Goal: Information Seeking & Learning: Check status

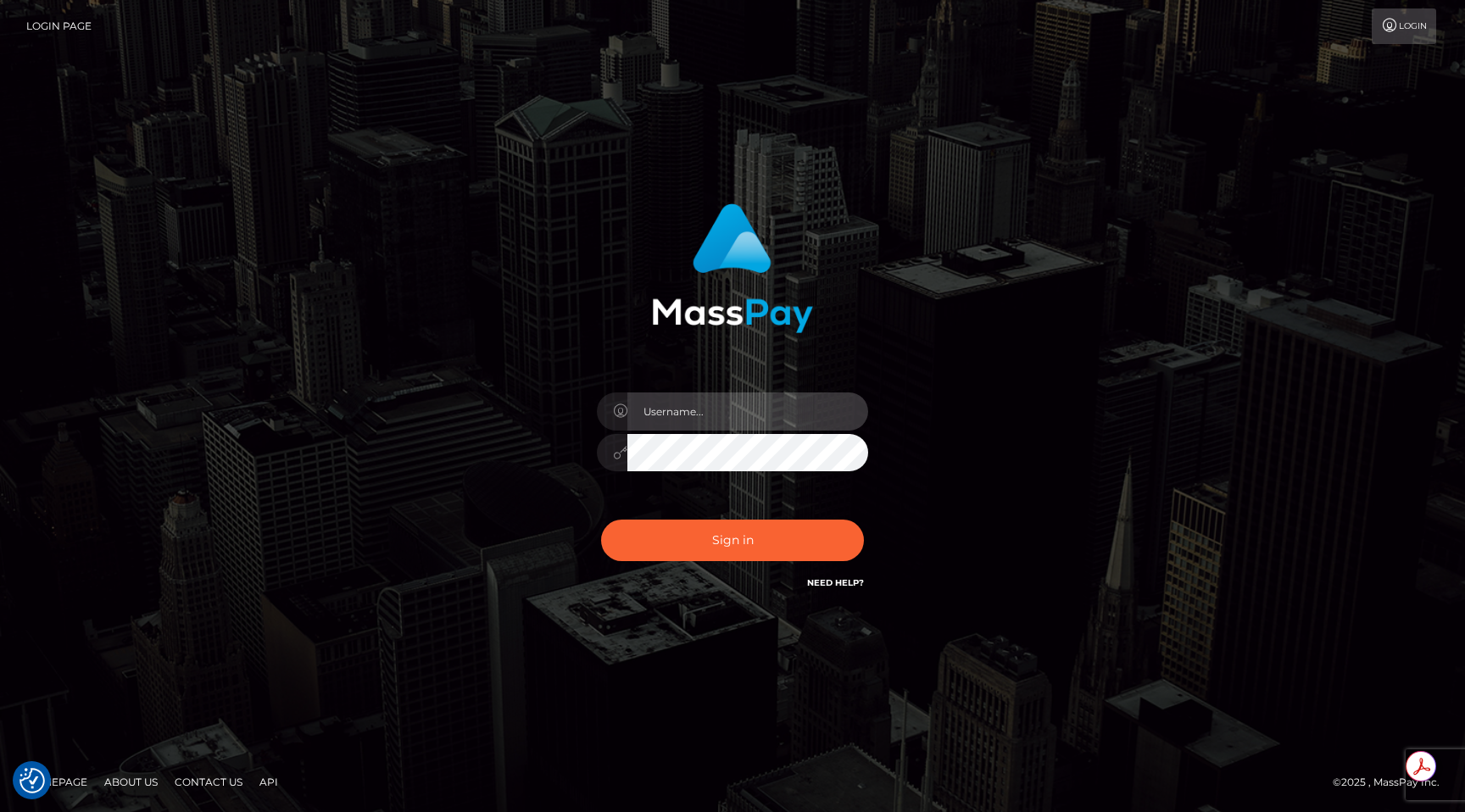
type input "egblue"
click at [735, 518] on div "Sign in Need Help?" at bounding box center [732, 547] width 296 height 76
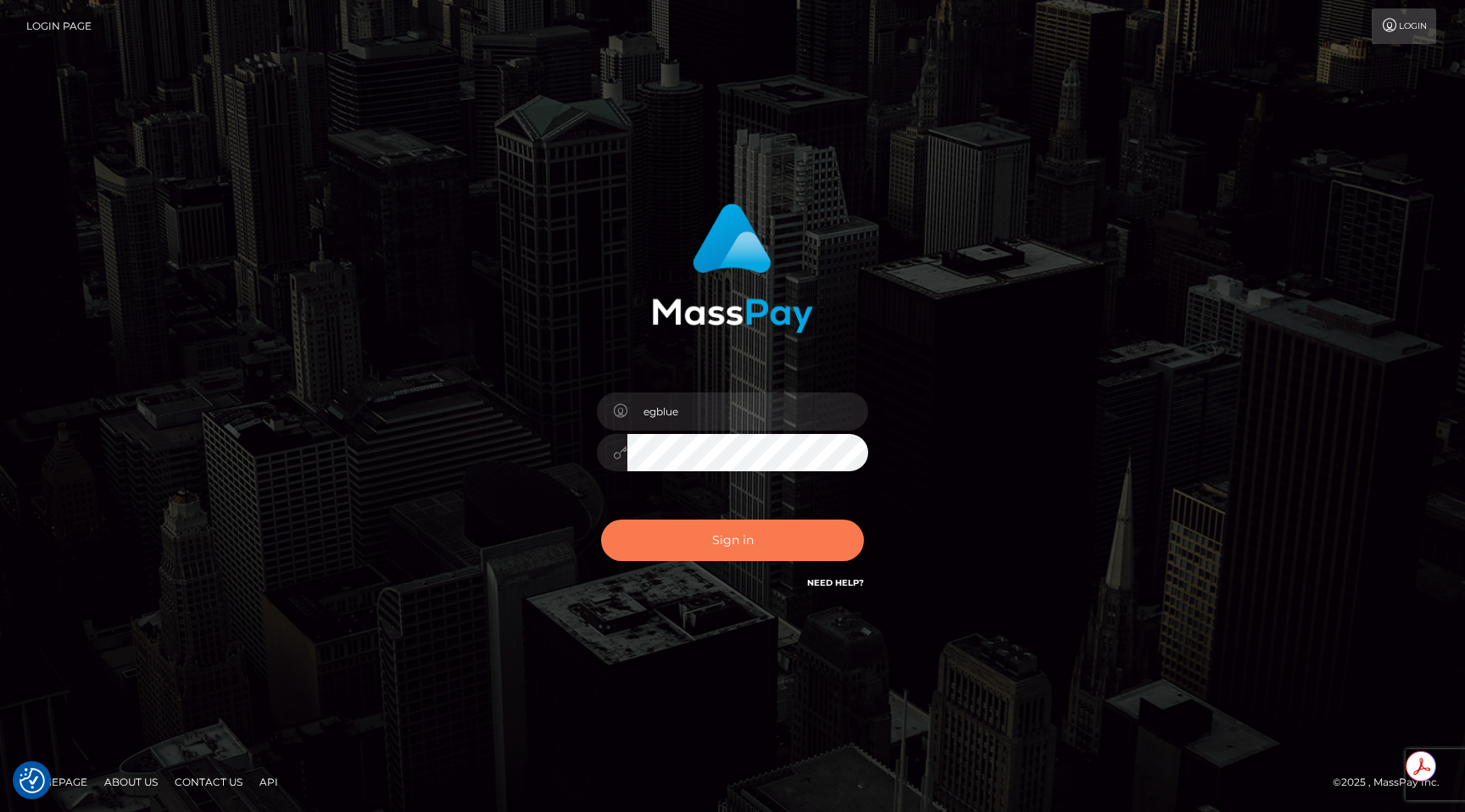
click at [734, 527] on button "Sign in" at bounding box center [732, 540] width 263 height 41
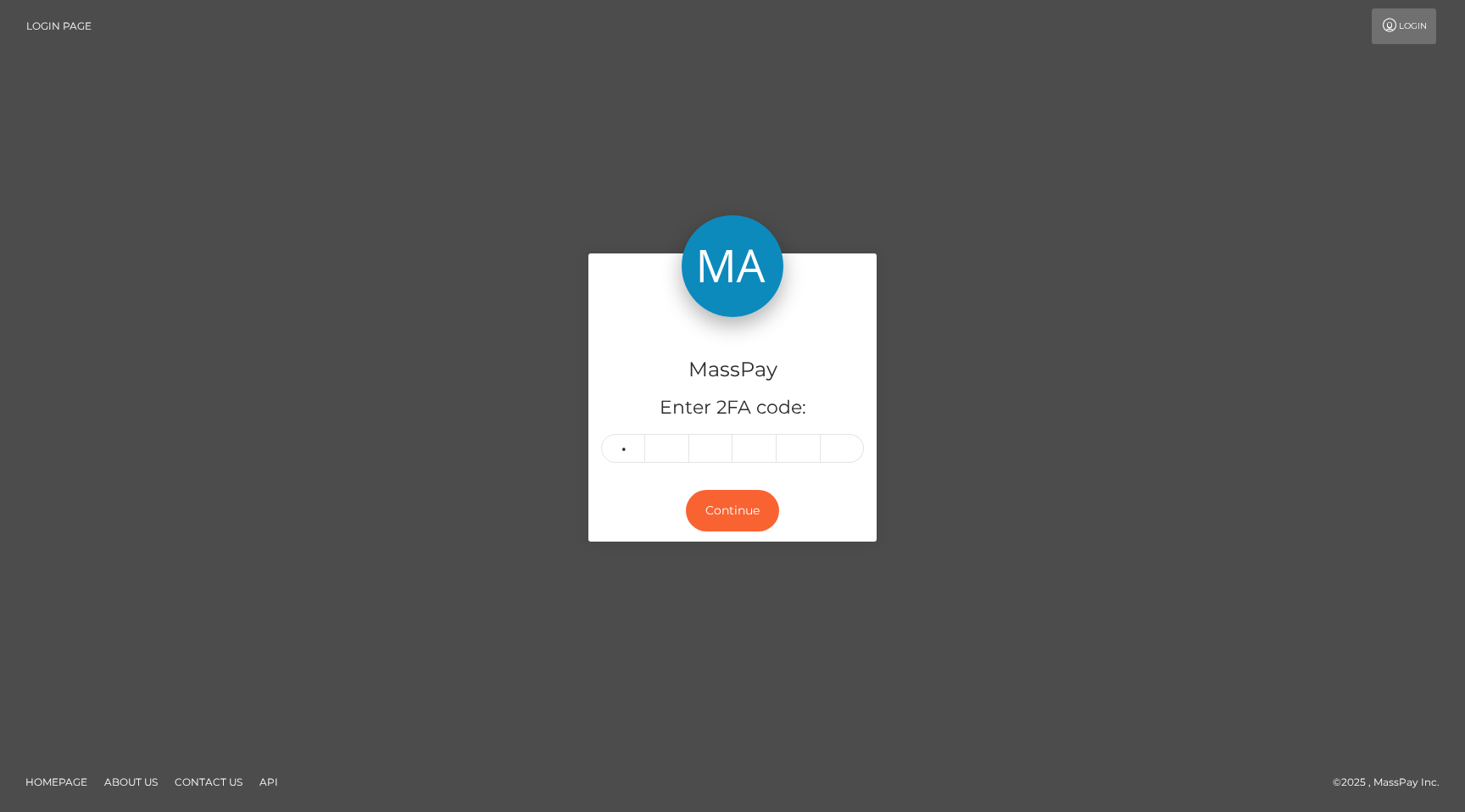
type input "9"
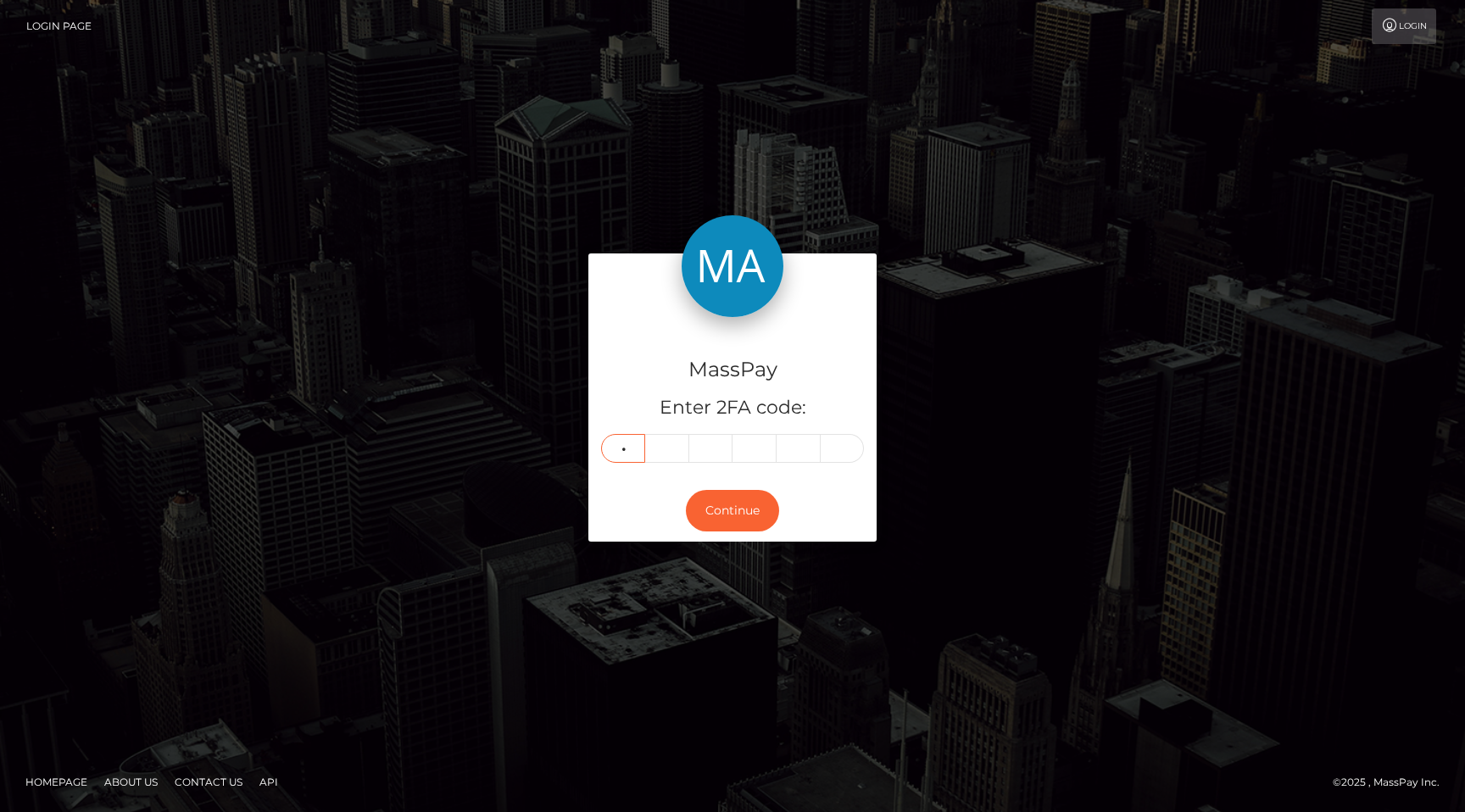
type input "0"
type input "8"
type input "6"
type input "9"
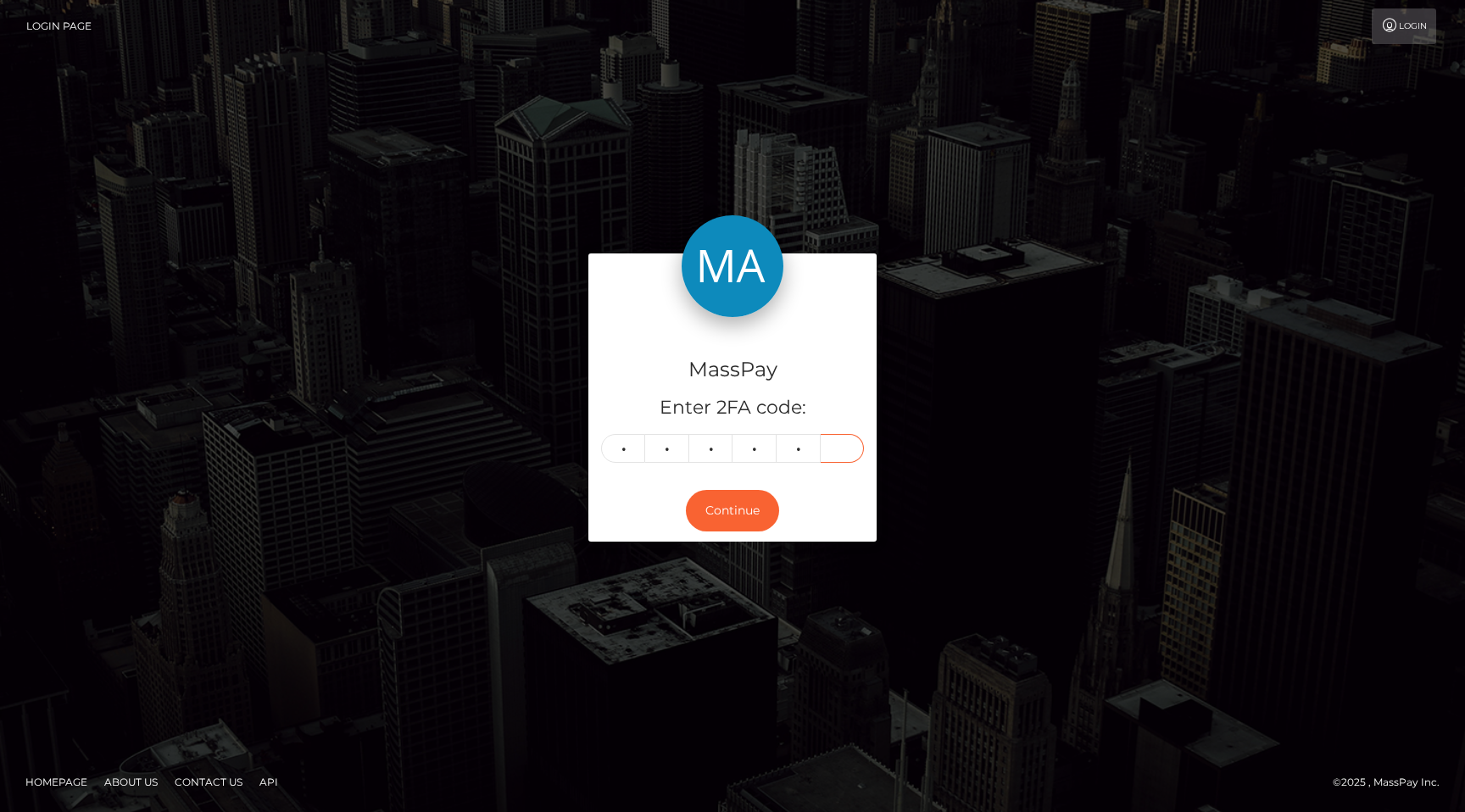
type input "5"
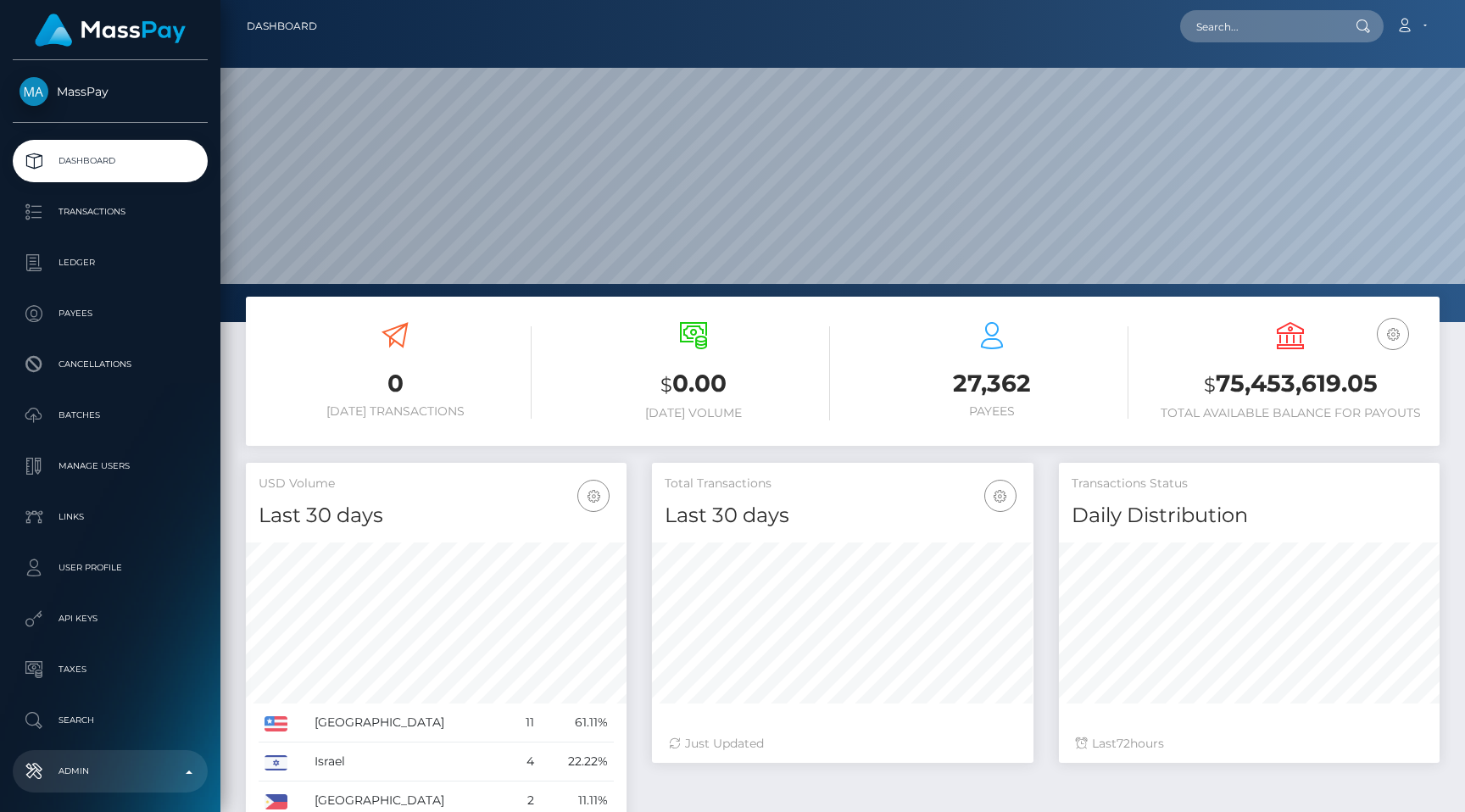
scroll to position [300, 381]
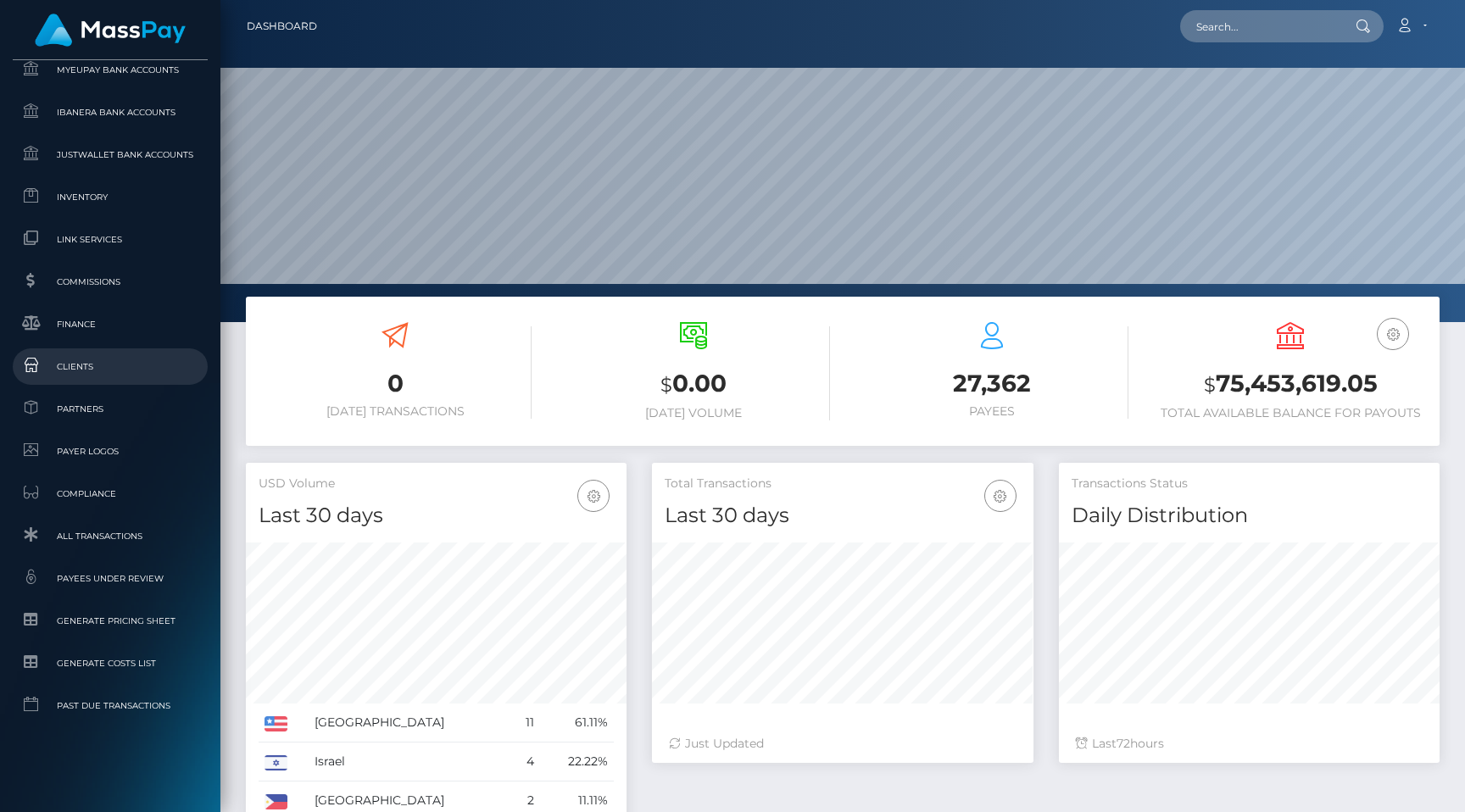
click at [121, 353] on link "Clients" at bounding box center [110, 366] width 195 height 36
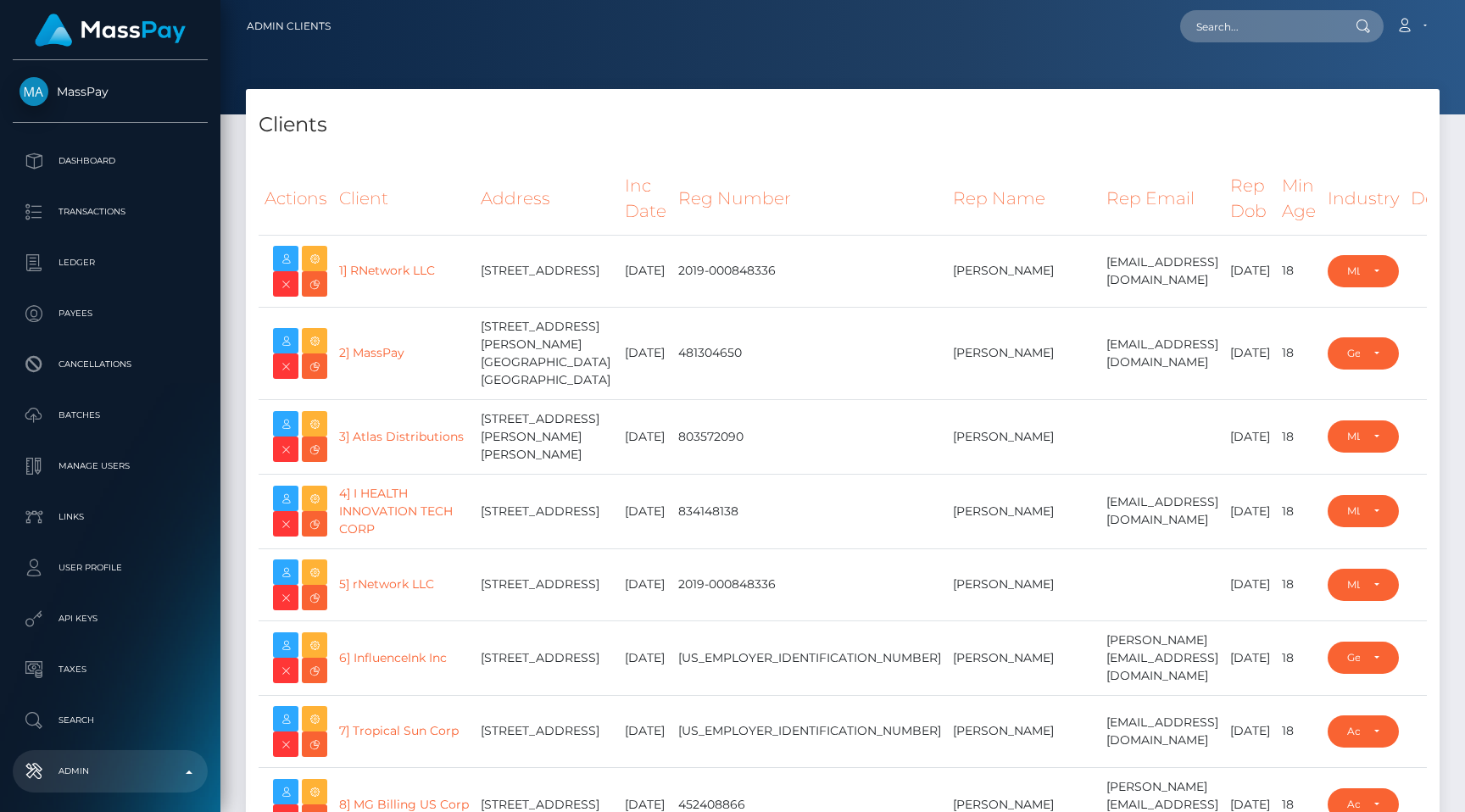
select select "223"
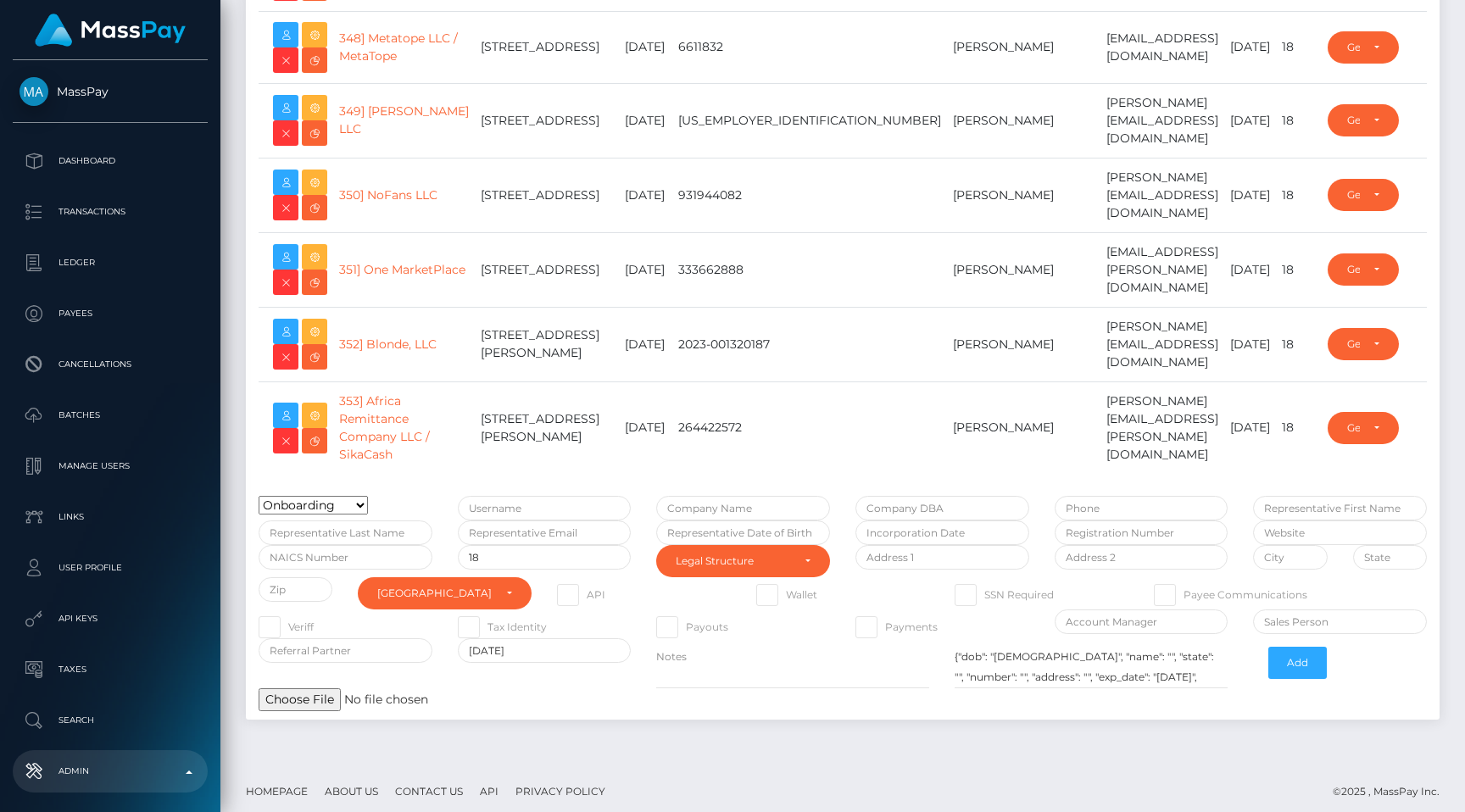
type input "egblue"
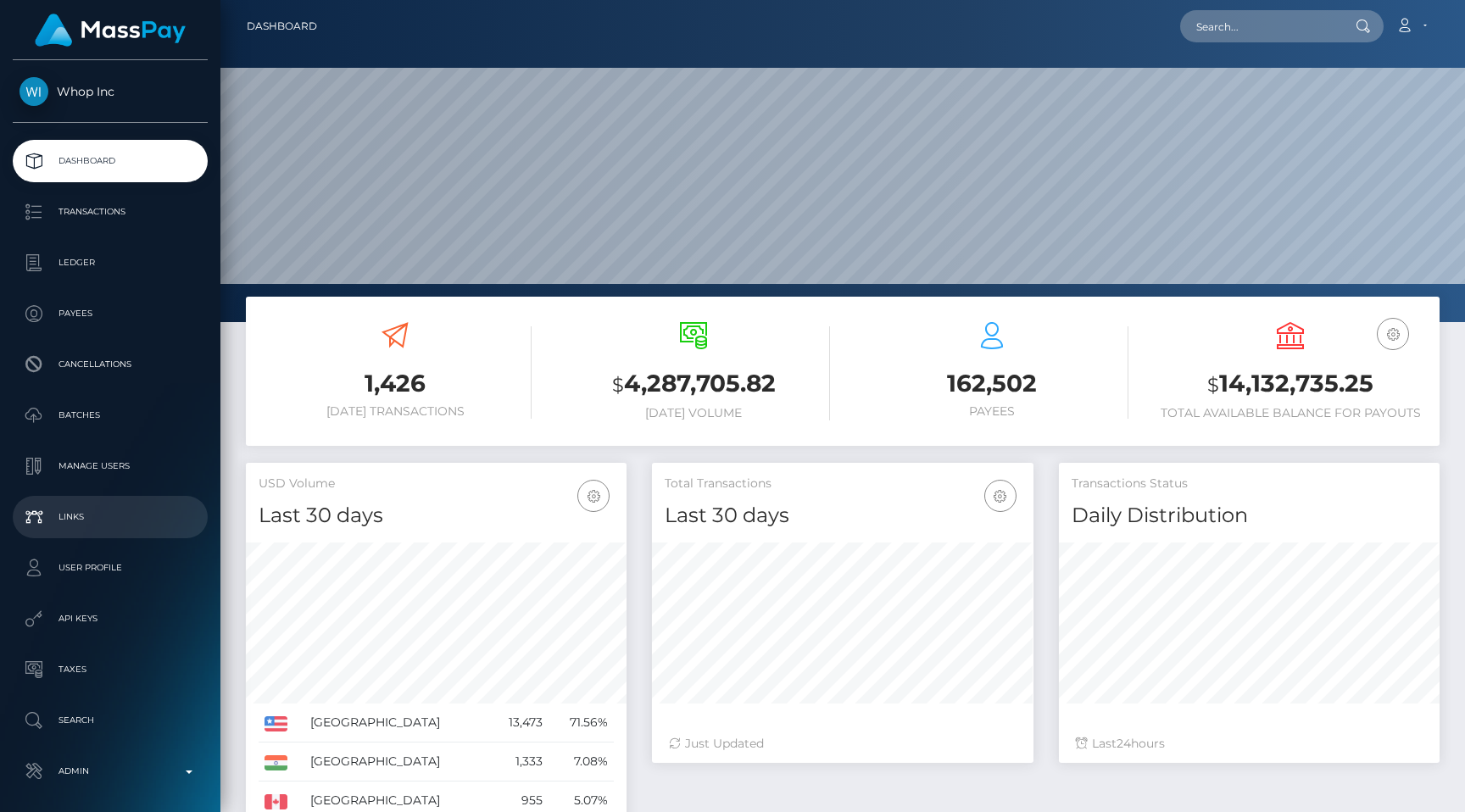
scroll to position [69, 0]
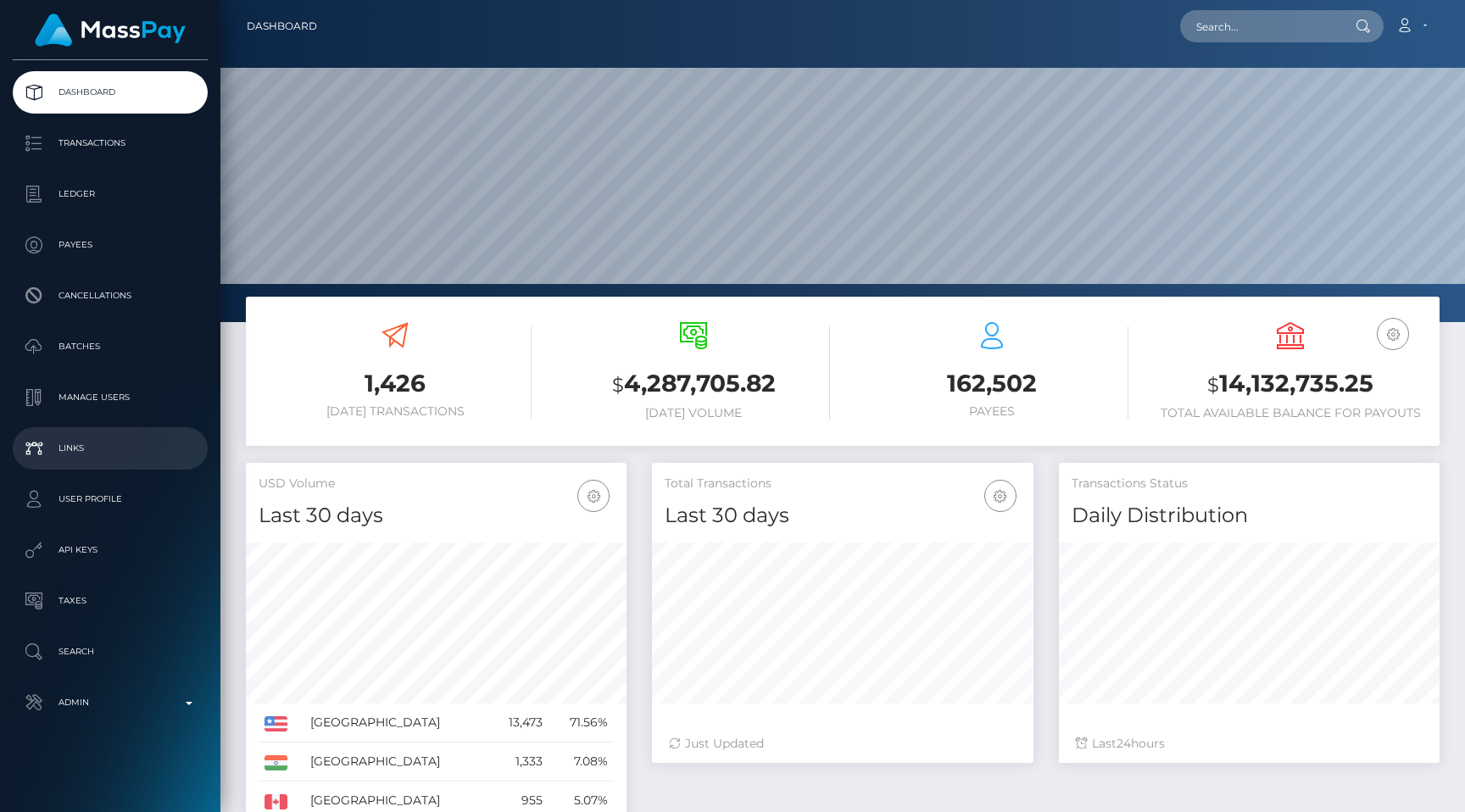
click at [120, 537] on p "API Keys" at bounding box center [110, 550] width 181 height 26
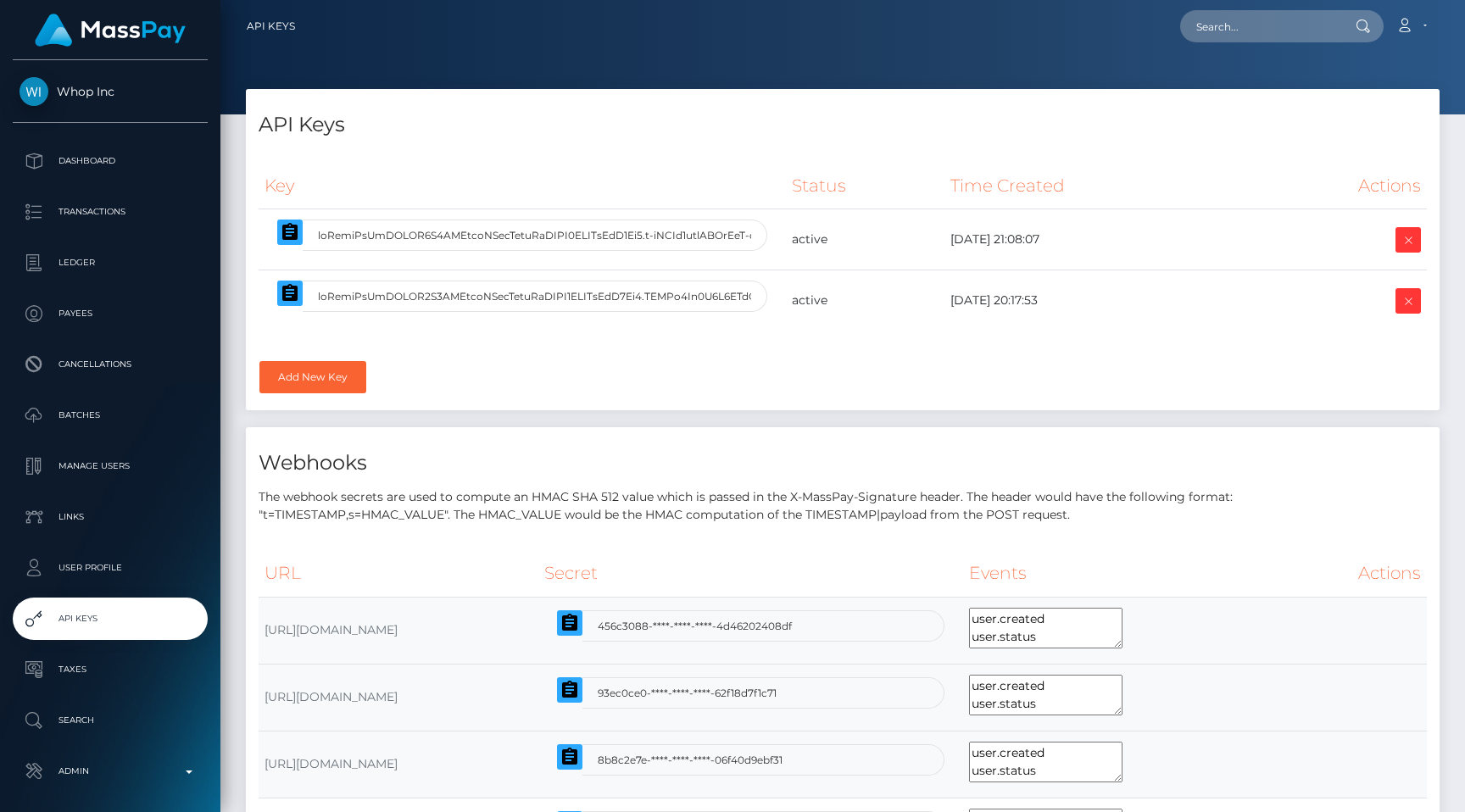
select select
click at [289, 232] on icon "button" at bounding box center [289, 232] width 21 height 21
click at [1335, 22] on input "text" at bounding box center [1260, 26] width 159 height 32
paste input "pout_hulw2wVwytZDK"
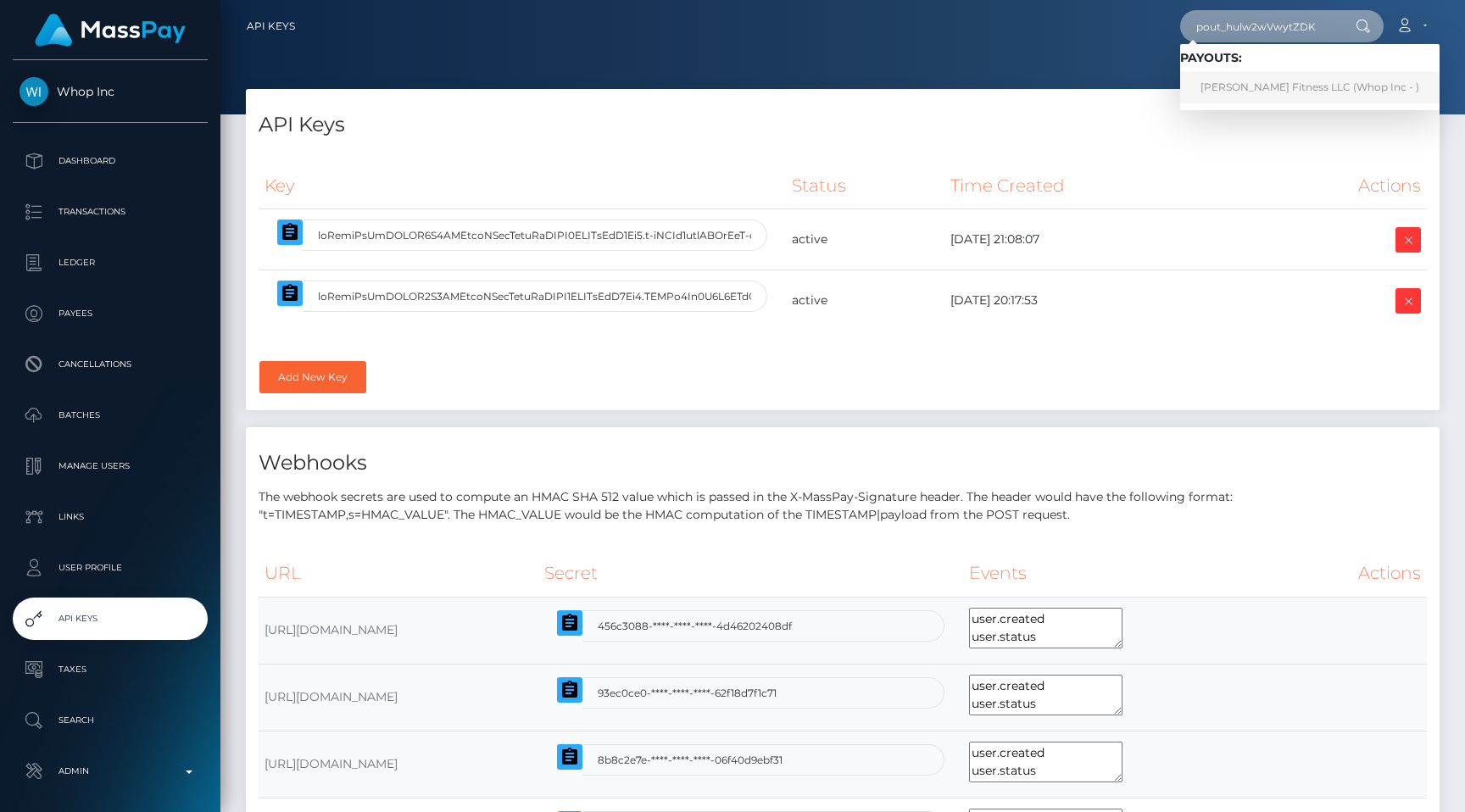
type input "pout_hulw2wVwytZDK"
click at [1263, 83] on link "Zach Grover Fitness LLC (Whop Inc - )" at bounding box center [1309, 88] width 259 height 31
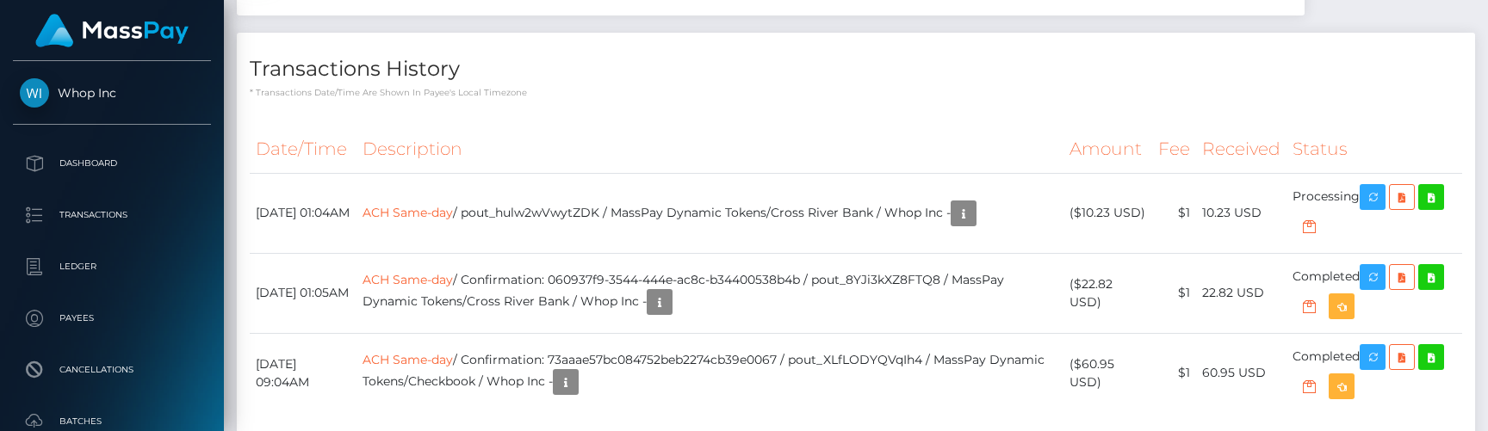
scroll to position [2029, 0]
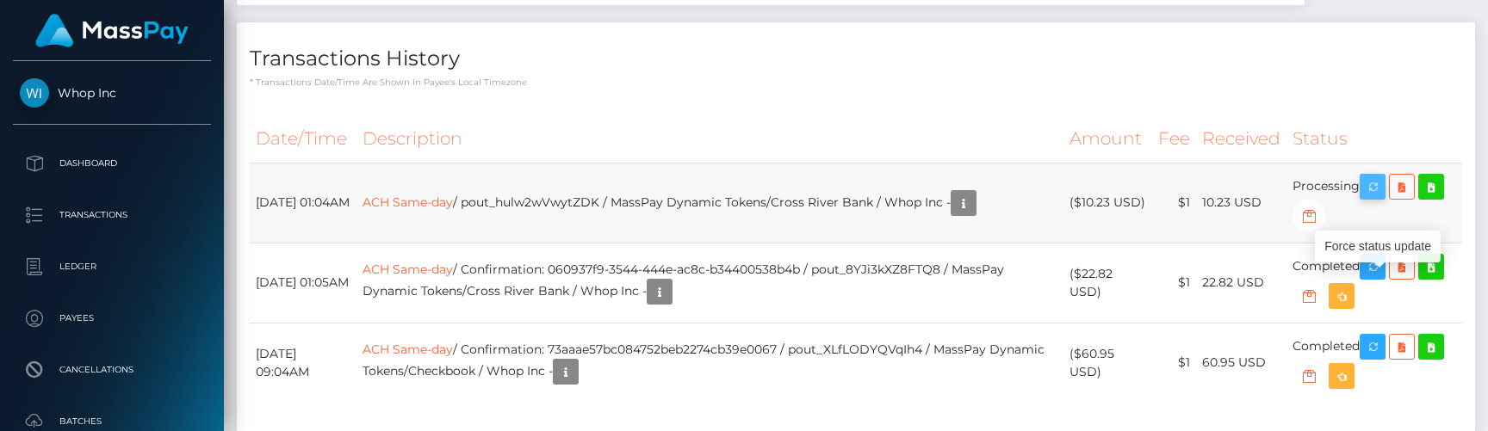
click at [1380, 198] on icon "button" at bounding box center [1372, 188] width 21 height 22
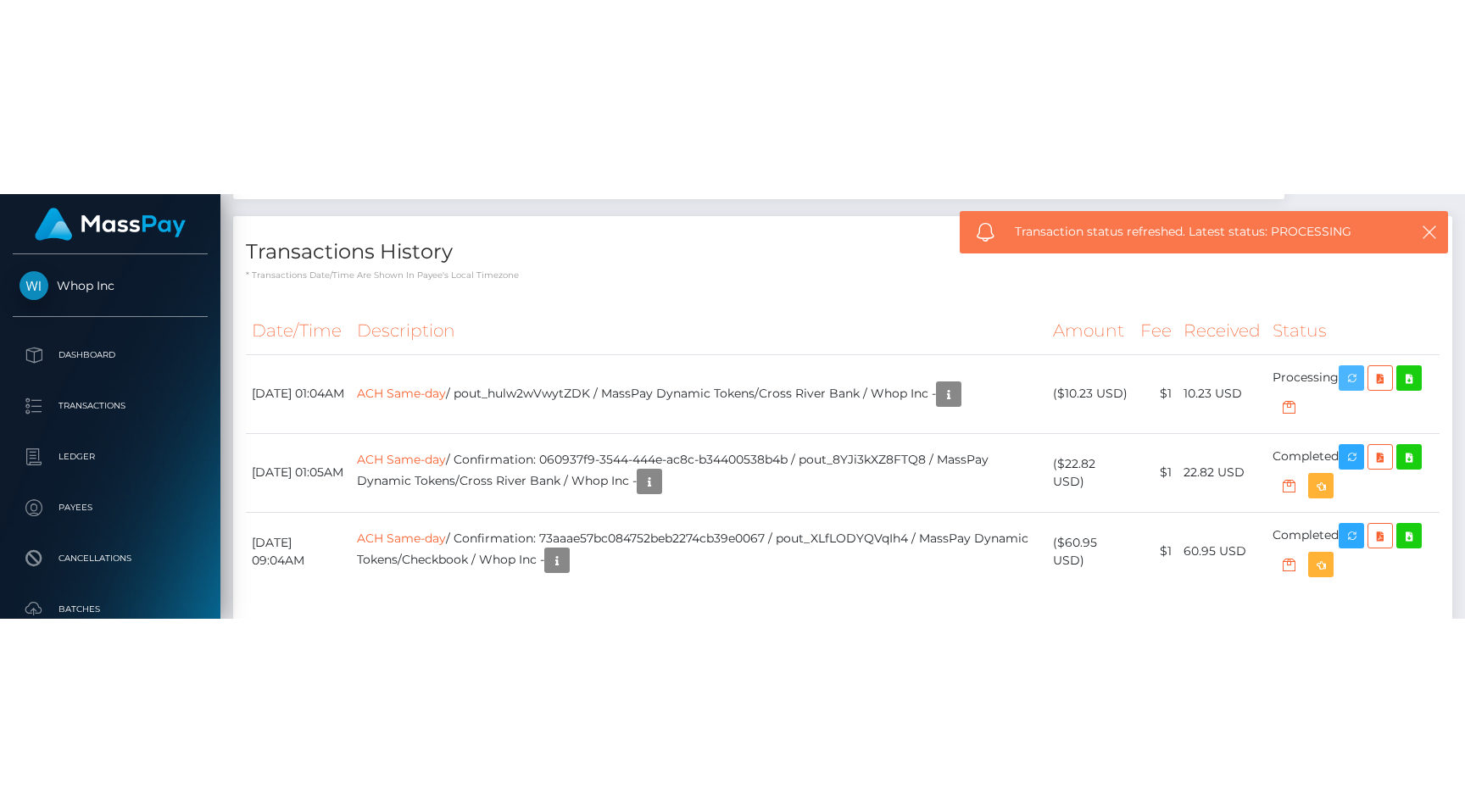
scroll to position [1806, 0]
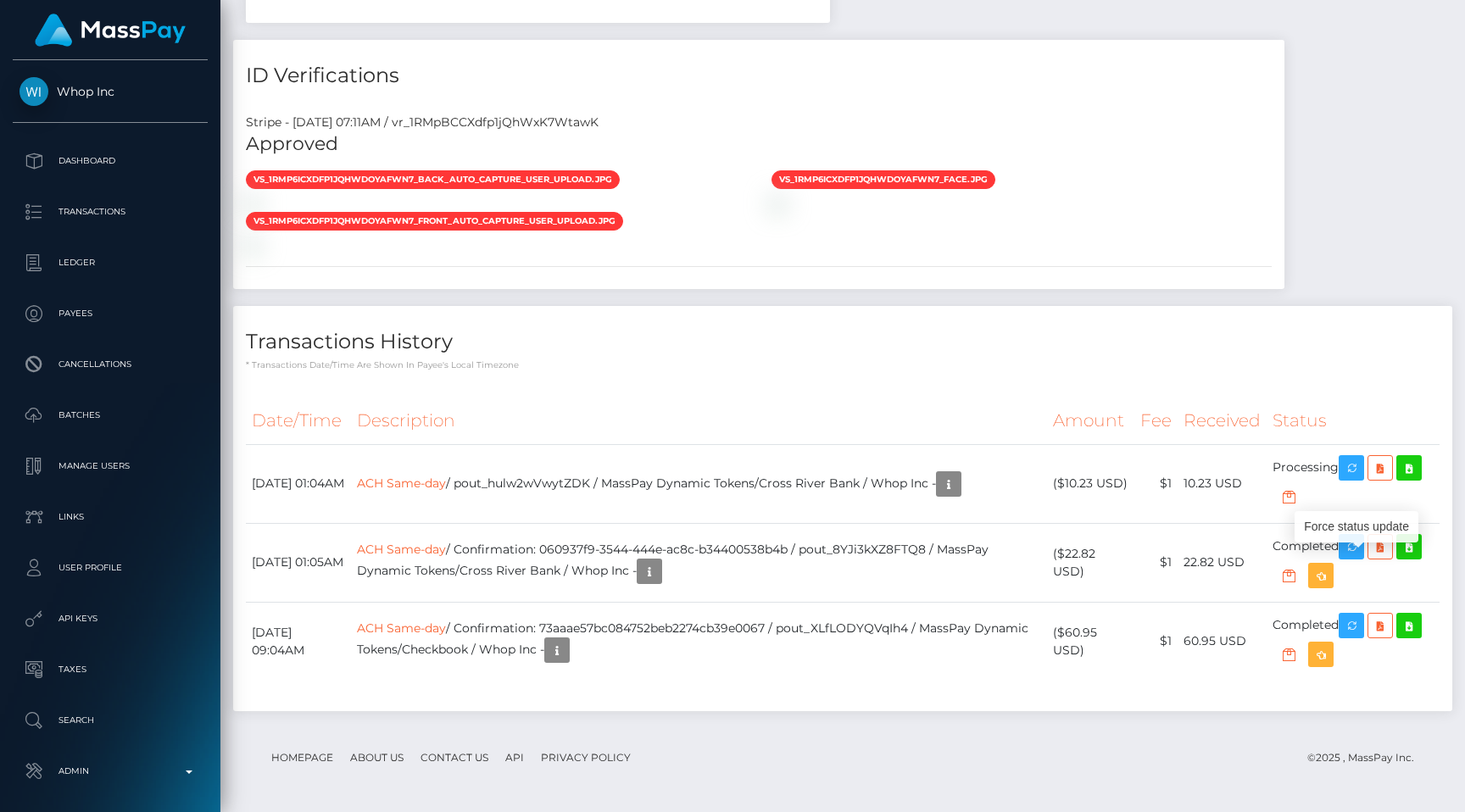
click at [671, 382] on div "Transactions History * Transactions date/time are shown in payee's local timezo…" at bounding box center [843, 508] width 1219 height 405
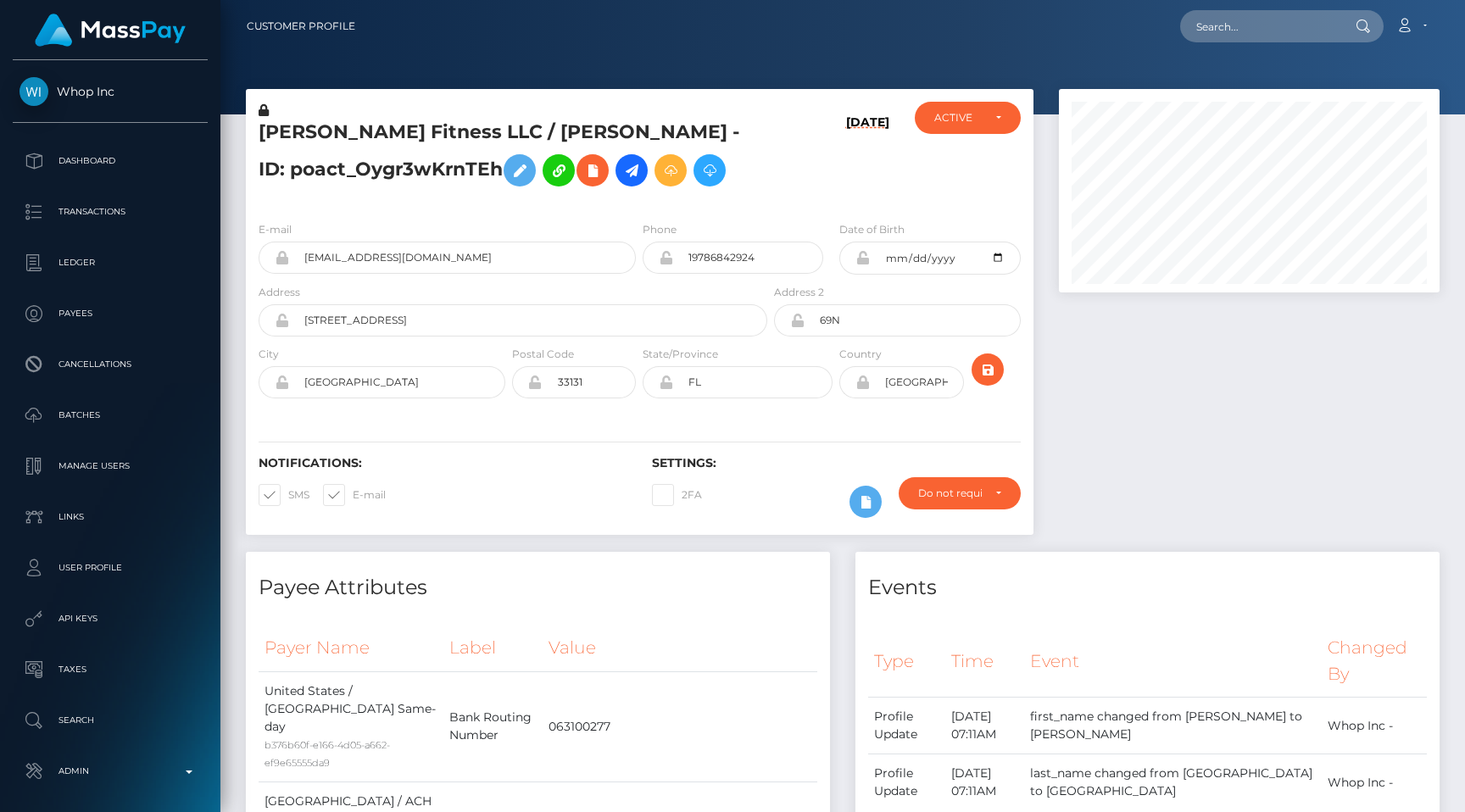
click at [1261, 9] on div "Loading... Loading... Account Edit Profile Logout" at bounding box center [904, 27] width 1070 height 35
click at [1254, 26] on input "text" at bounding box center [1260, 26] width 159 height 32
paste input "pout_ca8XzxCmjdOZD"
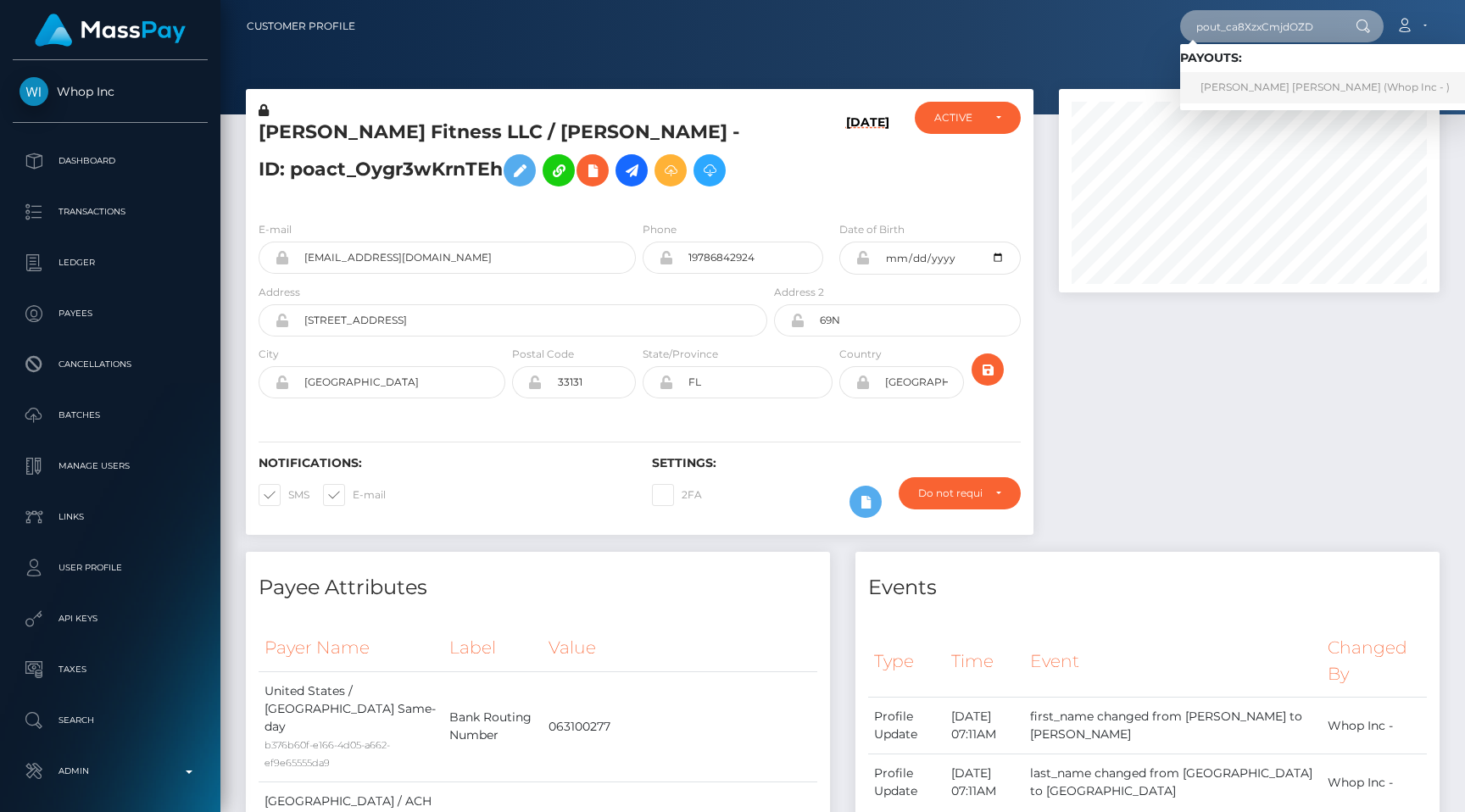
type input "pout_ca8XzxCmjdOZD"
click at [1260, 83] on link "STEPHAN RAPHAEL ANTOINE BORG (Whop Inc - )" at bounding box center [1325, 88] width 289 height 31
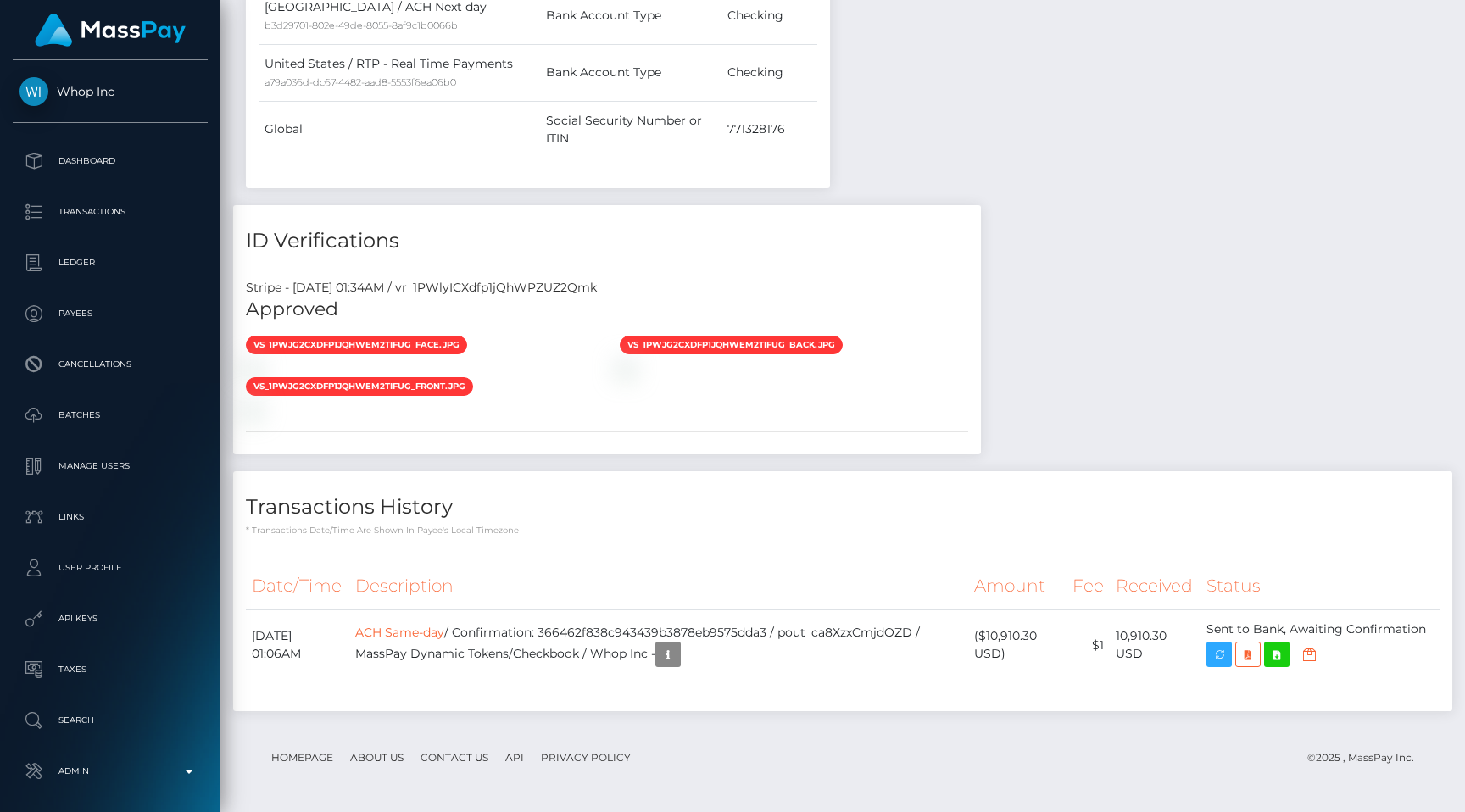
scroll to position [204, 381]
click at [794, 336] on span "vs_1PWjg2CXdfp1jQhWeM2TIfug_back.jpg" at bounding box center [731, 344] width 223 height 19
click at [577, 279] on div "Stripe - [DATE] 01:34AM / vr_1PWlyICXdfp1jQhWPZUZ2Qmk" at bounding box center [606, 287] width 747 height 18
click at [577, 279] on div "Stripe - July 23, 2025 01:34AM / vr_1PWlyICXdfp1jQhWPZUZ2Qmk" at bounding box center [606, 287] width 747 height 18
copy div "vr_1PWlyICXdfp1jQhWPZUZ2Qmk"
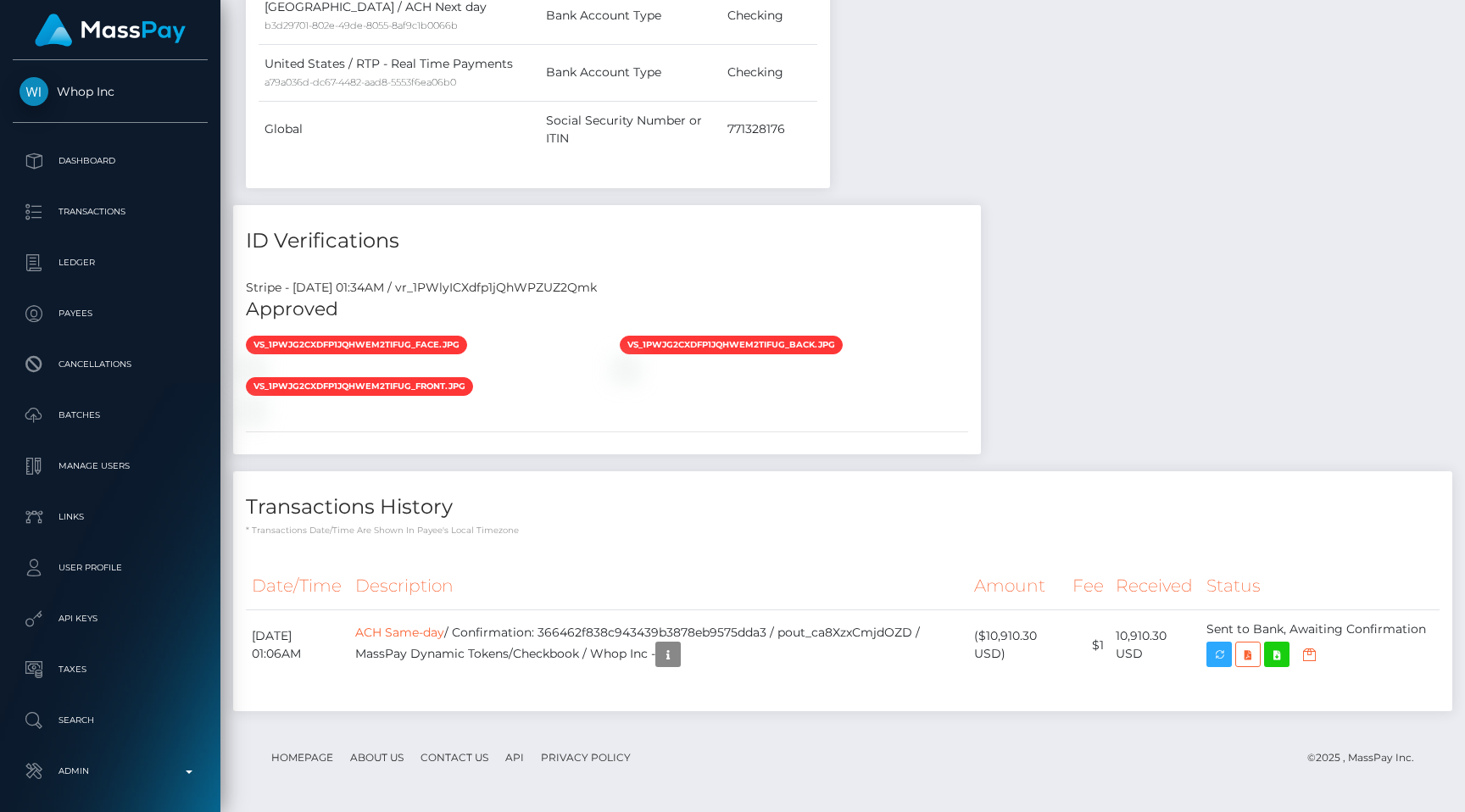
scroll to position [1620, 0]
click at [981, 335] on div "vs_1PWjg2CXdfp1jQhWeM2TIfug_face.jpg vs_1PWjg2CXdfp1jQhWeM2TIfug_back.jpg" at bounding box center [606, 376] width 747 height 83
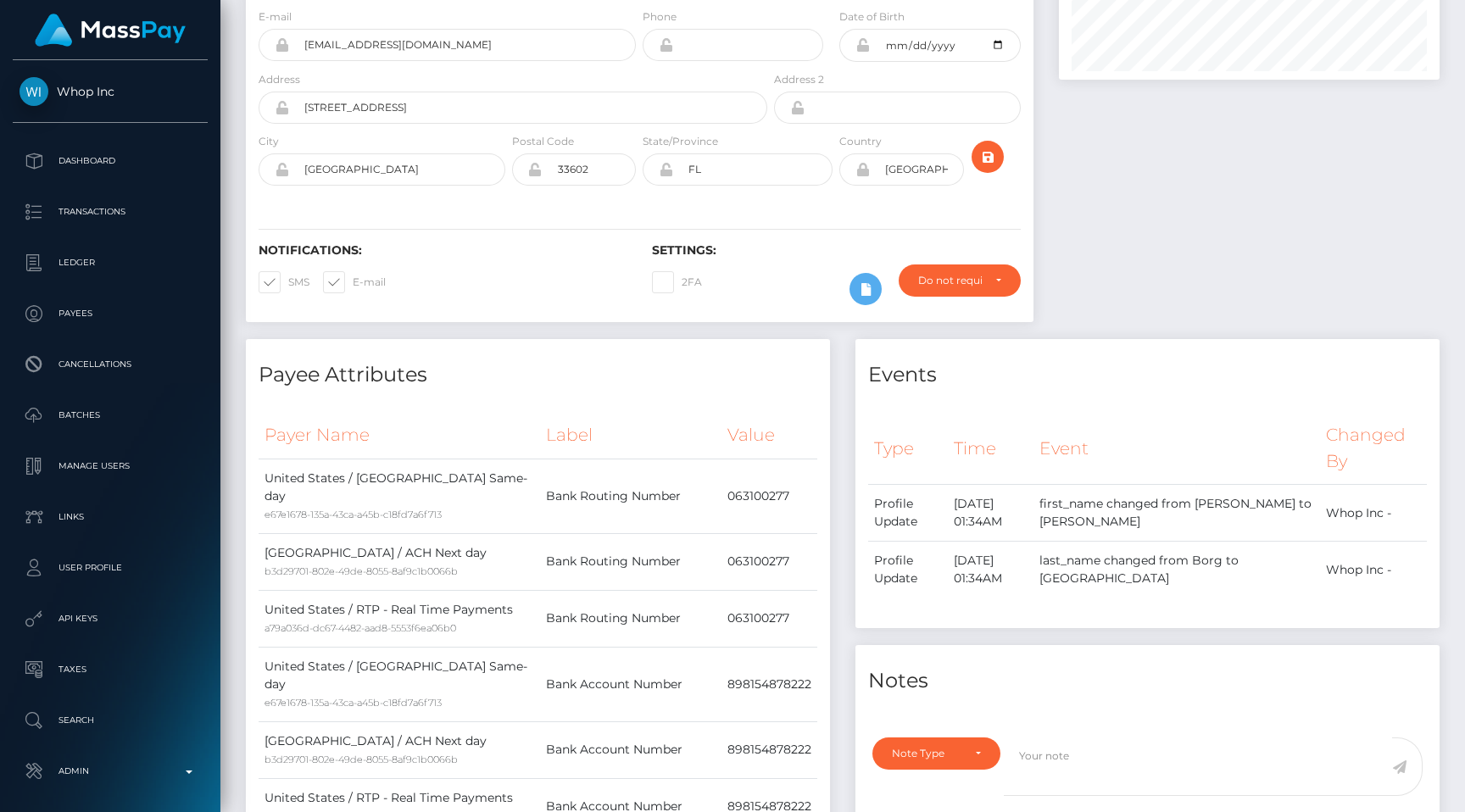
scroll to position [0, 0]
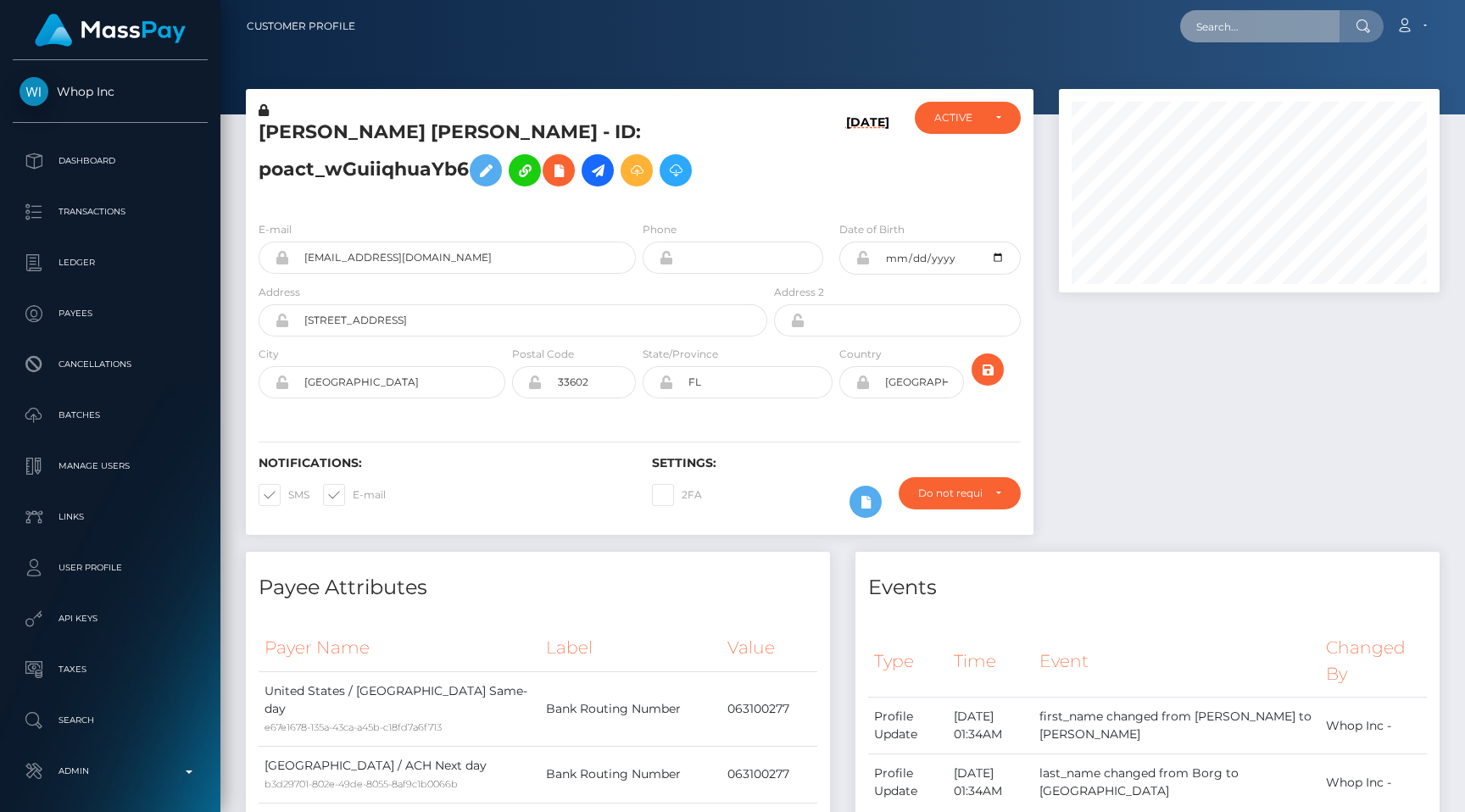
click at [1221, 28] on input "text" at bounding box center [1260, 26] width 159 height 32
paste input "pout_fujiv8Ky3mTpU"
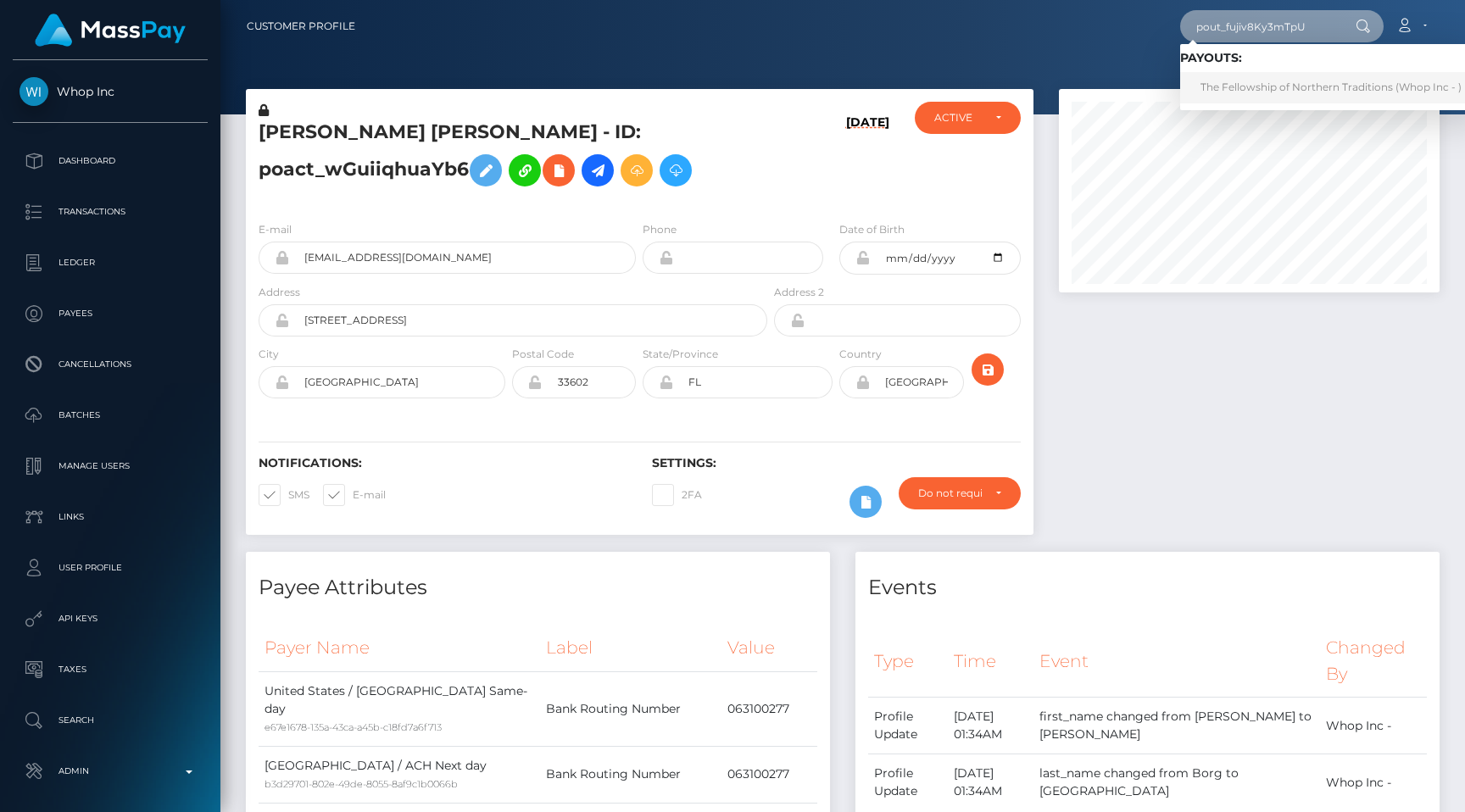
type input "pout_fujiv8Ky3mTpU"
click at [1242, 87] on link "The Fellowship of Northern Traditions (Whop Inc - )" at bounding box center [1331, 88] width 302 height 31
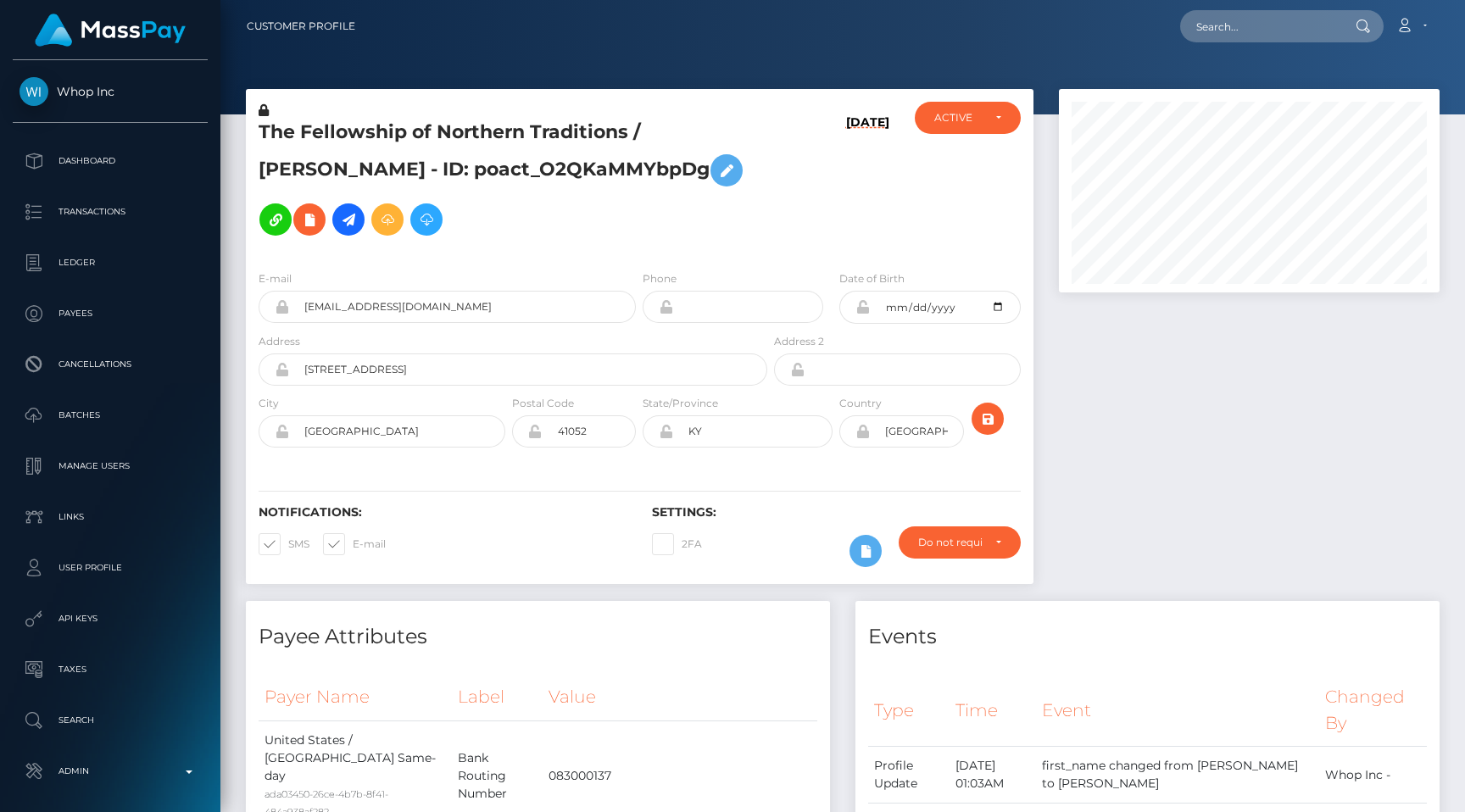
scroll to position [1113, 0]
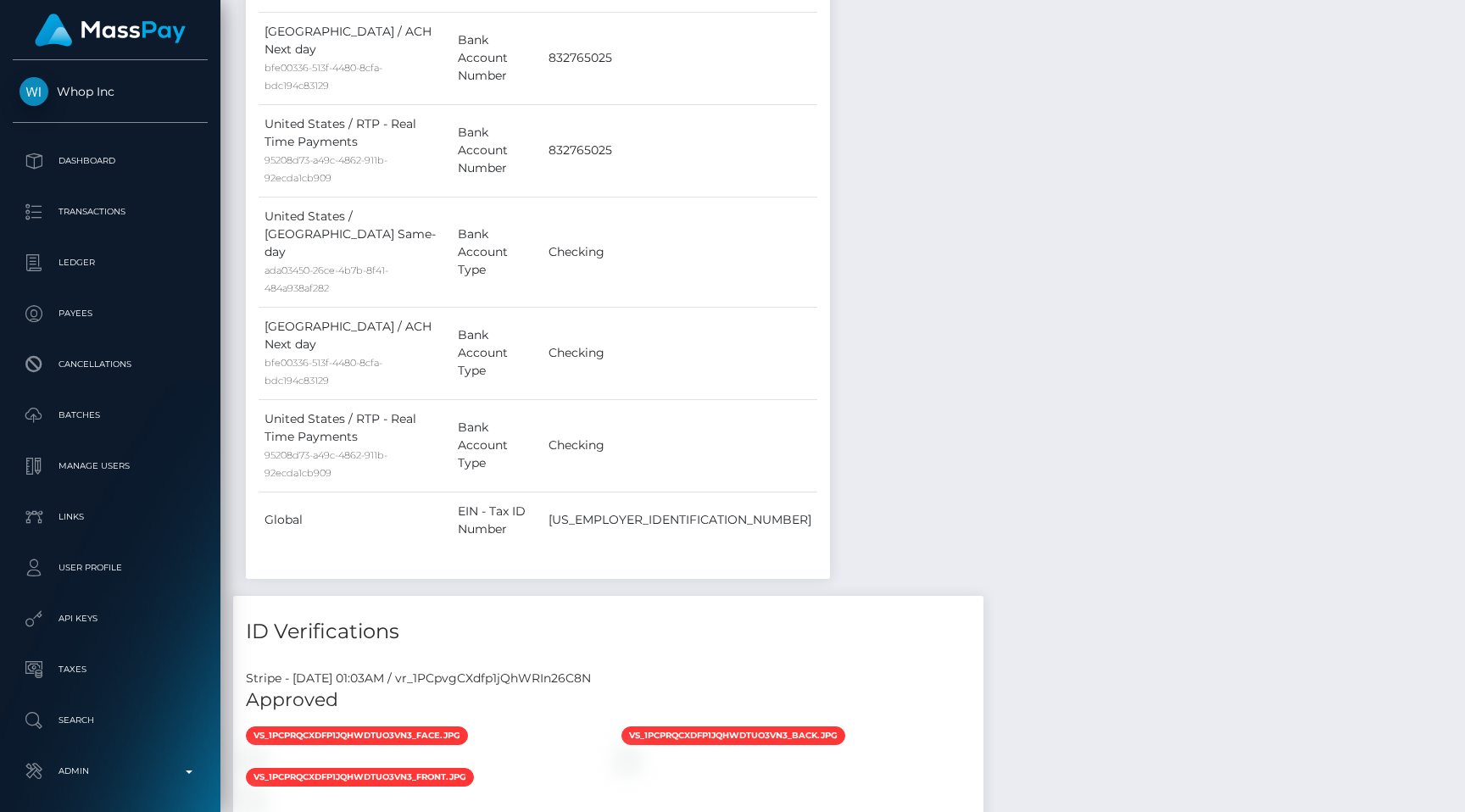
click at [605, 669] on div "Stripe - [DATE] 01:03AM / vr_1PCpvgCXdfp1jQhWRIn26C8N" at bounding box center [608, 678] width 750 height 18
copy div "vr_1PCpvgCXdfp1jQhWRIn26C8N"
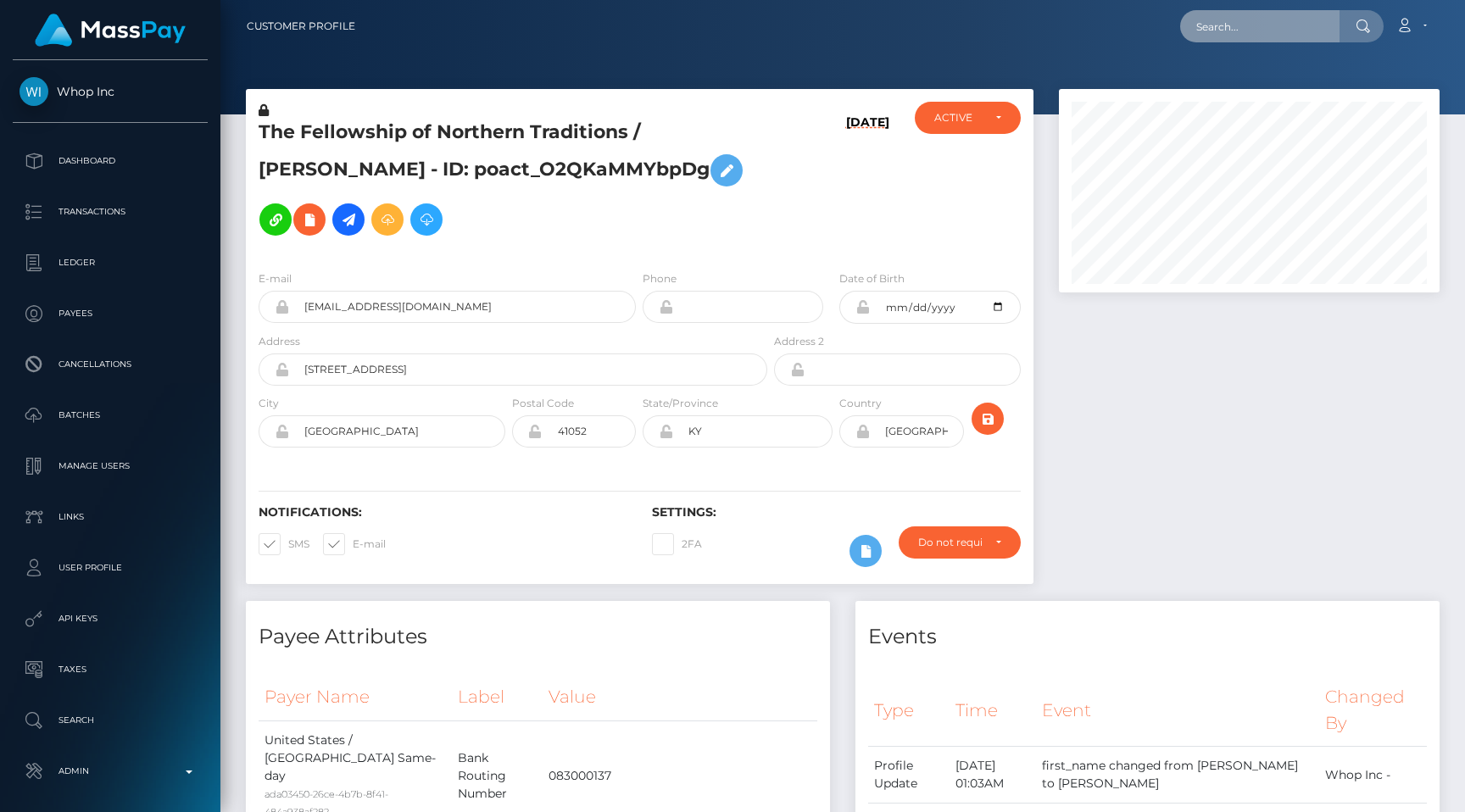
click at [1266, 31] on input "text" at bounding box center [1260, 26] width 159 height 32
paste input "pout_lqJtAMxlUmJJm"
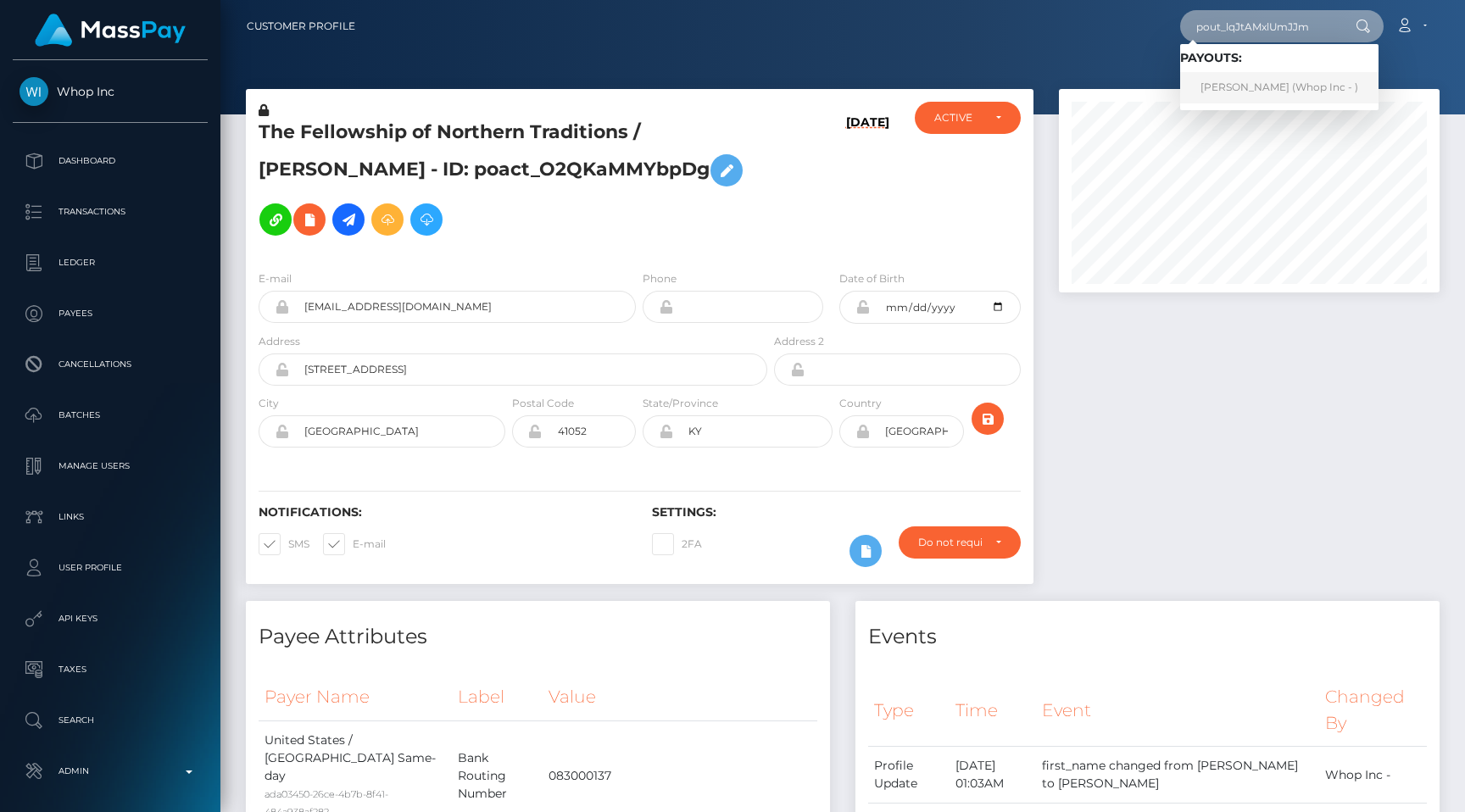
type input "pout_lqJtAMxlUmJJm"
click at [1253, 84] on link "CHRISTOPHER DEWAYNE BROWN (Whop Inc - )" at bounding box center [1279, 88] width 198 height 31
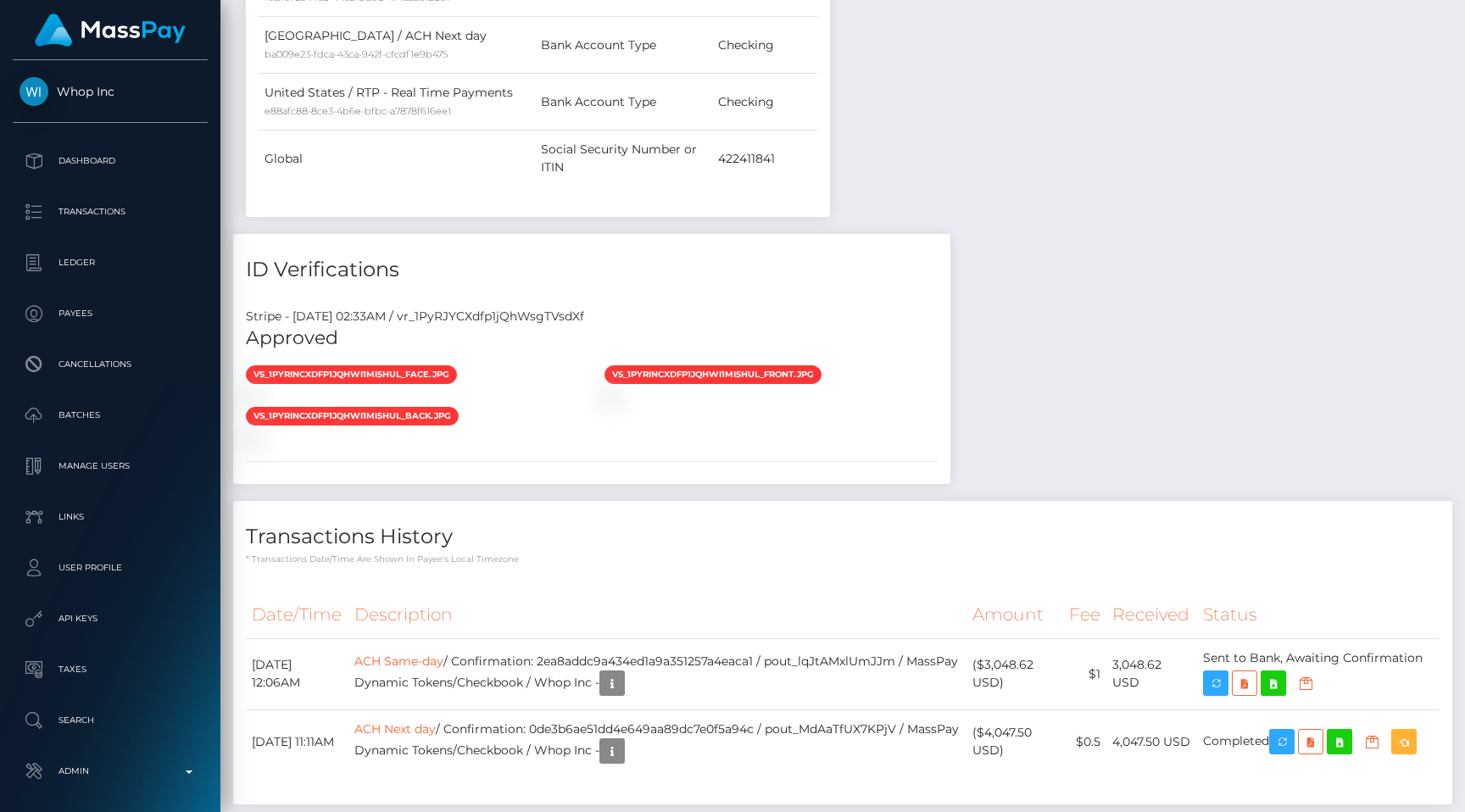
scroll to position [204, 381]
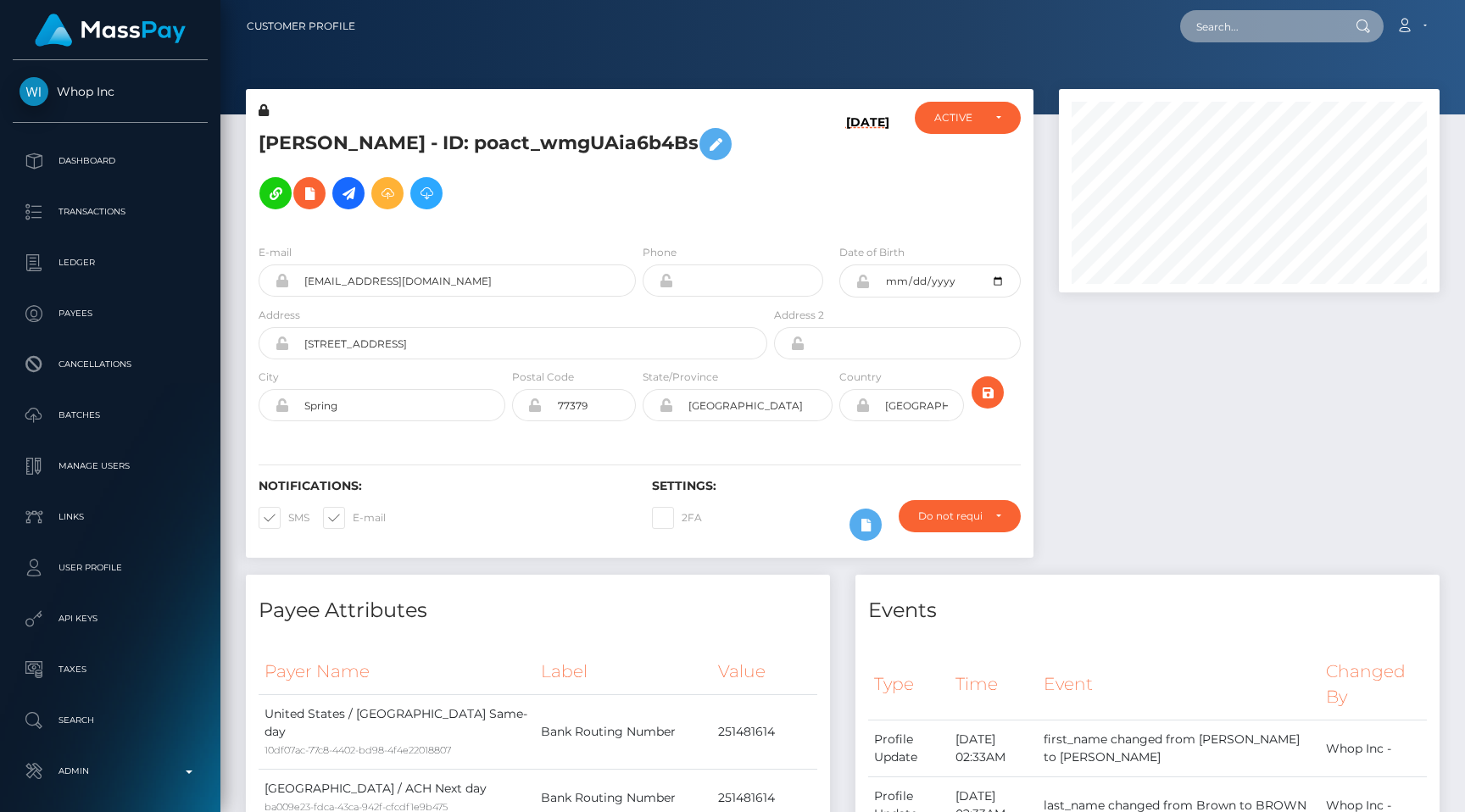
click at [1266, 32] on input "text" at bounding box center [1260, 26] width 159 height 32
paste input "pout_gmCj4XcPpxwp8"
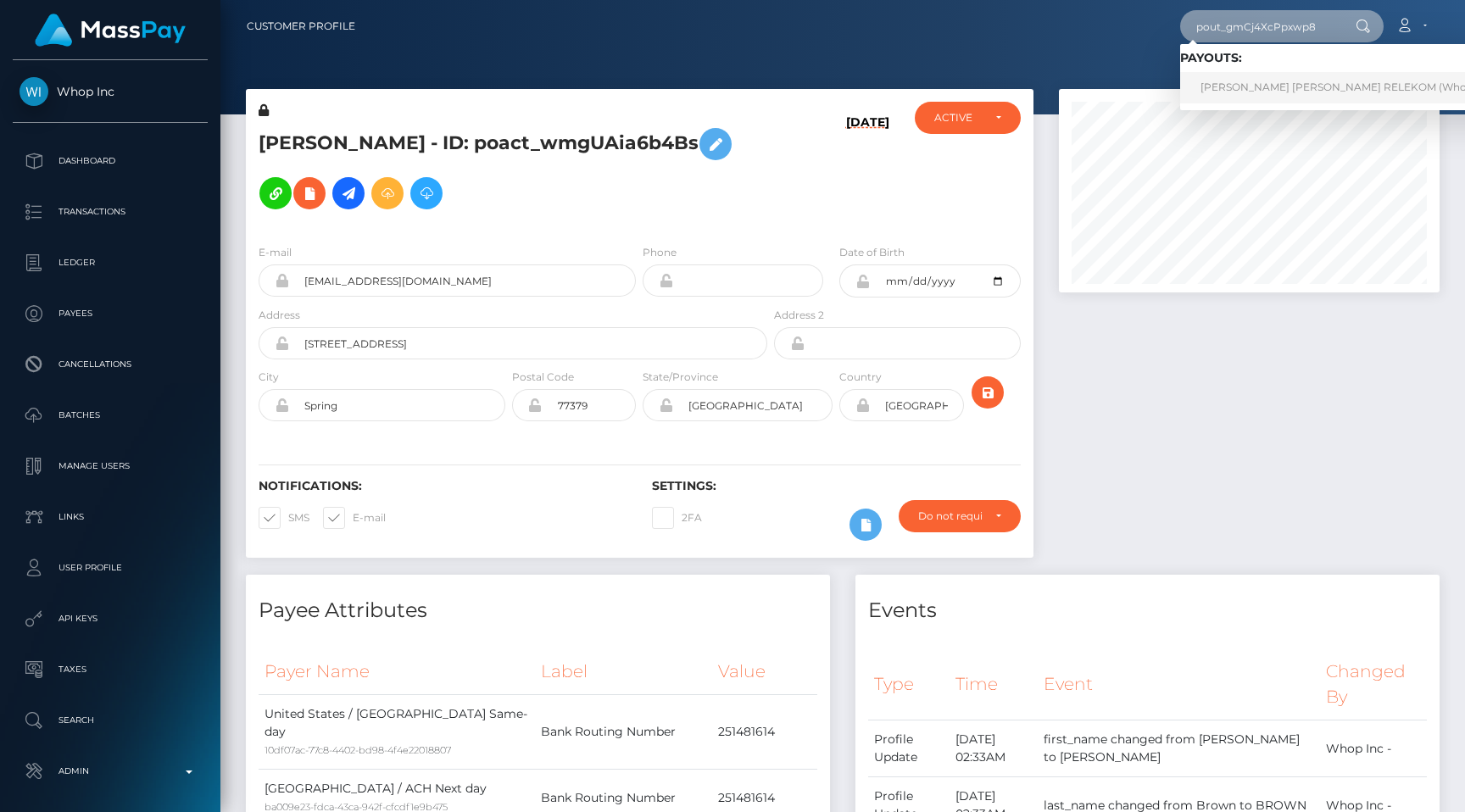
type input "pout_gmCj4XcPpxwp8"
click at [1260, 83] on link "PIERRE GEORGES ELISABETH RELEKOM (Whop Inc - )" at bounding box center [1353, 88] width 345 height 31
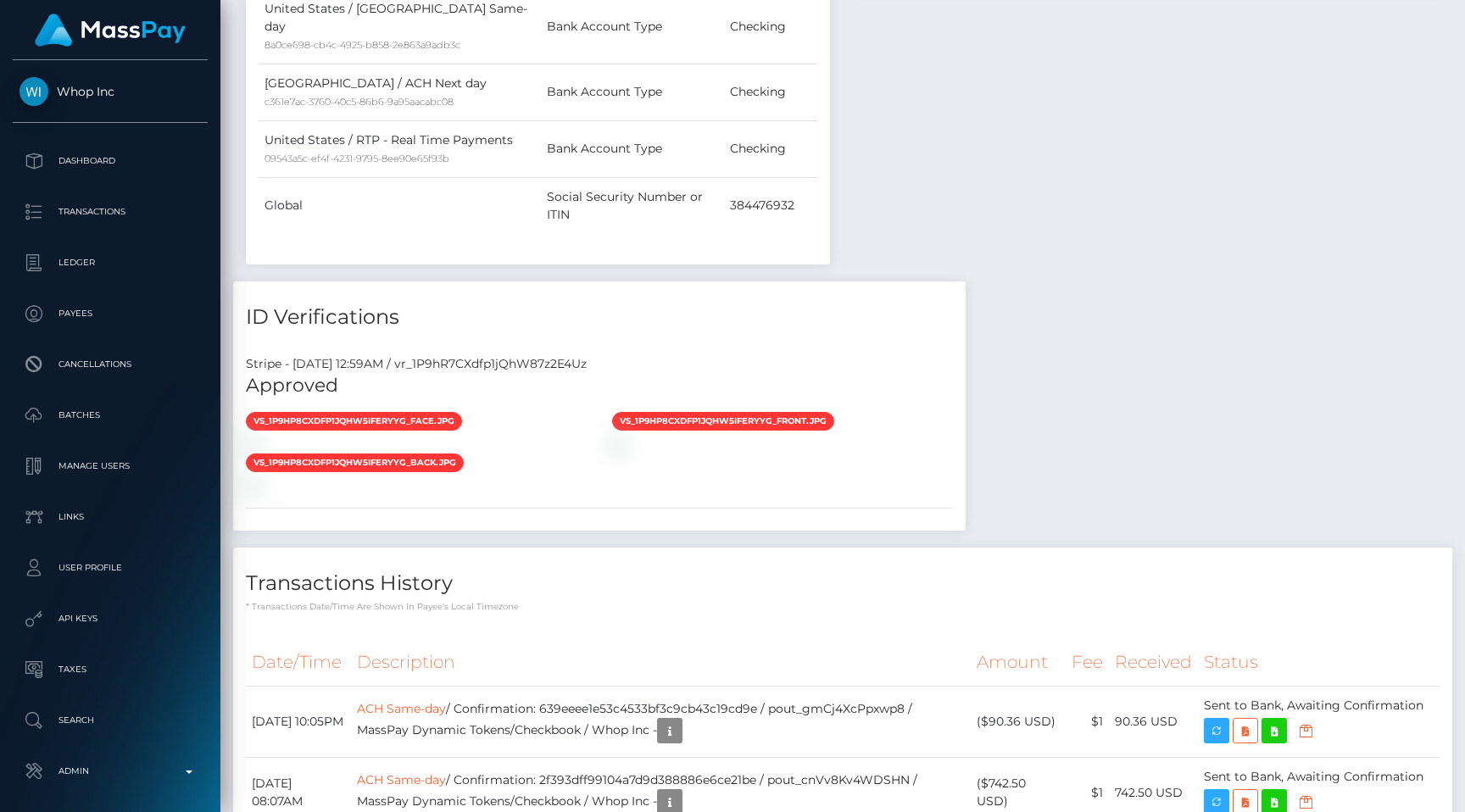
scroll to position [204, 381]
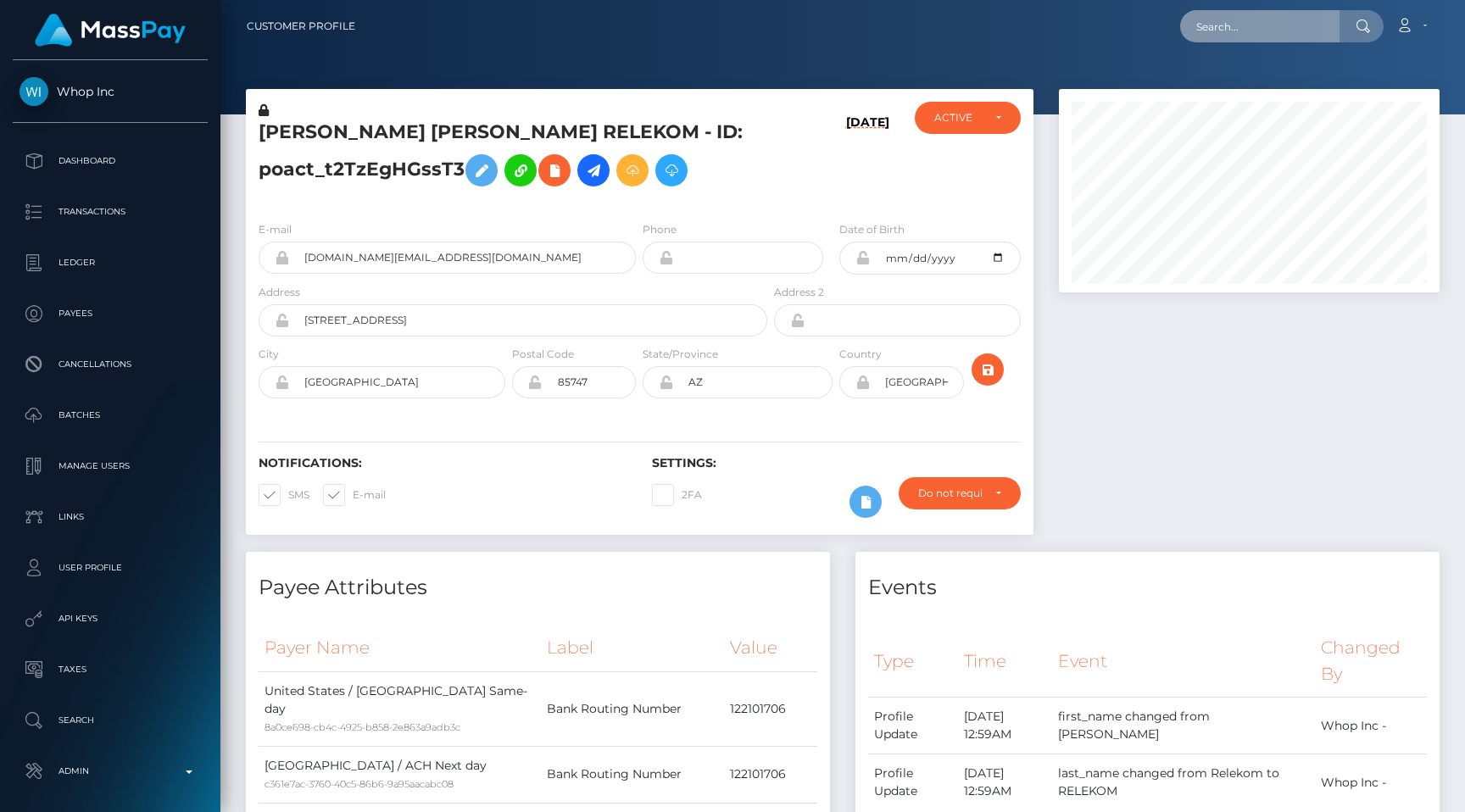
click at [1242, 30] on input "text" at bounding box center [1260, 26] width 159 height 32
paste input "0a50bde9-6872-11f0-a026-06178c1a380f"
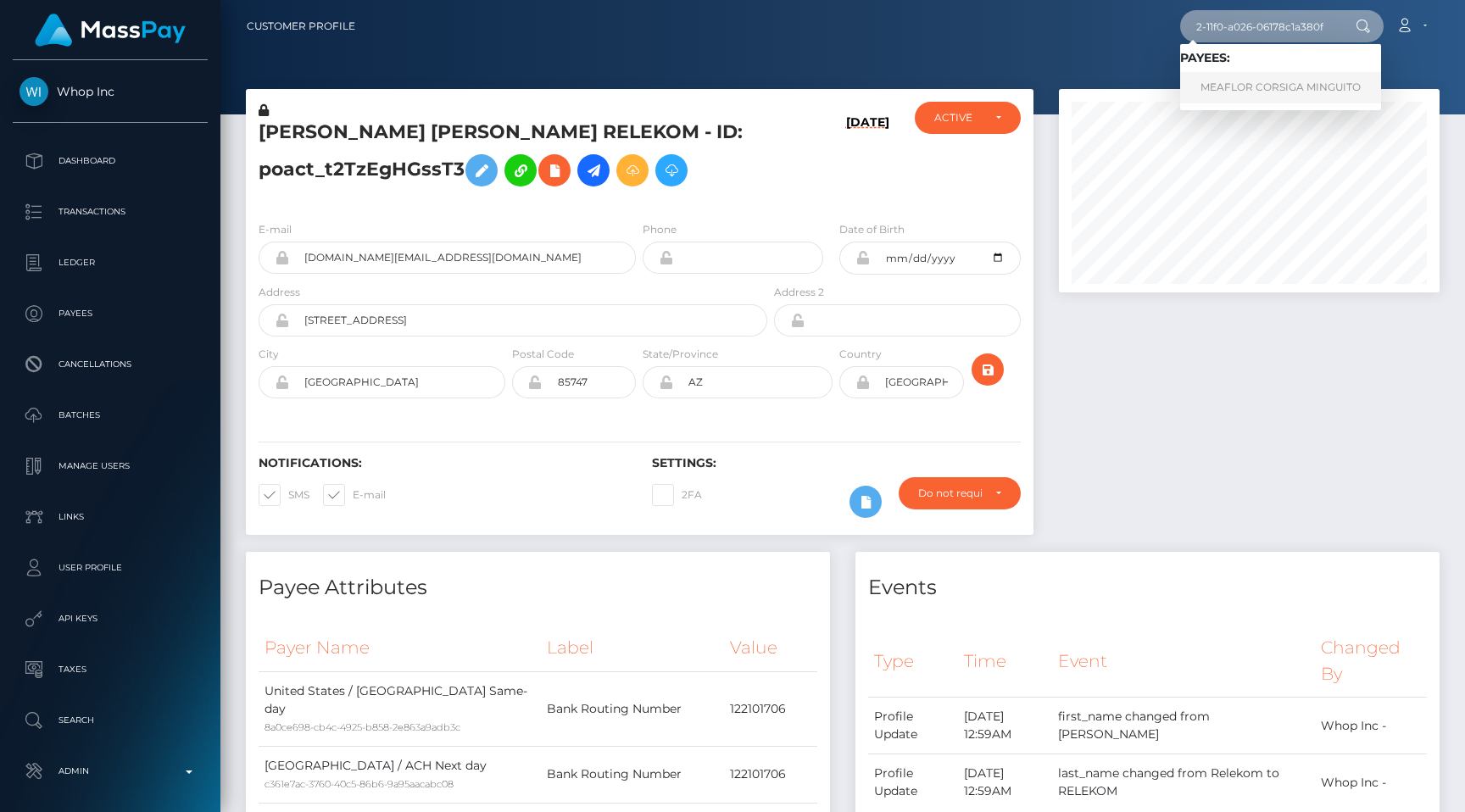
type input "0a50bde9-6872-11f0-a026-06178c1a380f"
click at [1251, 81] on link "MEAFLOR CORSIGA MINGUITO" at bounding box center [1281, 88] width 201 height 31
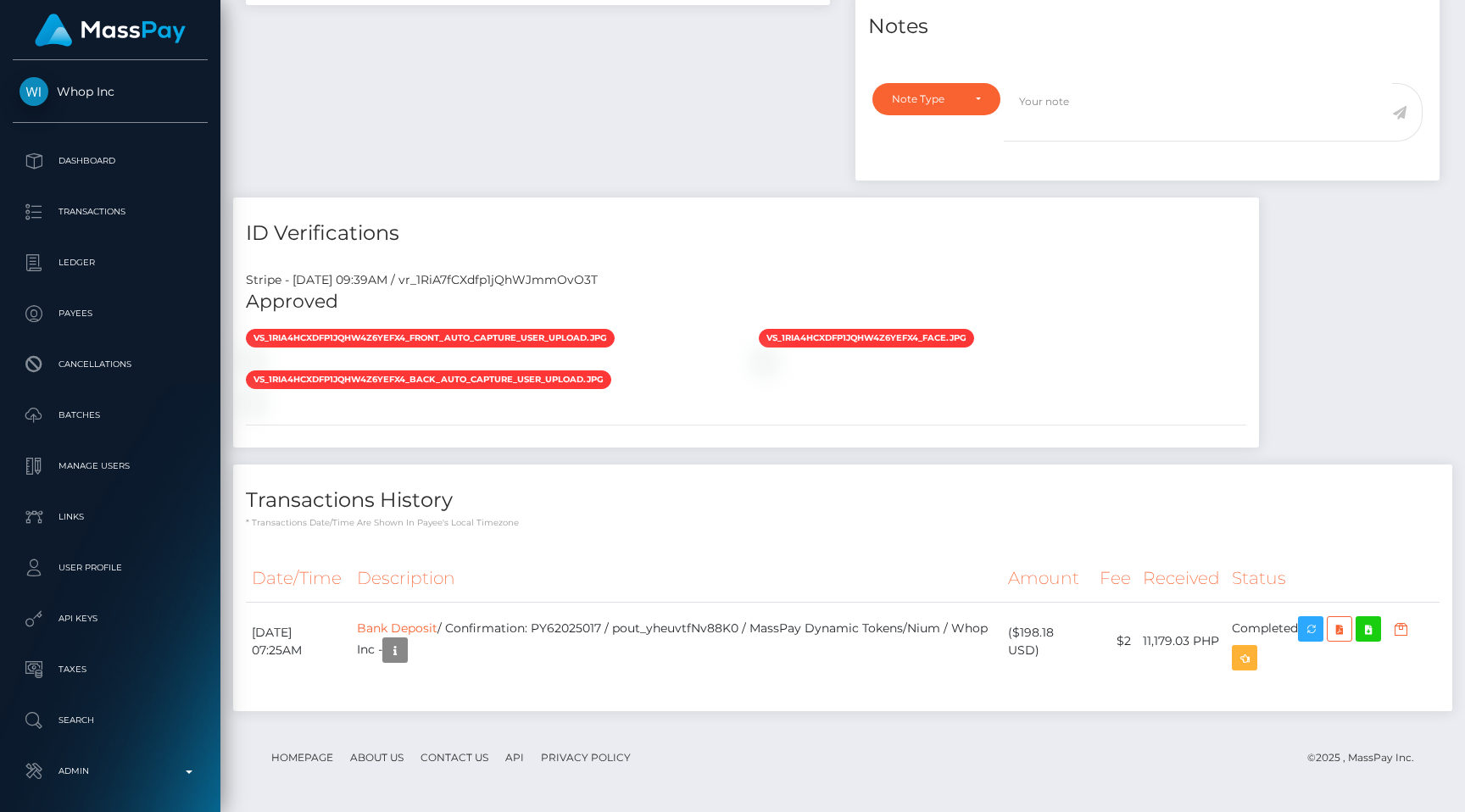
scroll to position [204, 381]
click at [259, 354] on img at bounding box center [253, 361] width 14 height 14
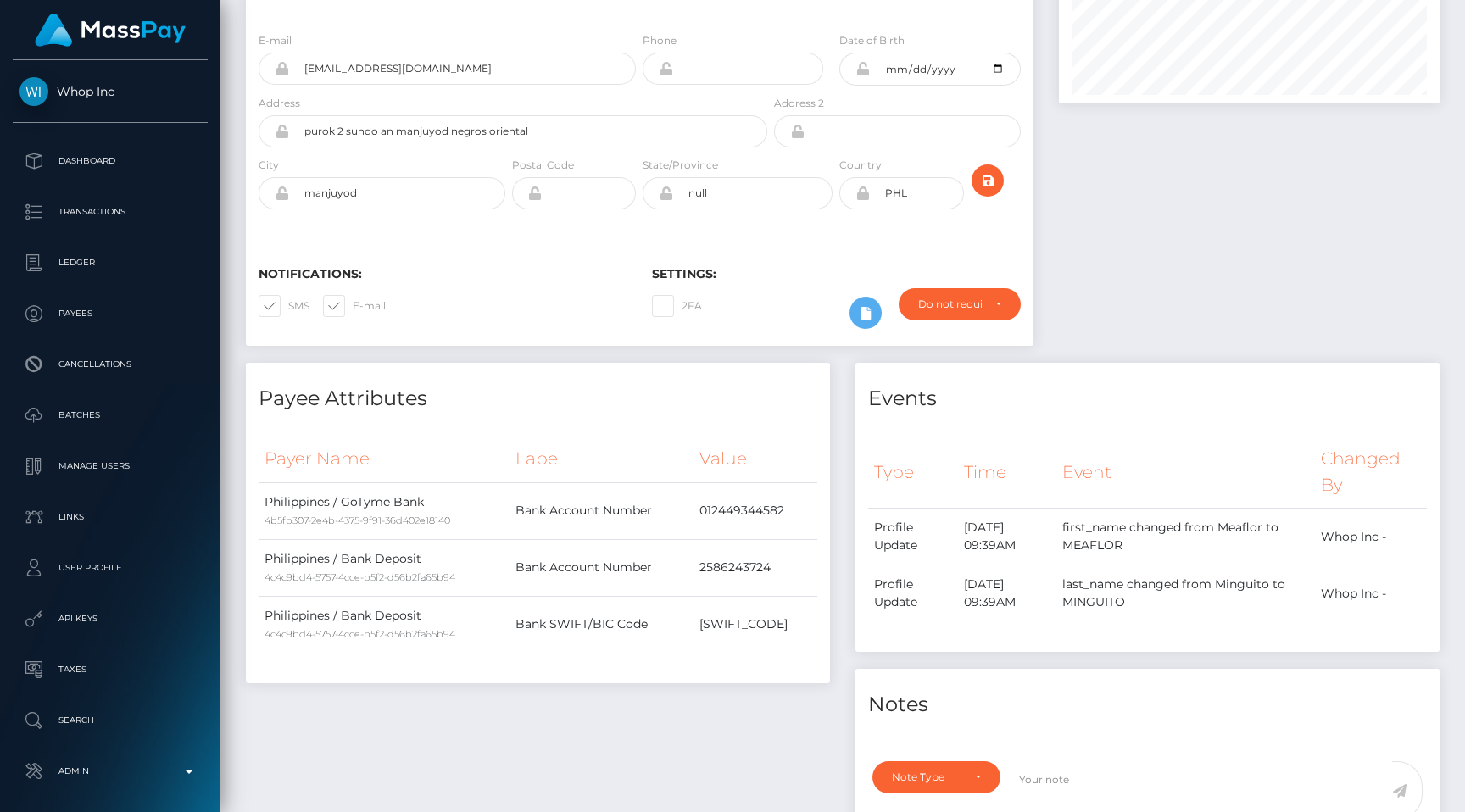
scroll to position [0, 0]
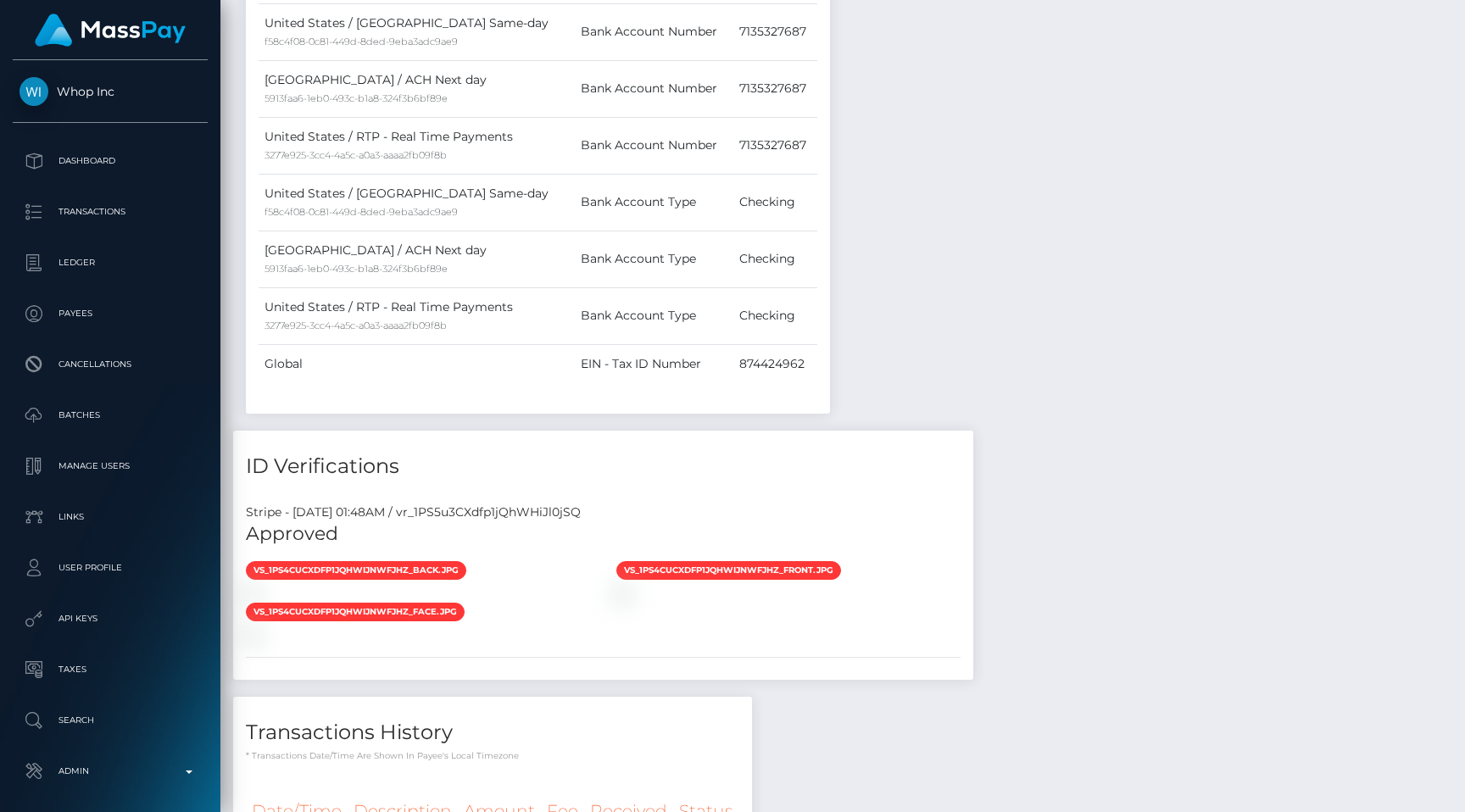
scroll to position [968, 0]
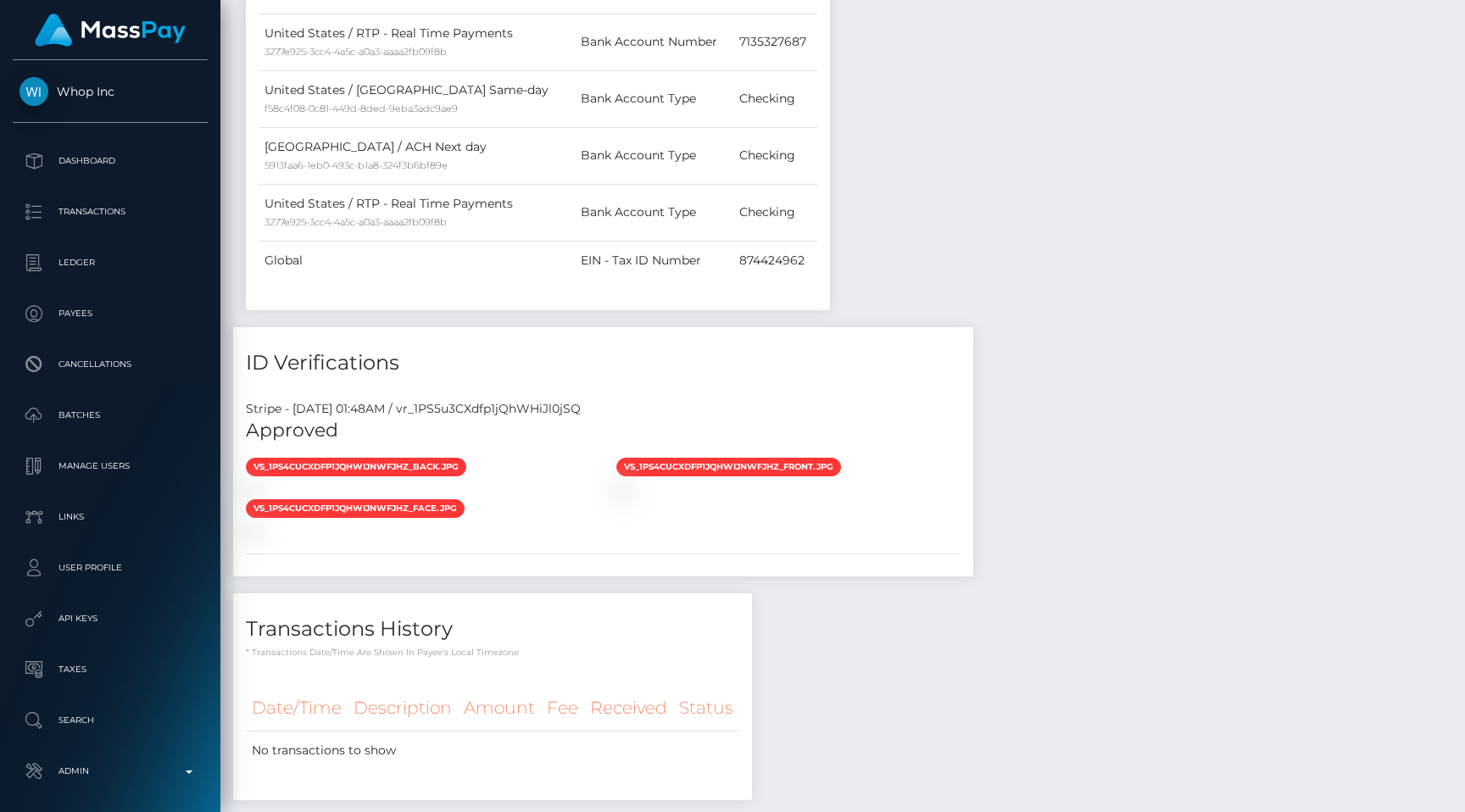
click at [564, 418] on div "Stripe - [DATE] 01:48AM / vr_1PS5u3CXdfp1jQhWHiJl0jSQ" at bounding box center [604, 408] width 740 height 18
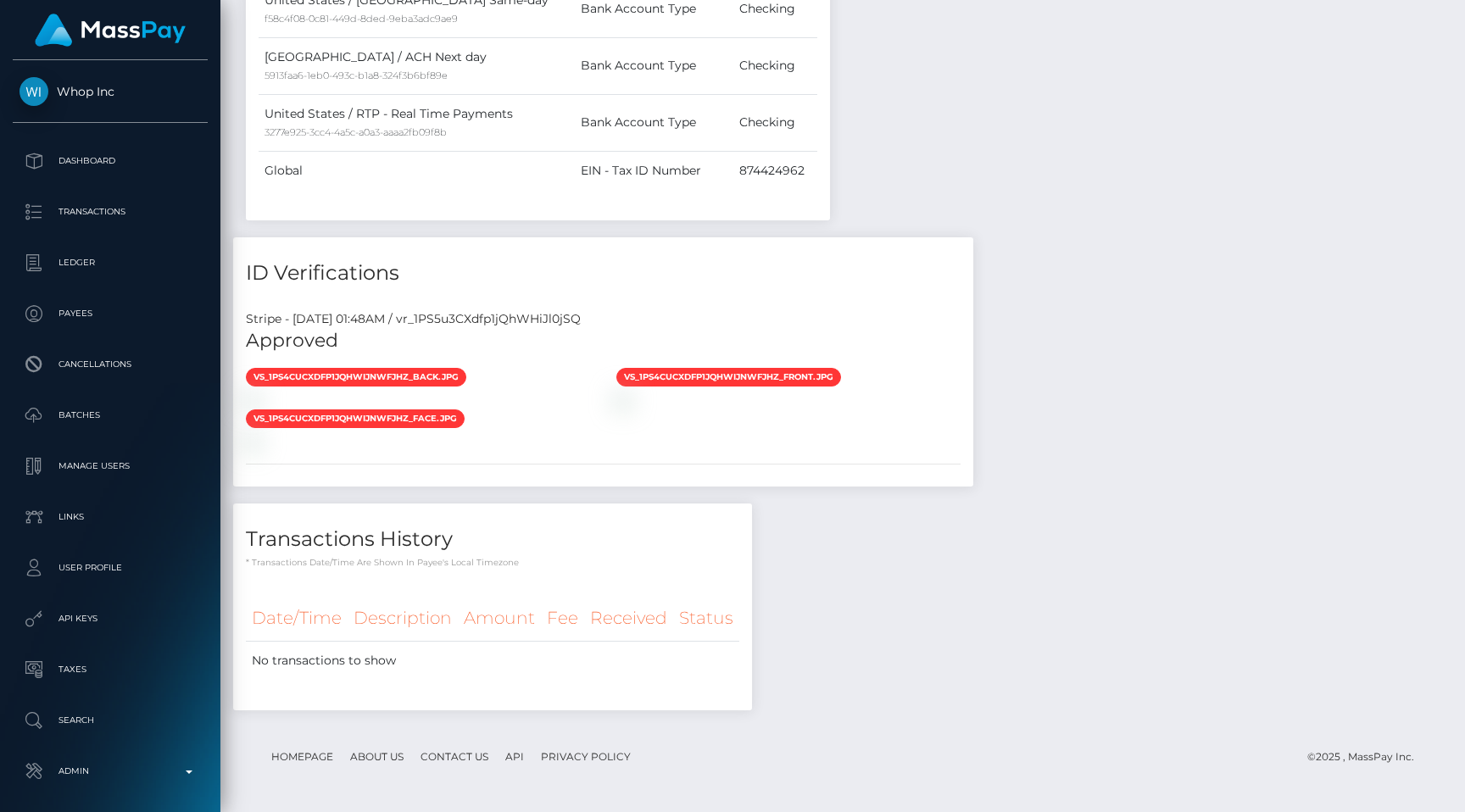
scroll to position [1082, 0]
copy div "vr_1PS5u3CXdfp1jQhWHiJl0jSQ"
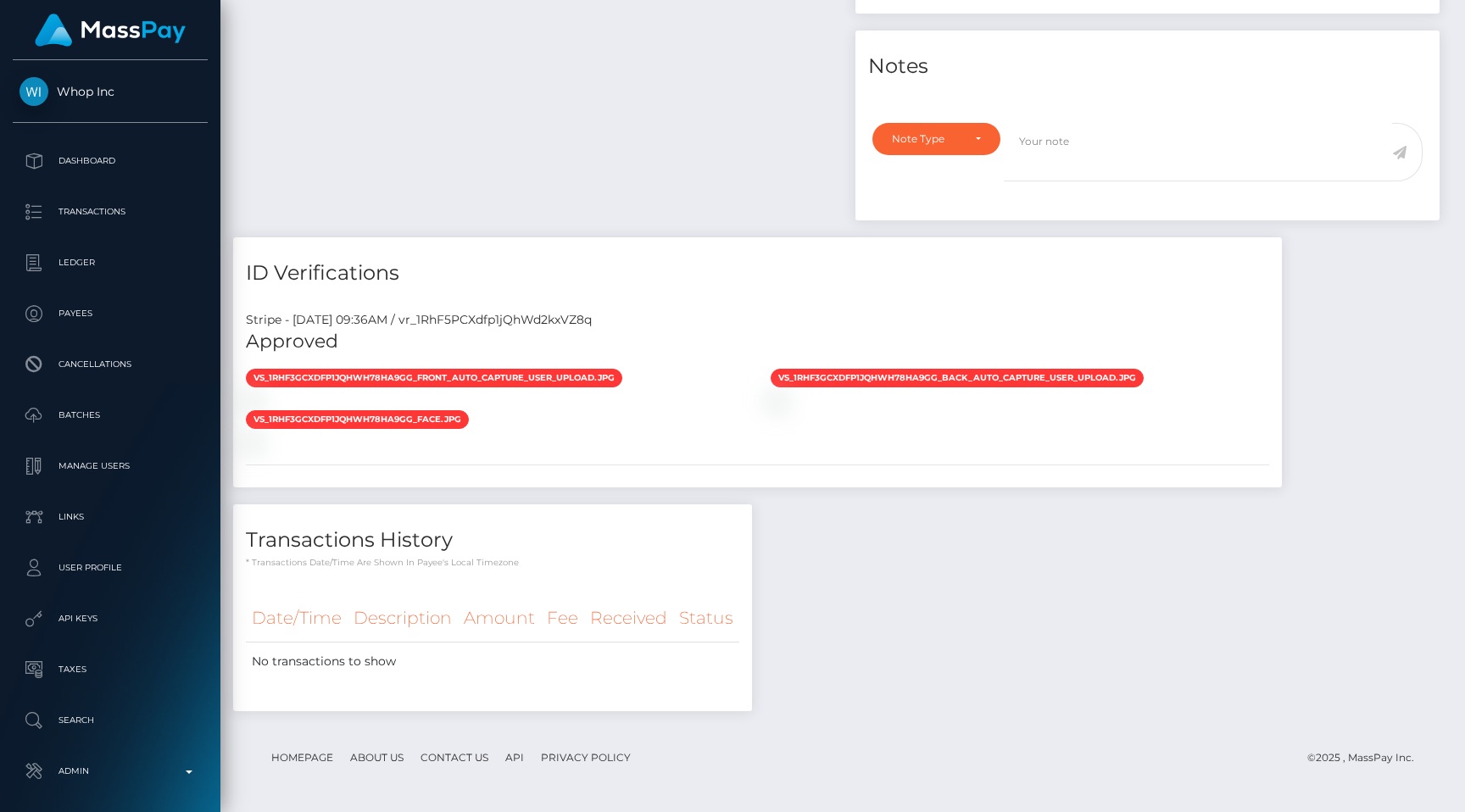
scroll to position [204, 381]
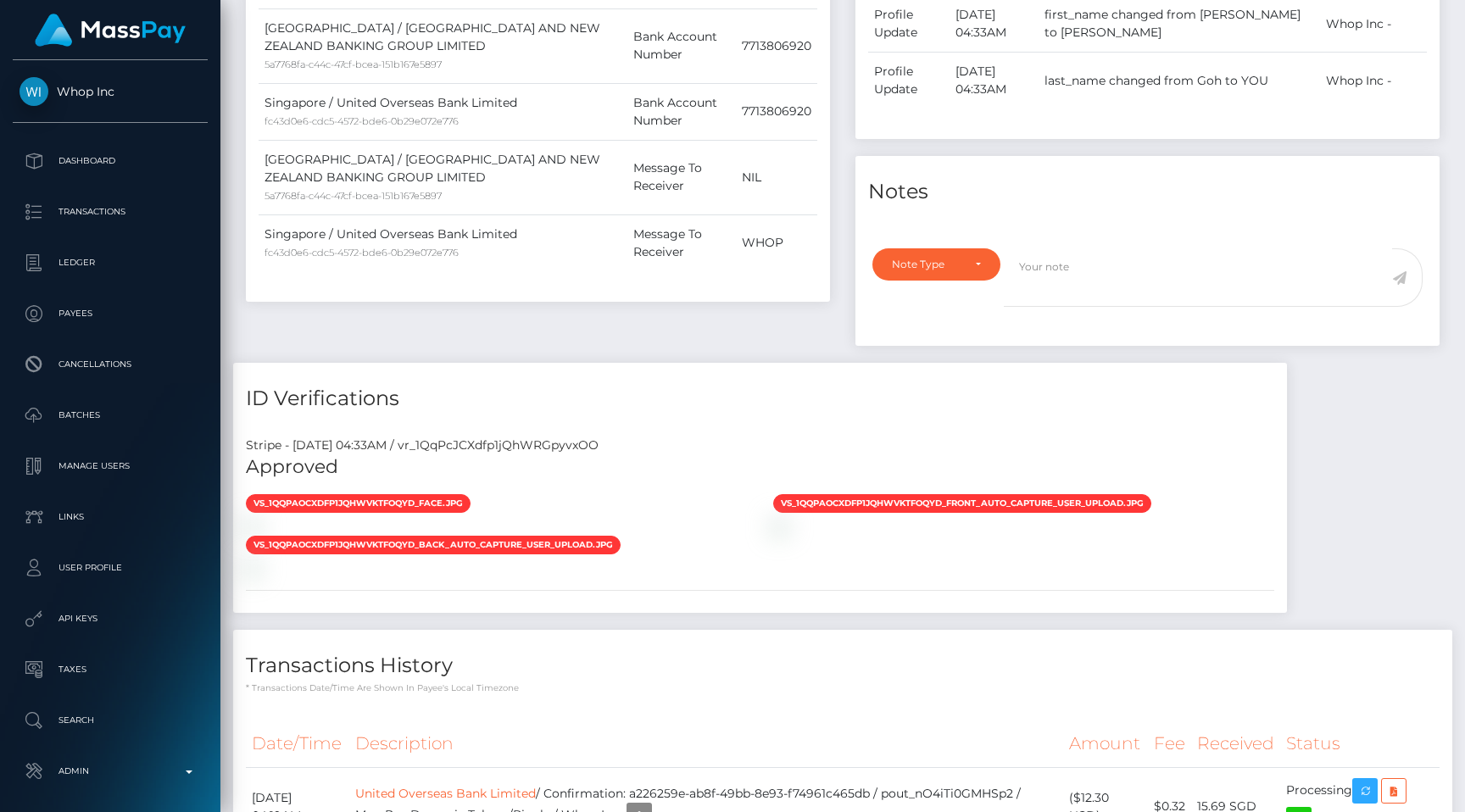
scroll to position [709, 0]
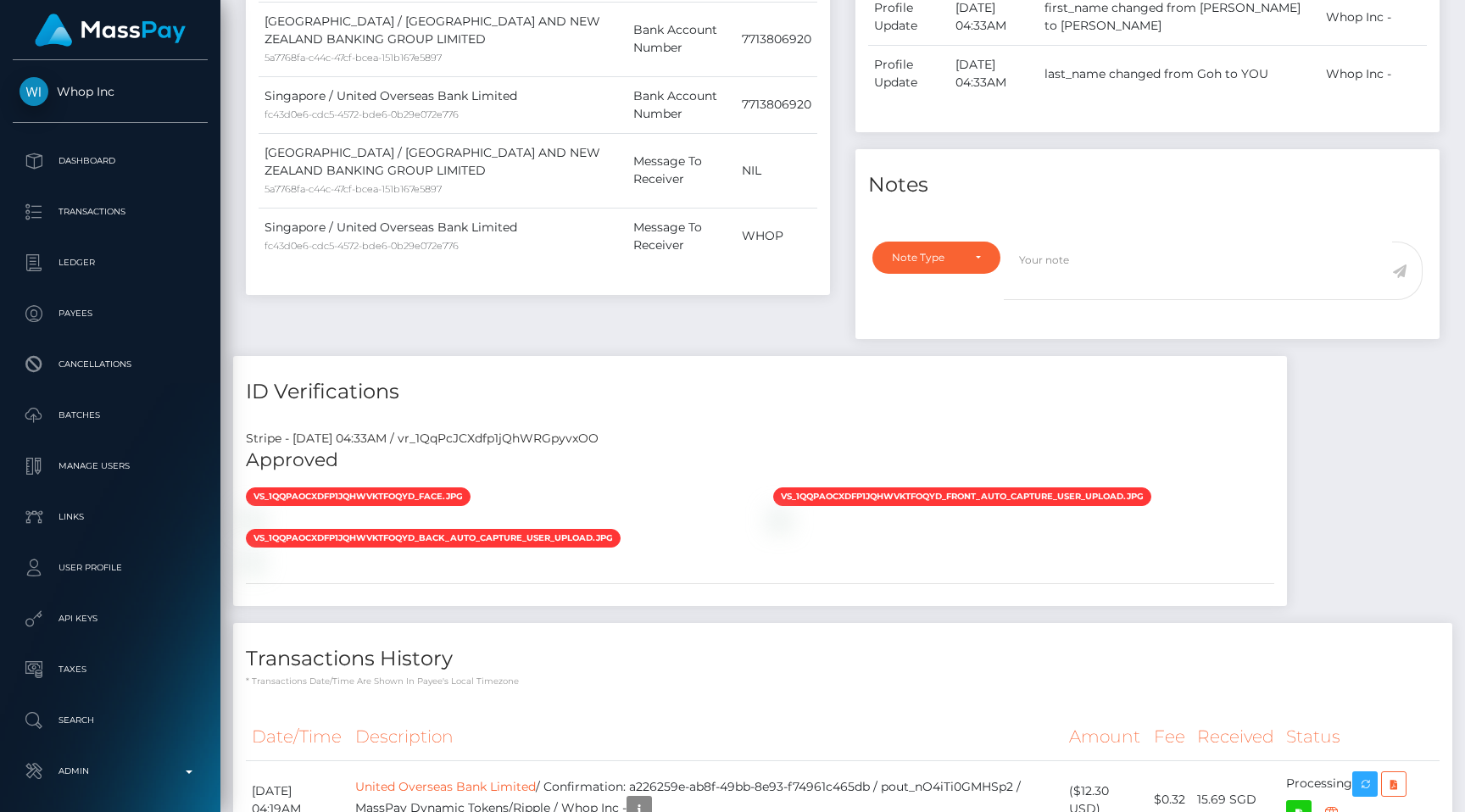
click at [541, 448] on div "Stripe - July 24, 2025 04:33AM / vr_1QqPcJCXdfp1jQhWRGpyvxOO" at bounding box center [760, 439] width 1053 height 18
copy div "vr_1QqPcJCXdfp1jQhWRGpyvxOO"
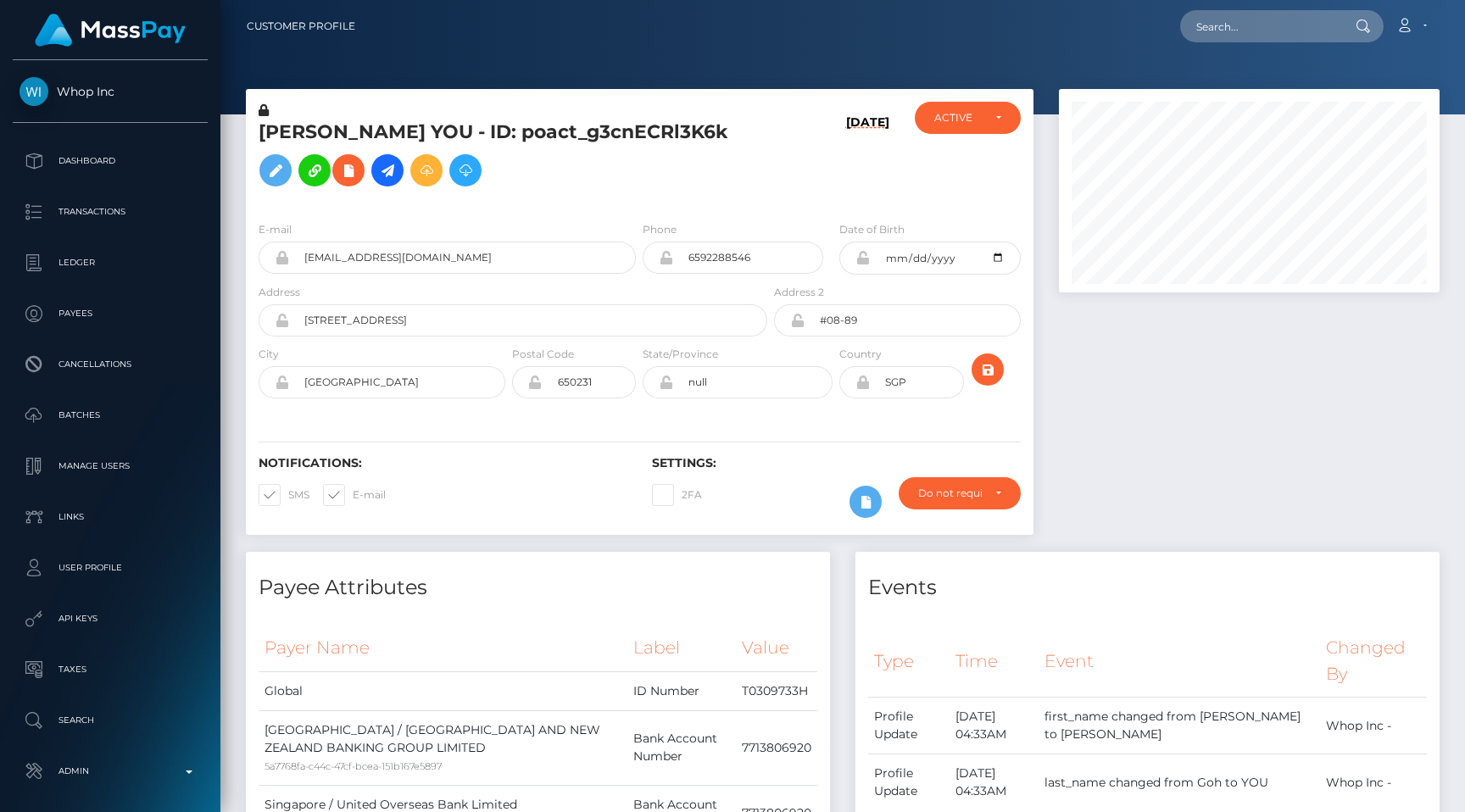
scroll to position [69, 0]
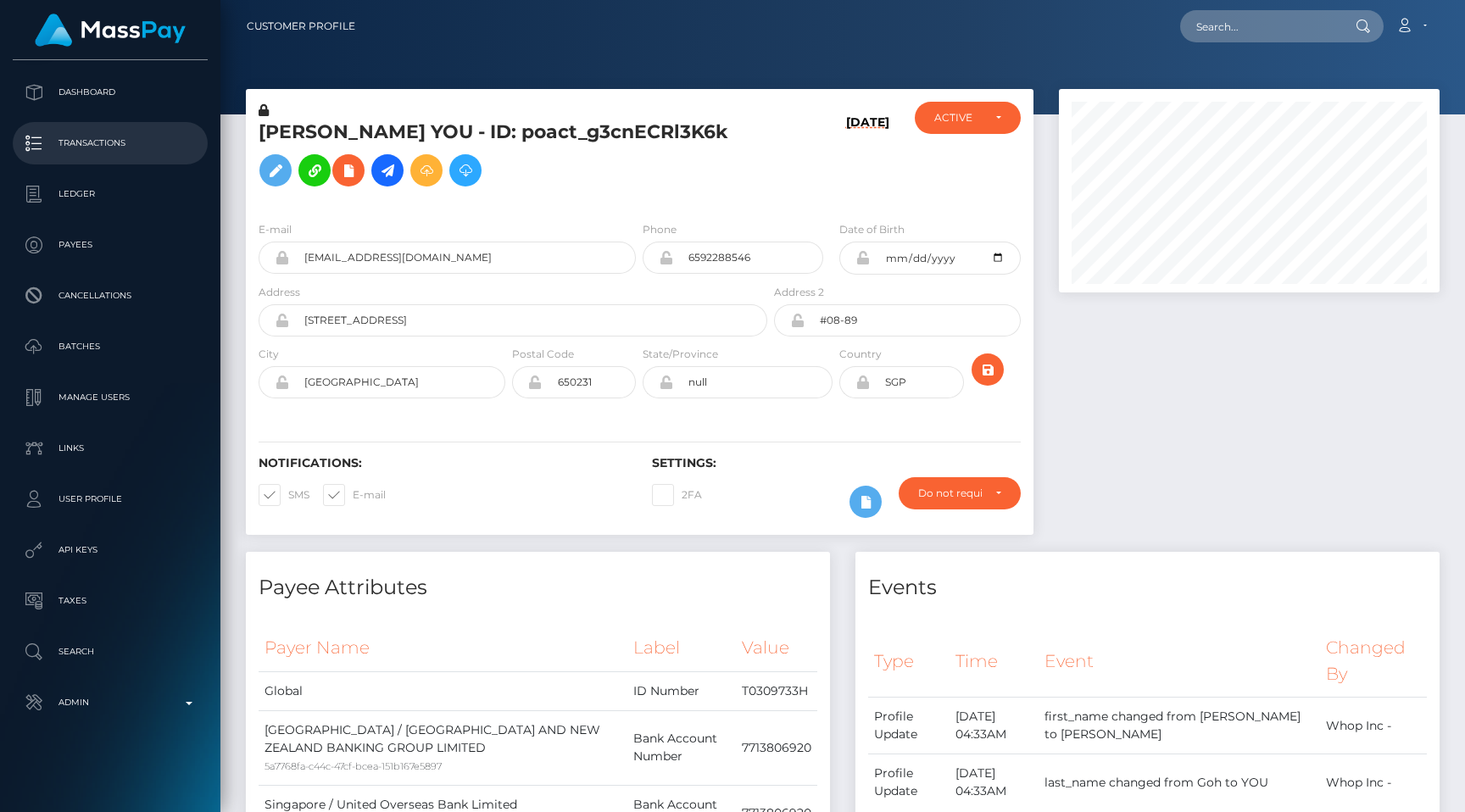
click at [127, 137] on p "Transactions" at bounding box center [110, 144] width 181 height 26
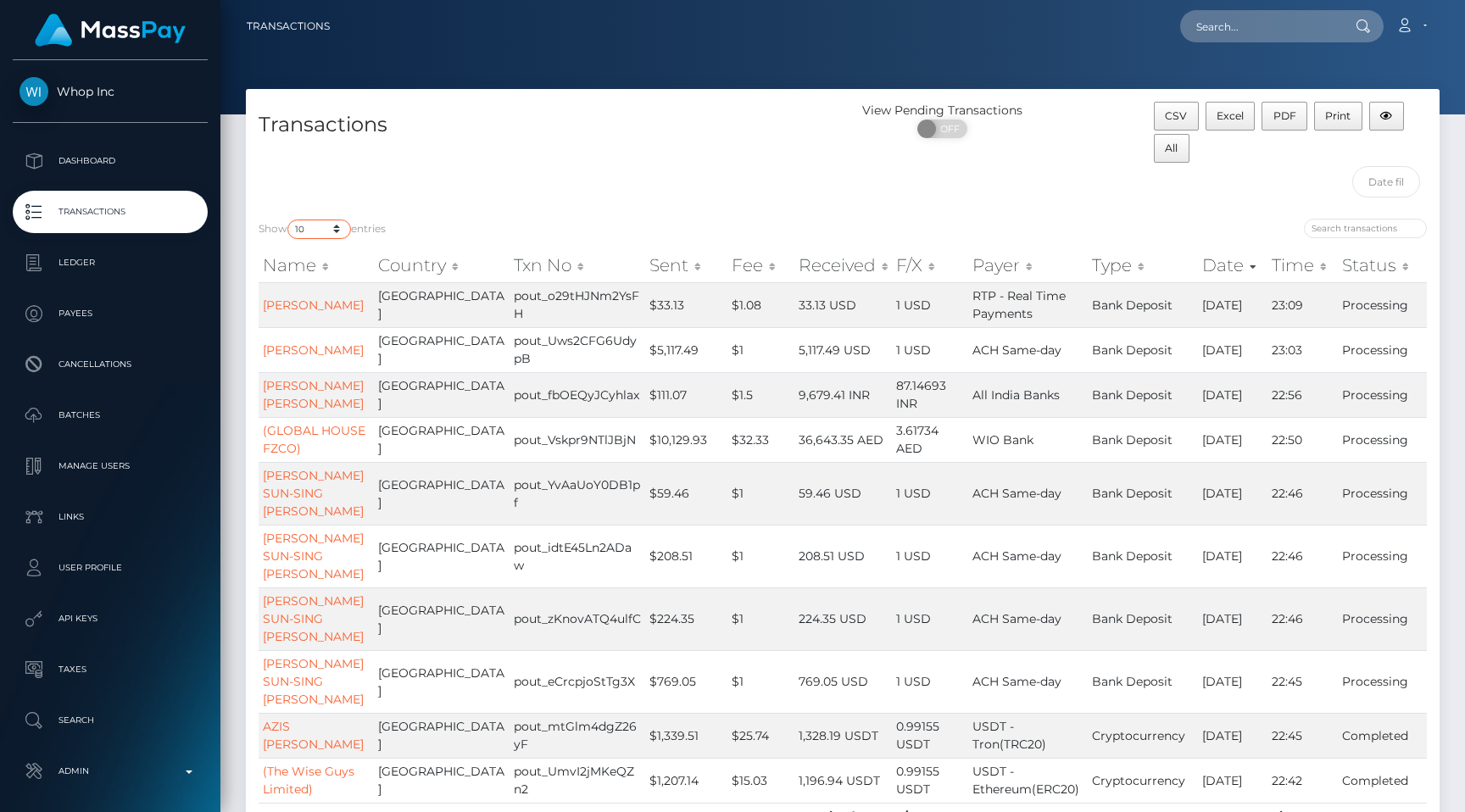
click at [302, 222] on select "10 25 50 100 250 500 1,000 3,500 All" at bounding box center [319, 229] width 64 height 20
select select "250"
click at [289, 219] on select "10 25 50 100 250 500 1,000 3,500 All" at bounding box center [319, 229] width 64 height 20
click at [592, 225] on div "Show 10 25 50 100 250 500 1,000 3,500 All entries" at bounding box center [544, 230] width 571 height 24
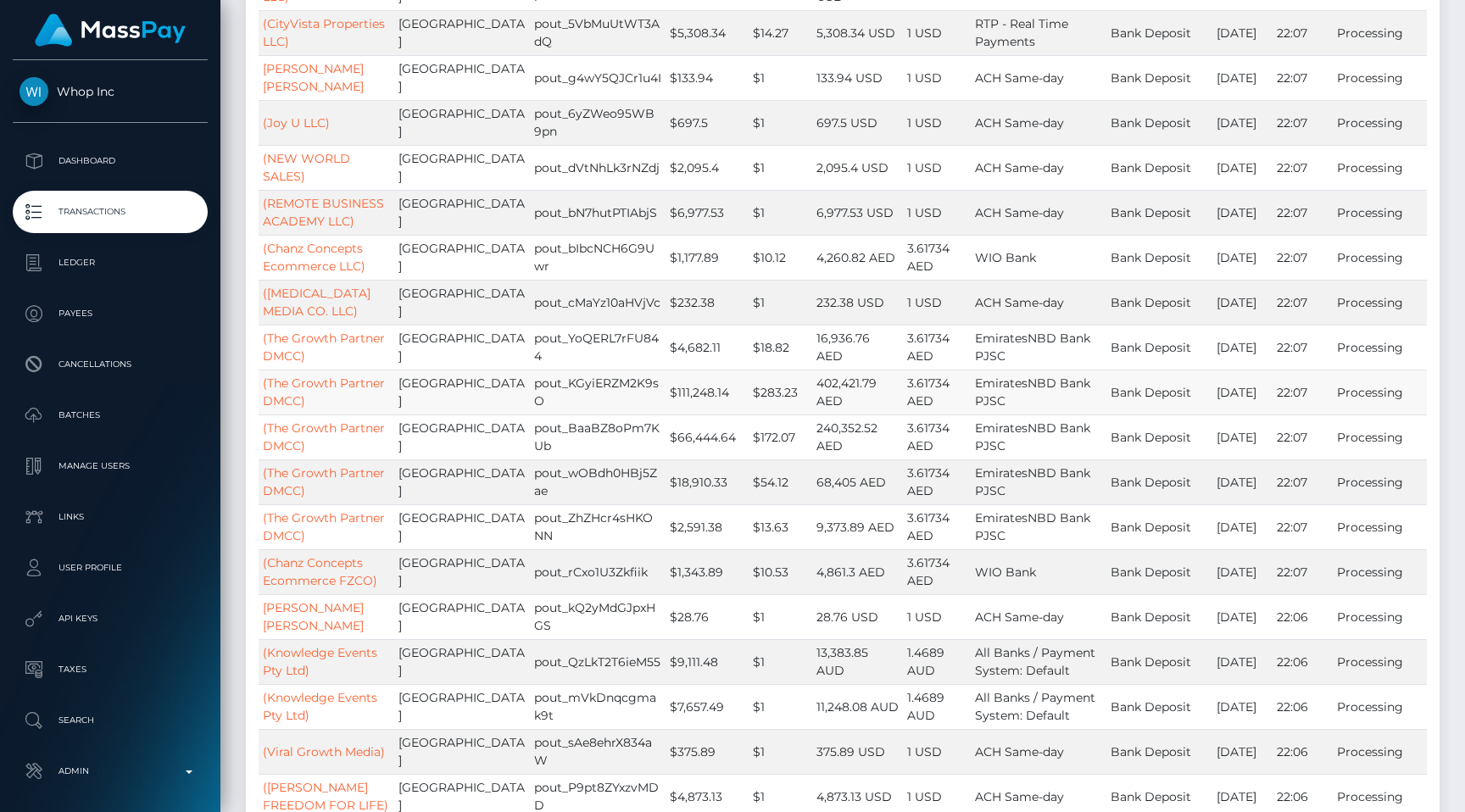
scroll to position [1841, 0]
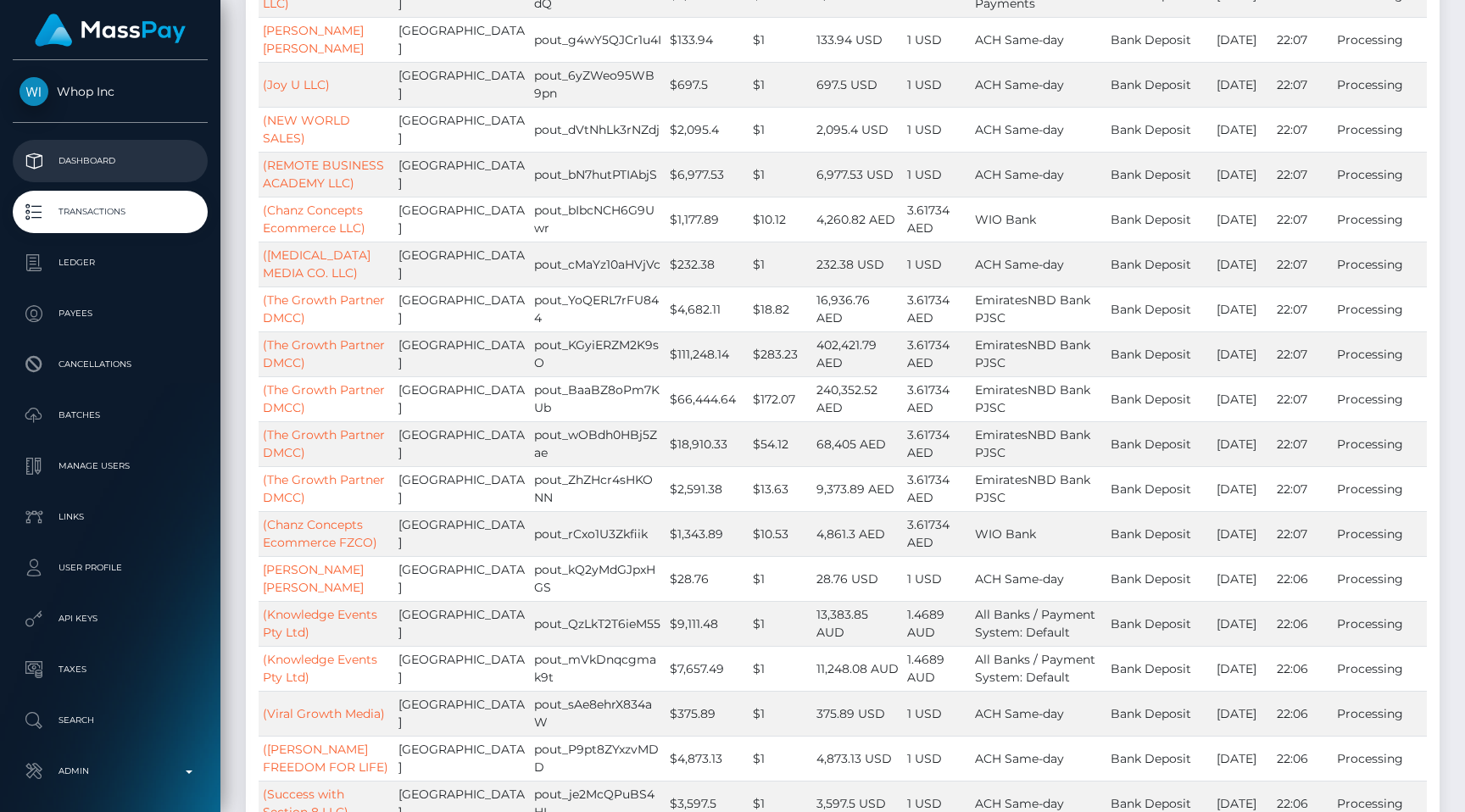
click at [173, 172] on p "Dashboard" at bounding box center [110, 161] width 181 height 26
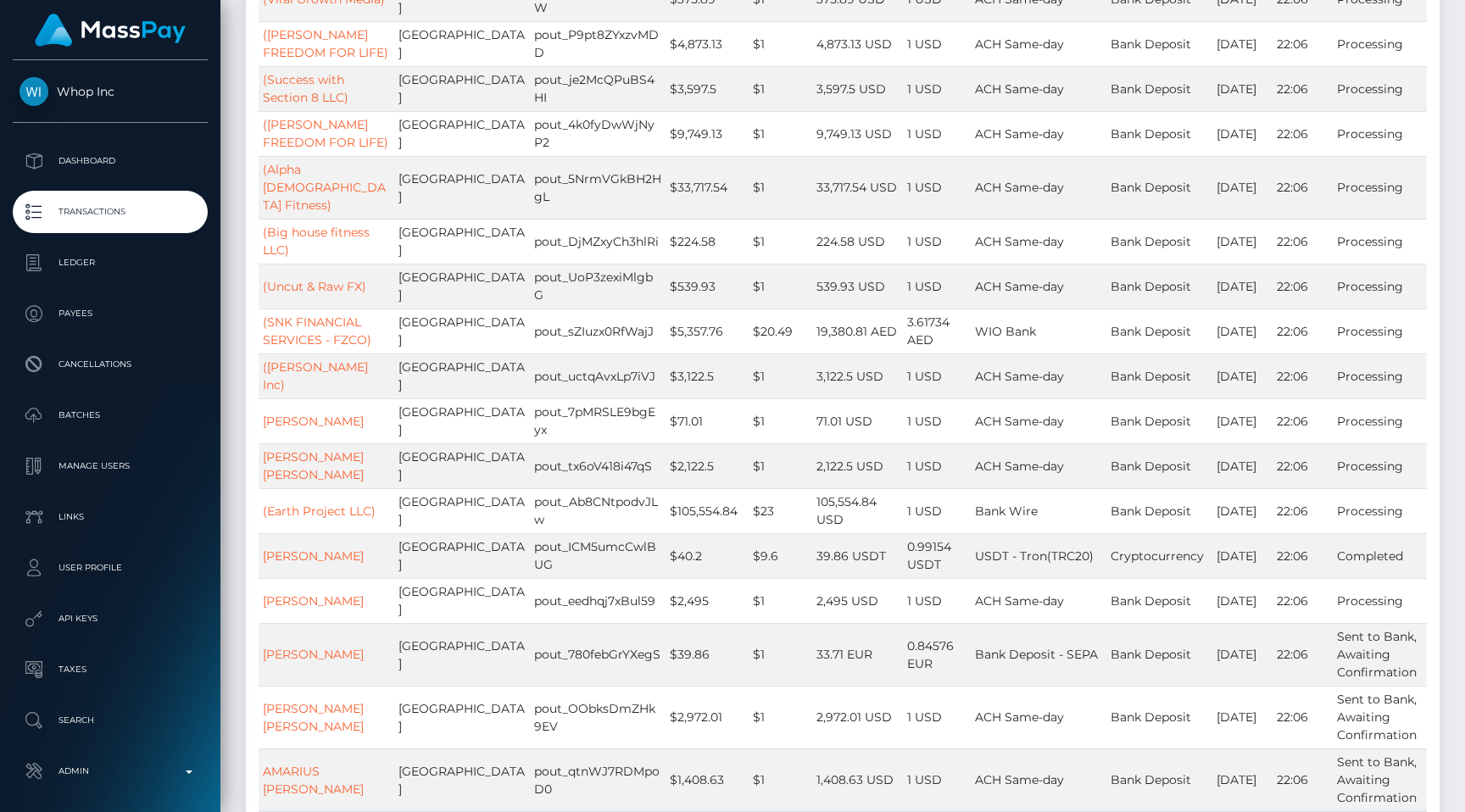
scroll to position [2569, 0]
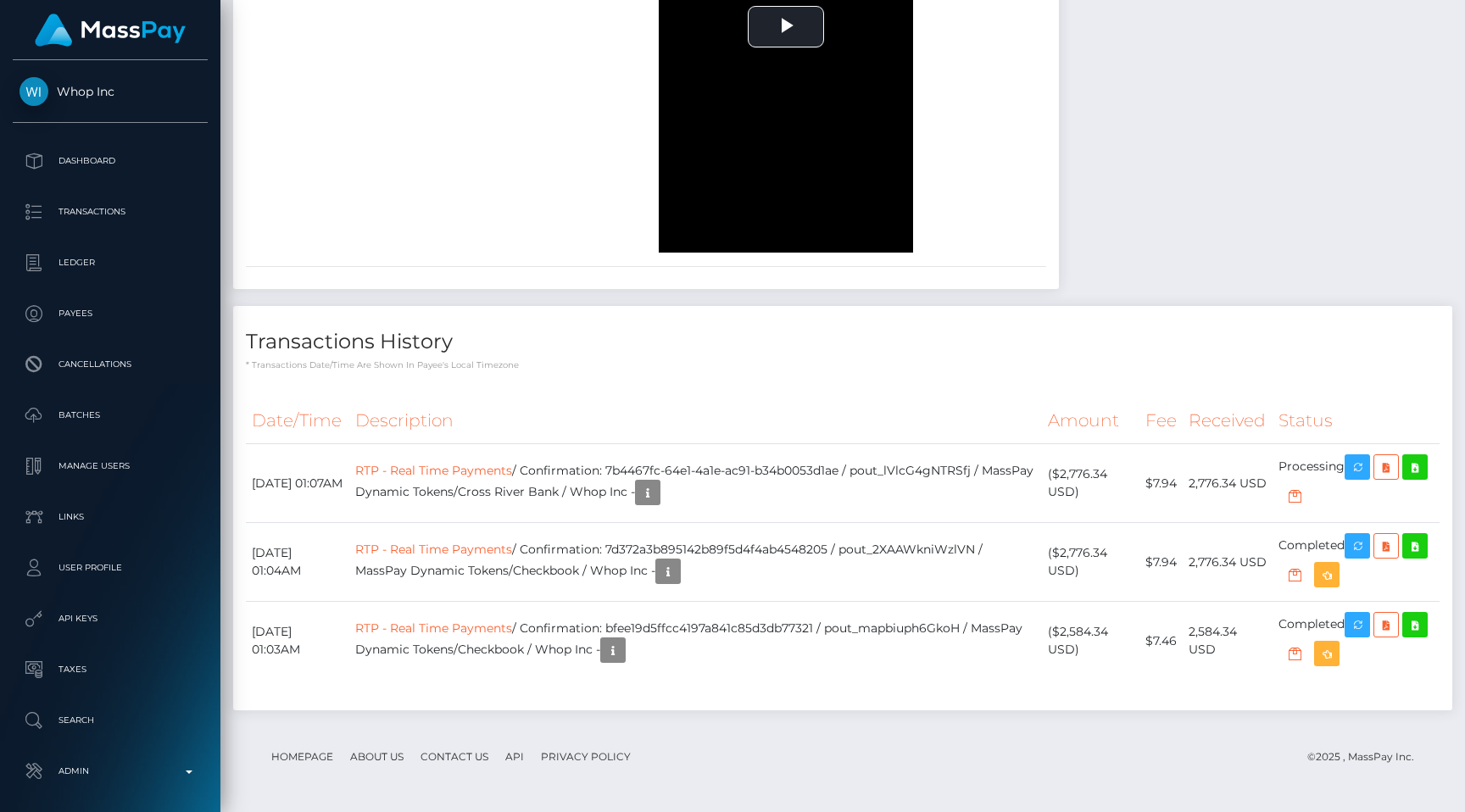
scroll to position [204, 381]
click at [734, 373] on div "Transactions History * Transactions date/time are shown in payee's local timezo…" at bounding box center [843, 508] width 1219 height 405
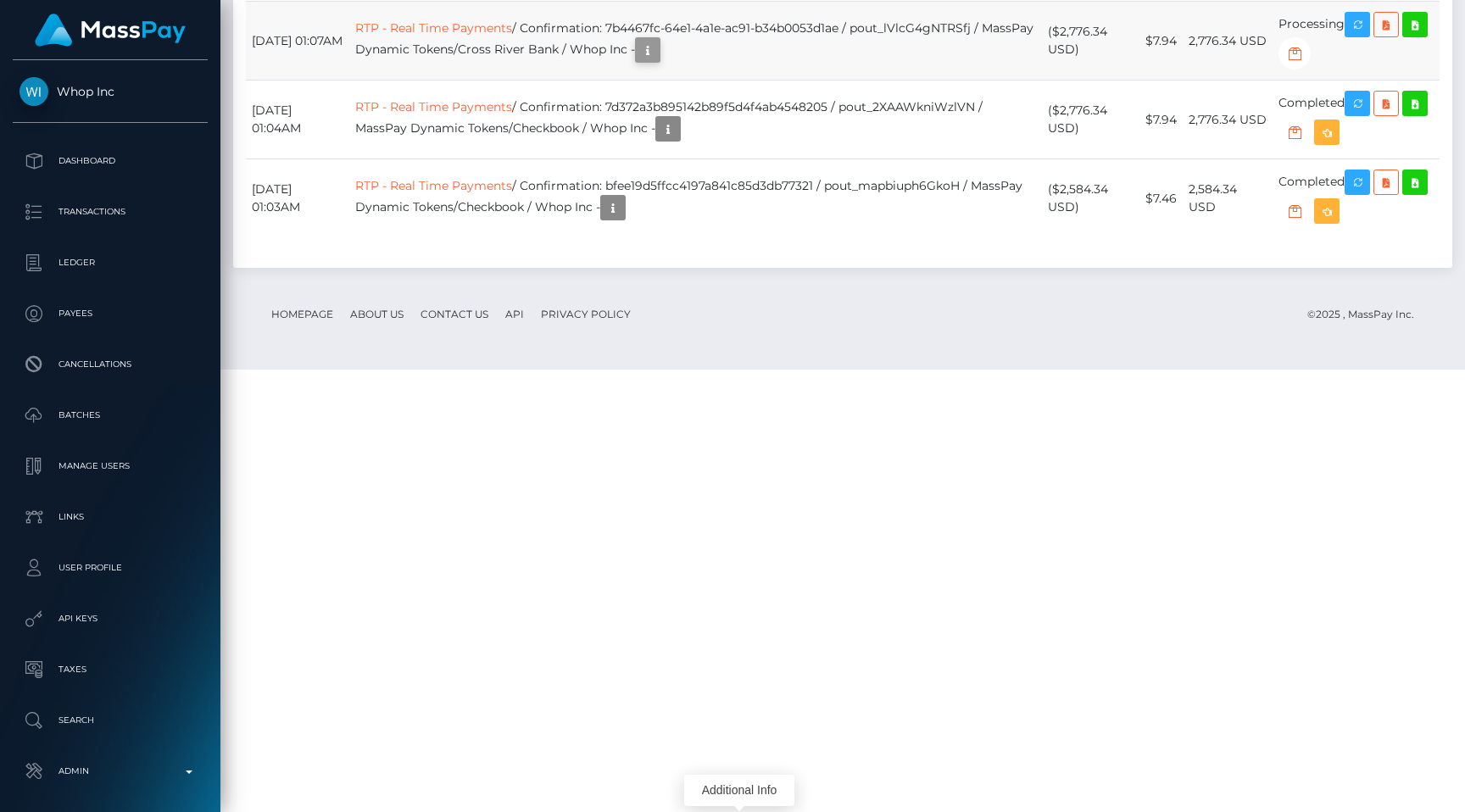
click at [658, 61] on icon "button" at bounding box center [648, 50] width 21 height 22
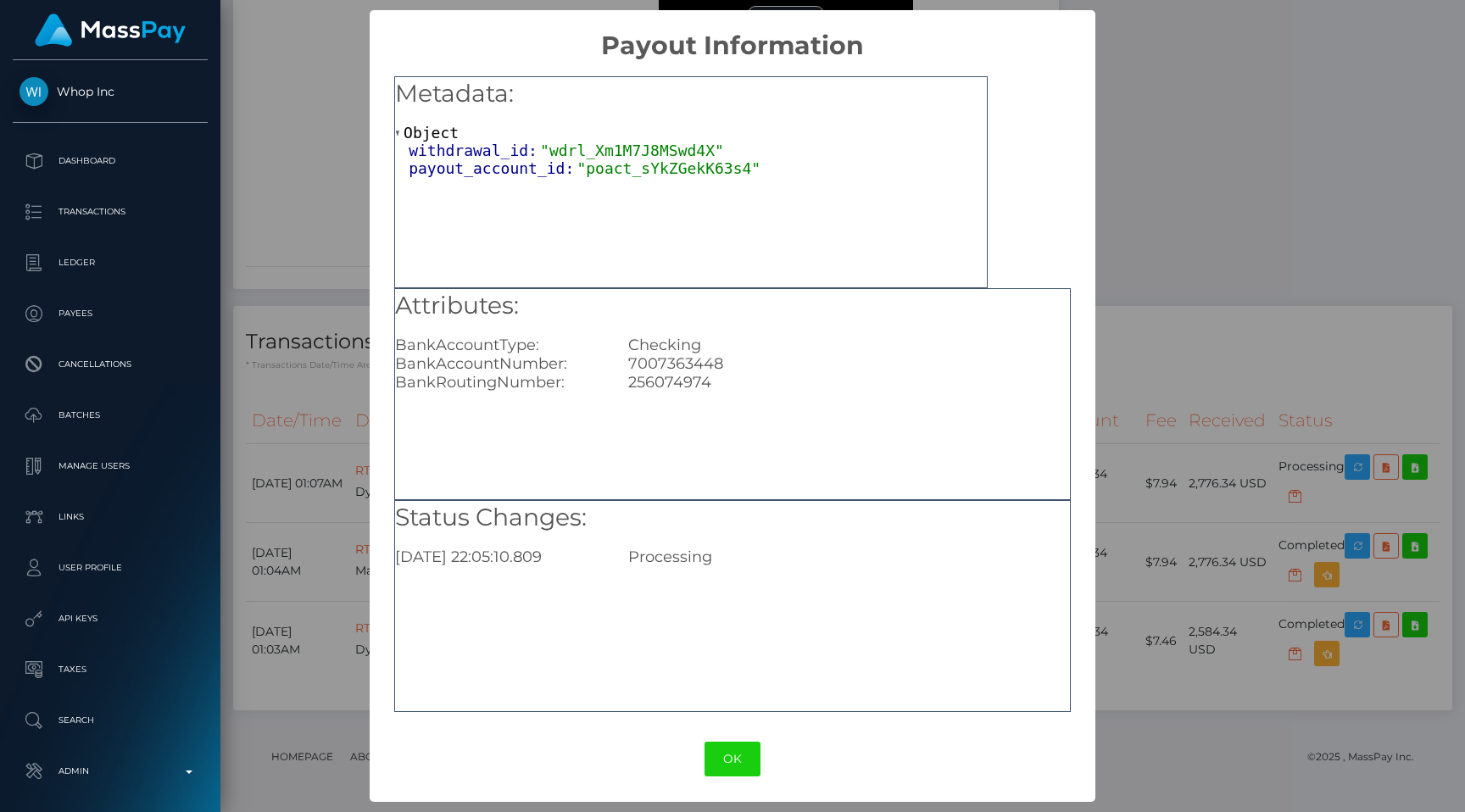
click at [1148, 362] on div "× Payout Information Metadata: Object withdrawal_id: "wdrl_Xm1M7J8MSwd4X" payou…" at bounding box center [732, 406] width 1465 height 812
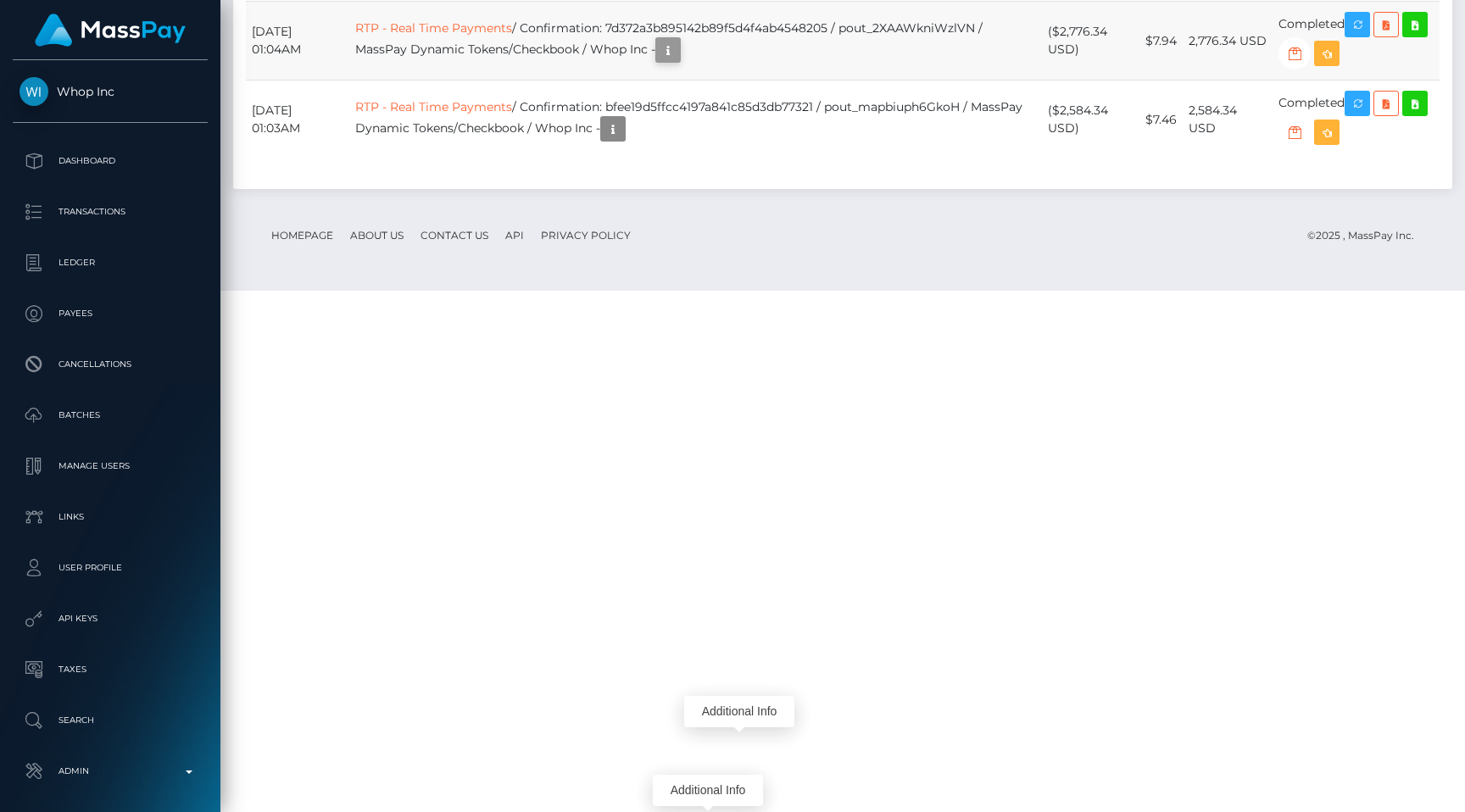
click at [678, 61] on icon "button" at bounding box center [668, 50] width 21 height 22
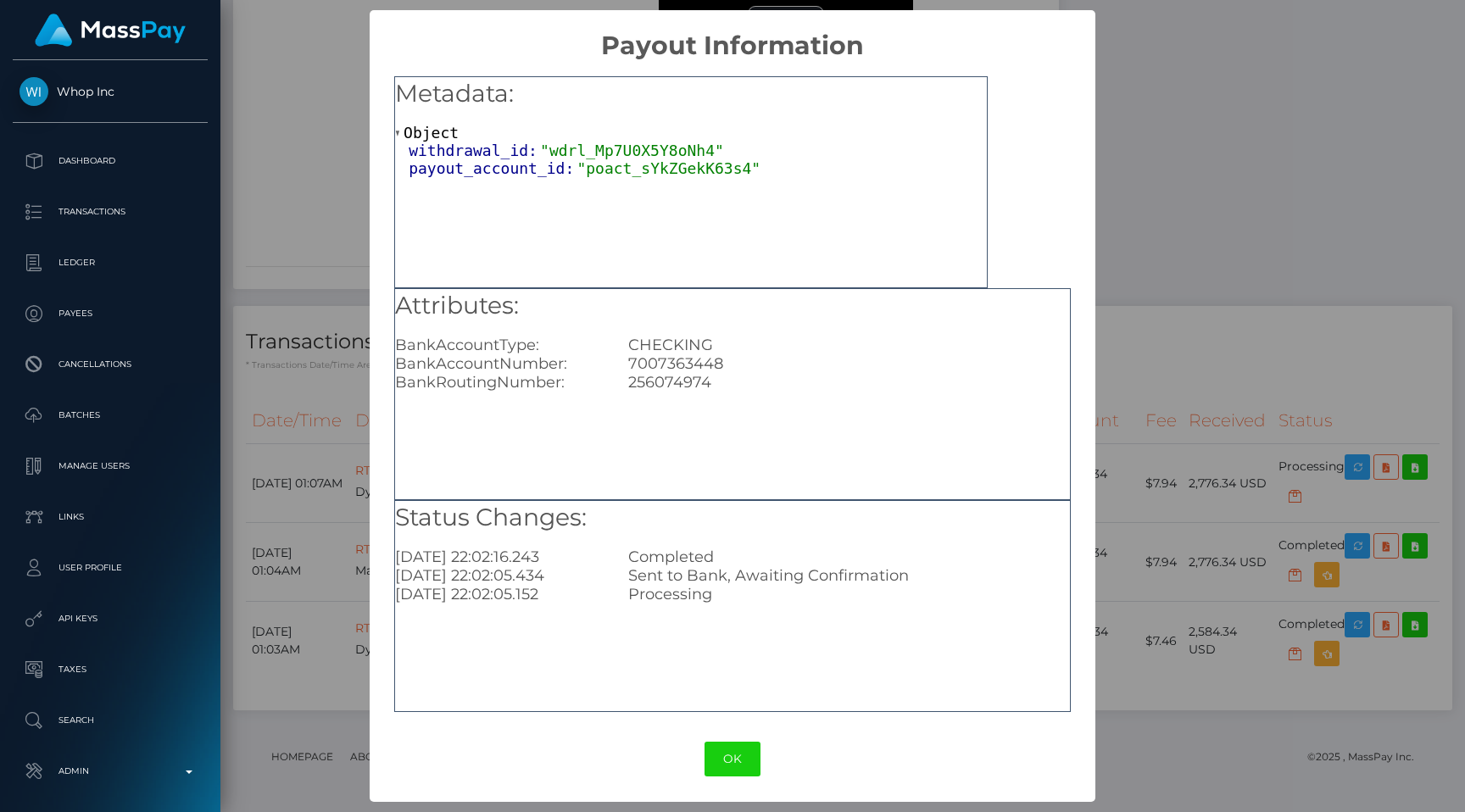
click at [1219, 304] on div "× Payout Information Metadata: Object withdrawal_id: "wdrl_Mp7U0X5Y8oNh4" payou…" at bounding box center [732, 406] width 1465 height 812
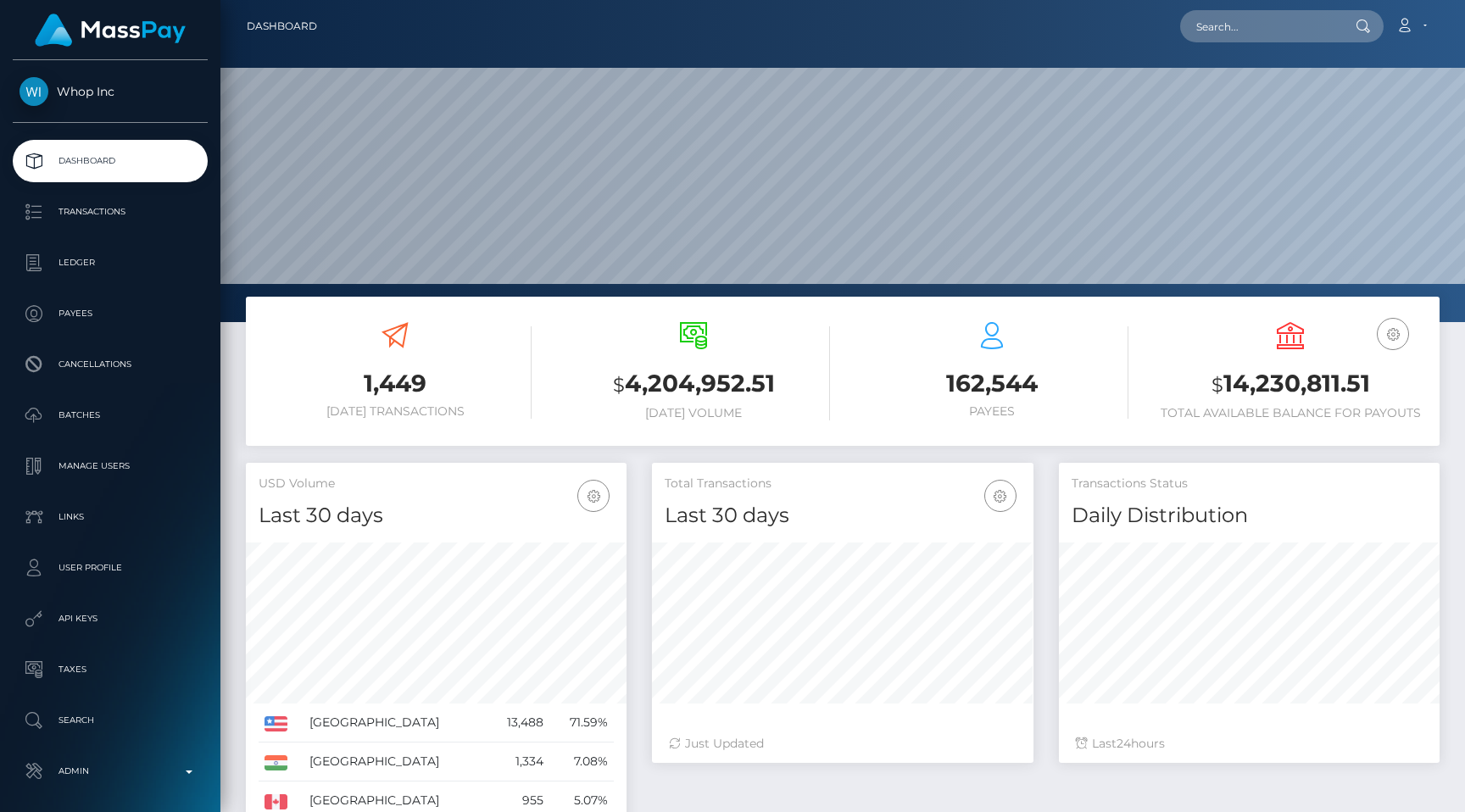
scroll to position [300, 381]
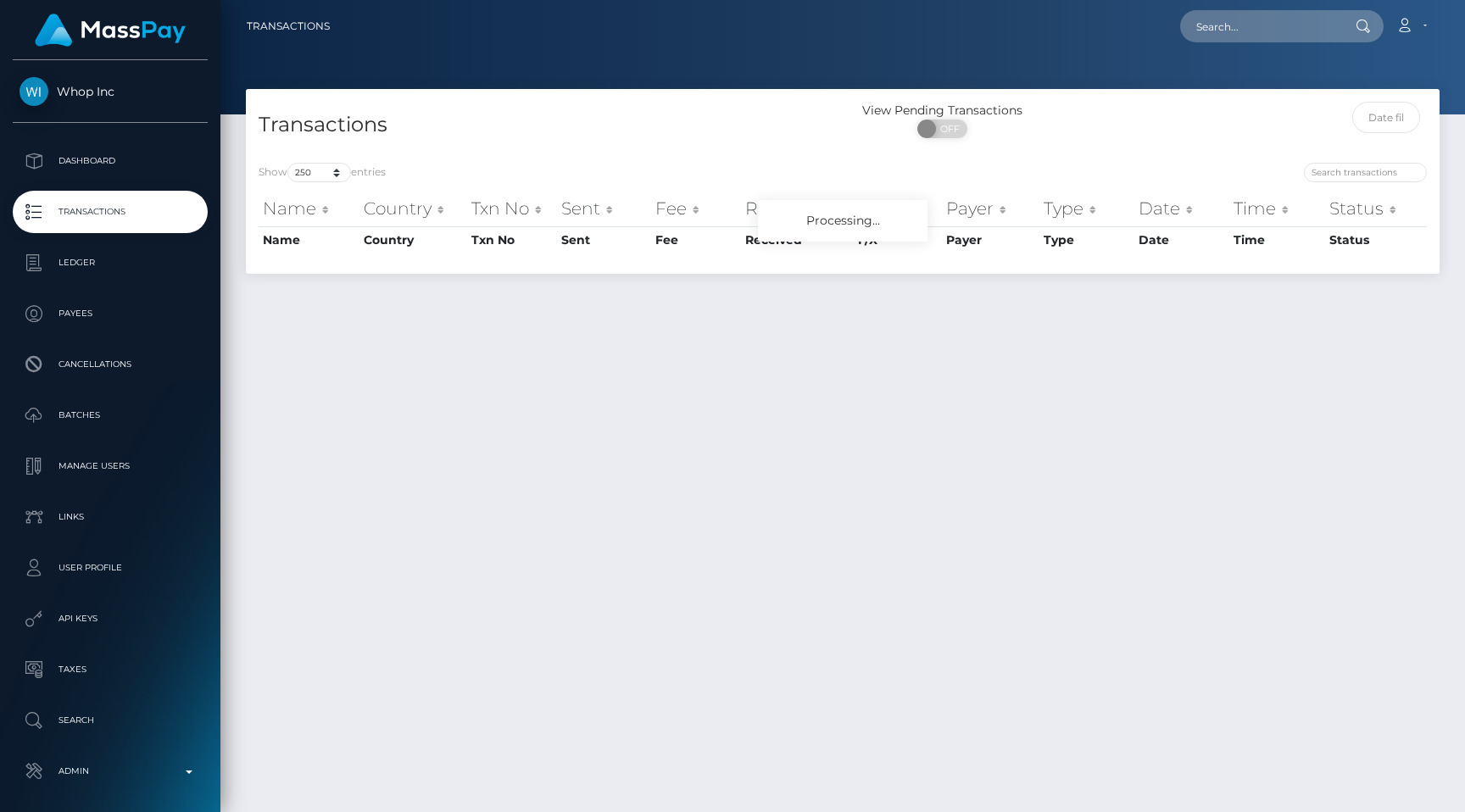
select select "250"
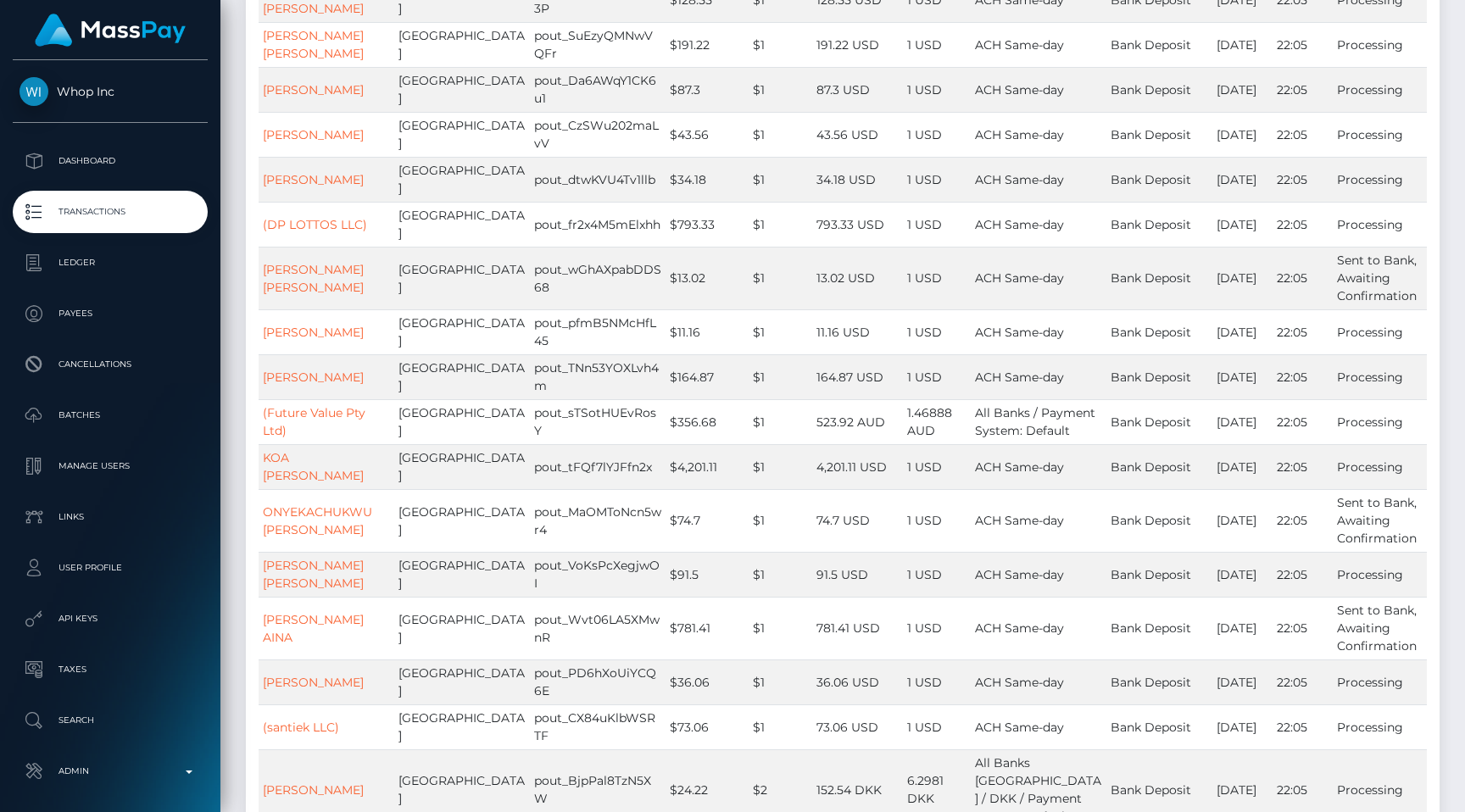
scroll to position [11872, 0]
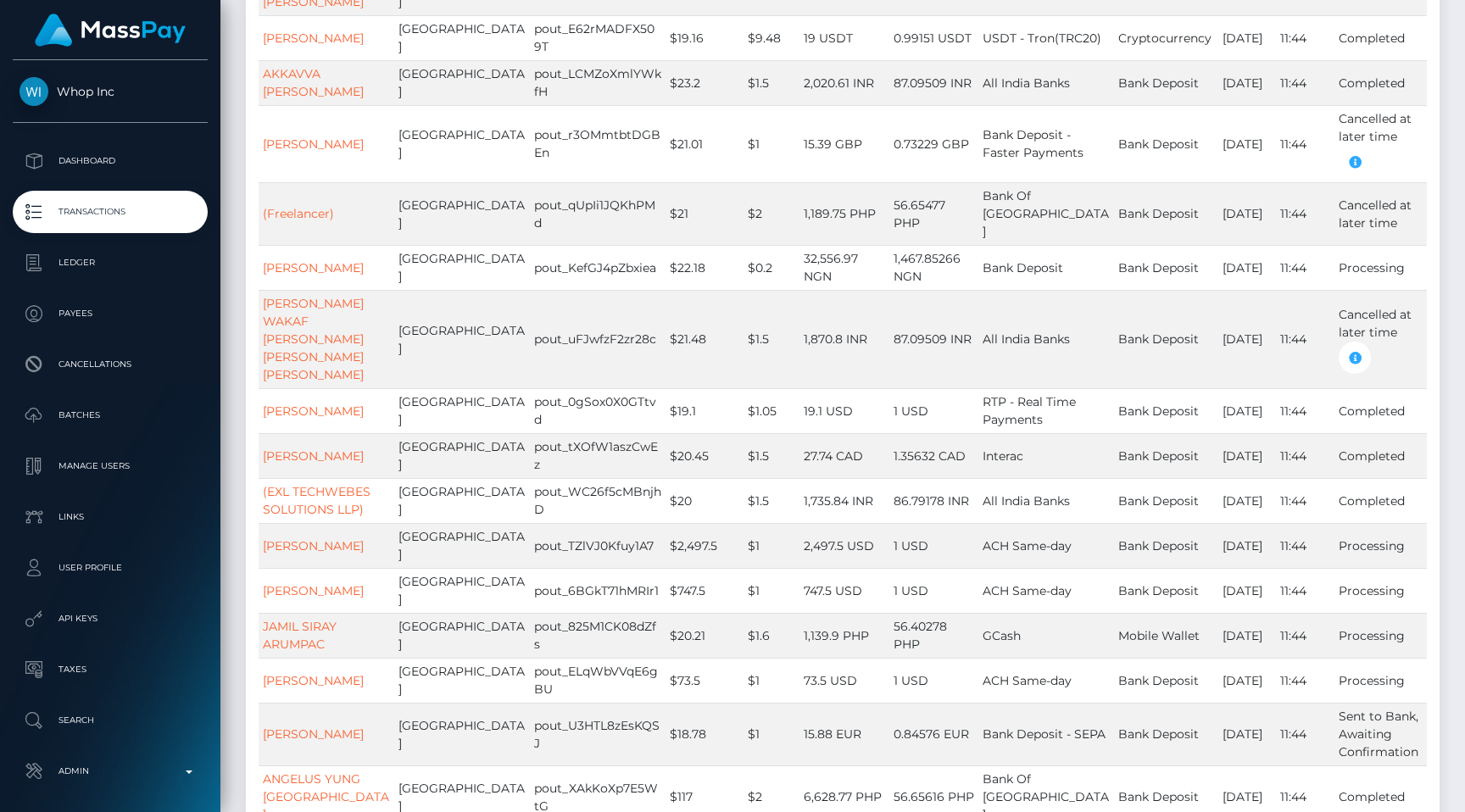
scroll to position [12089, 0]
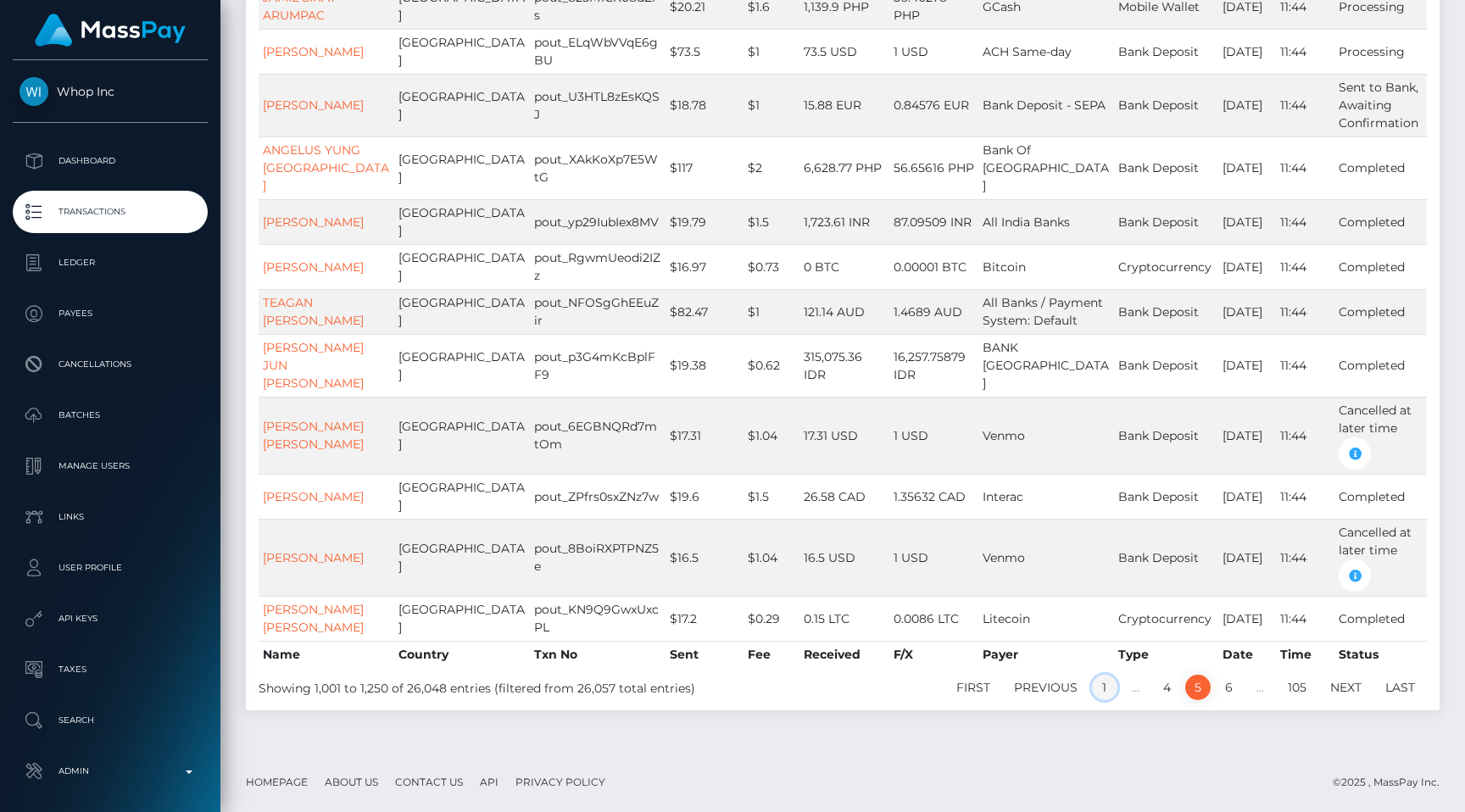
click at [1104, 675] on link "1" at bounding box center [1105, 687] width 26 height 26
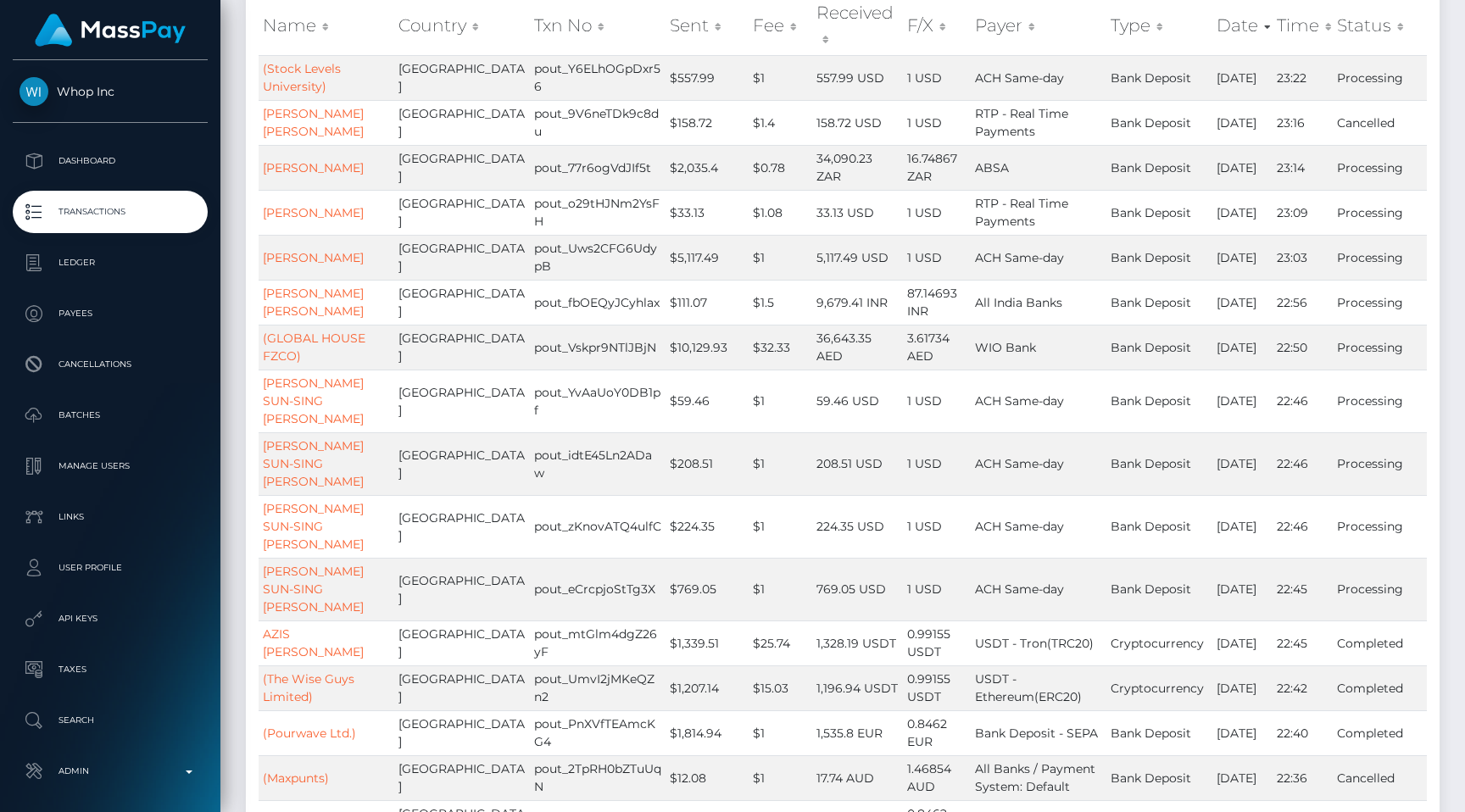
scroll to position [0, 0]
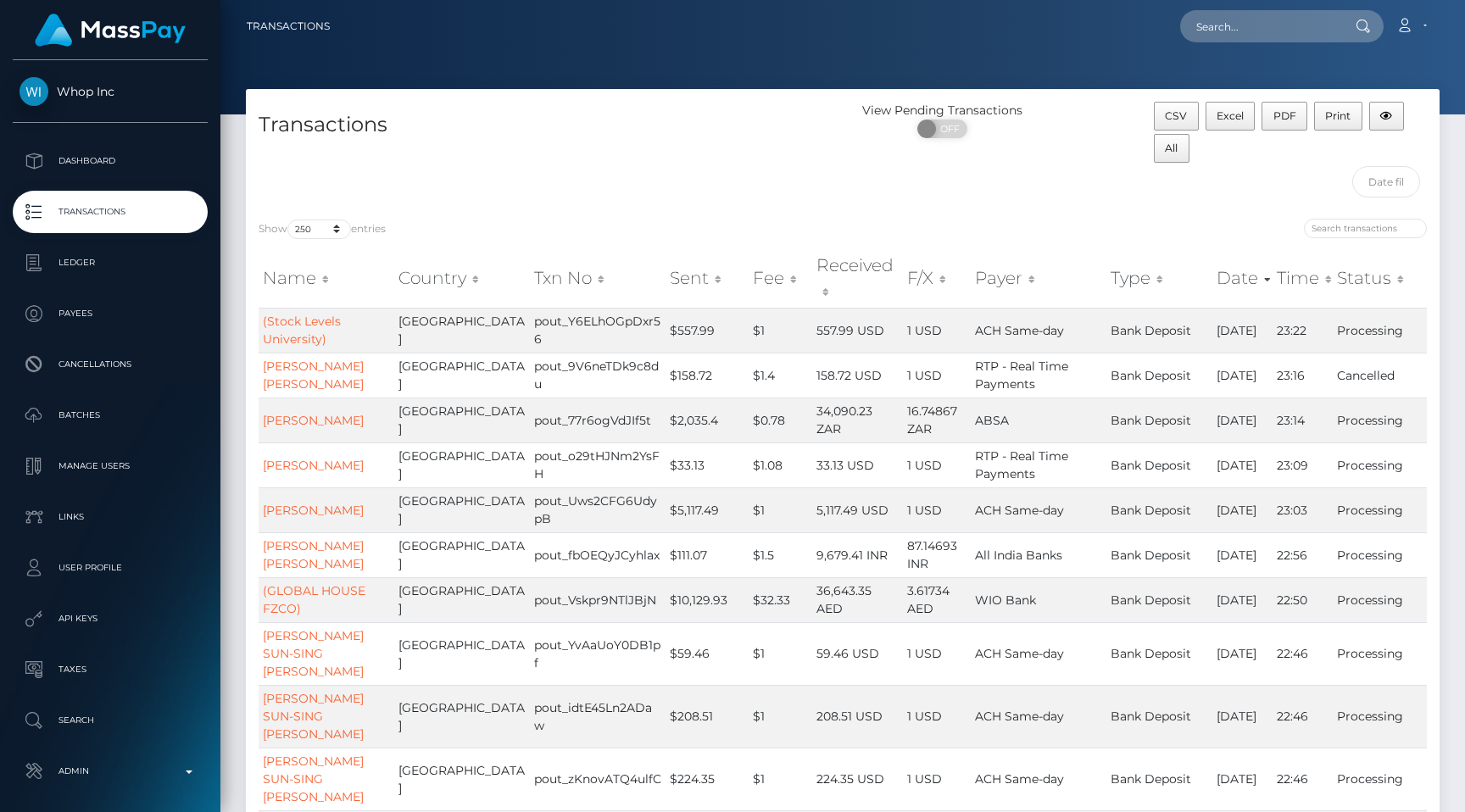
click at [141, 228] on link "Transactions" at bounding box center [110, 212] width 195 height 42
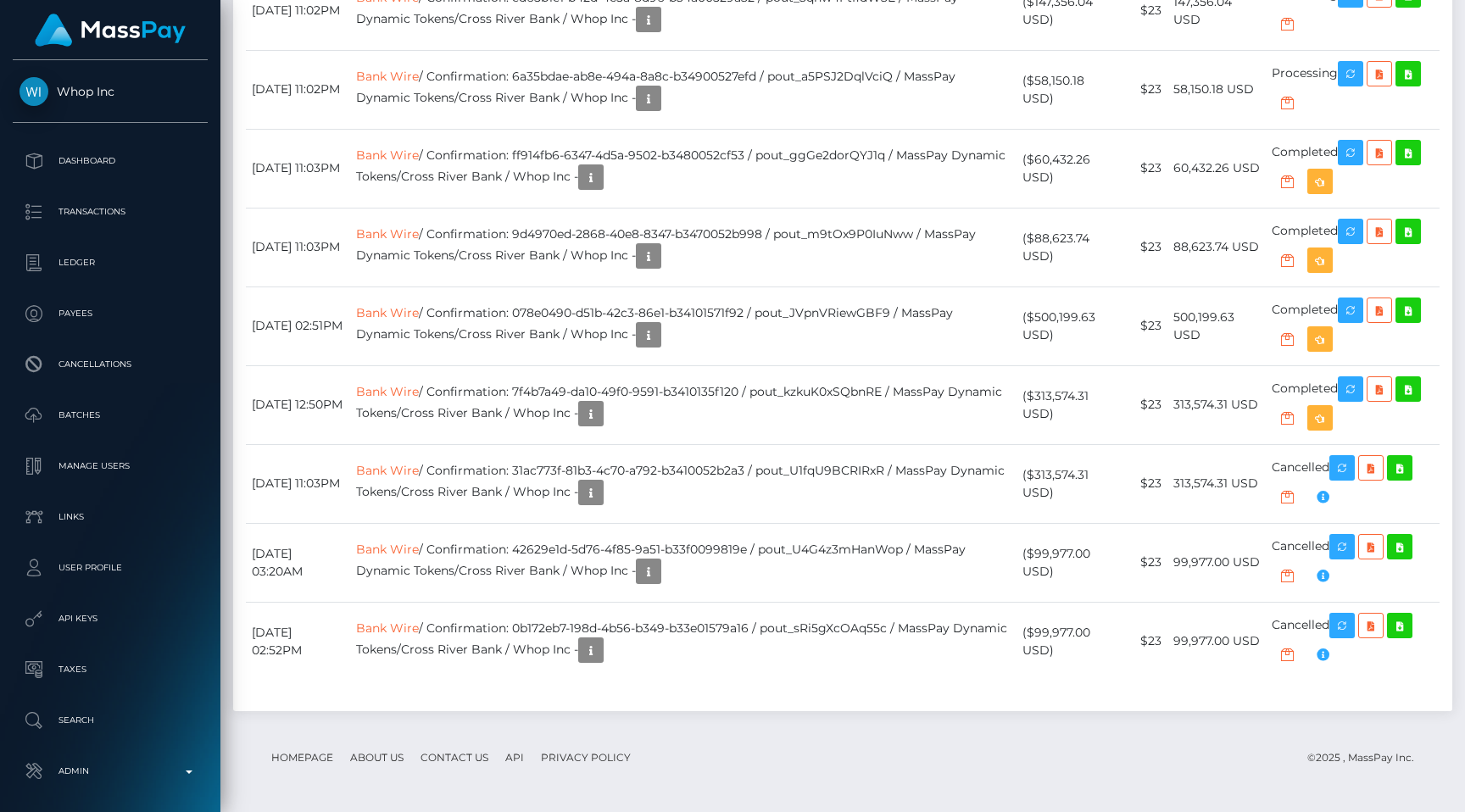
scroll to position [2804, 0]
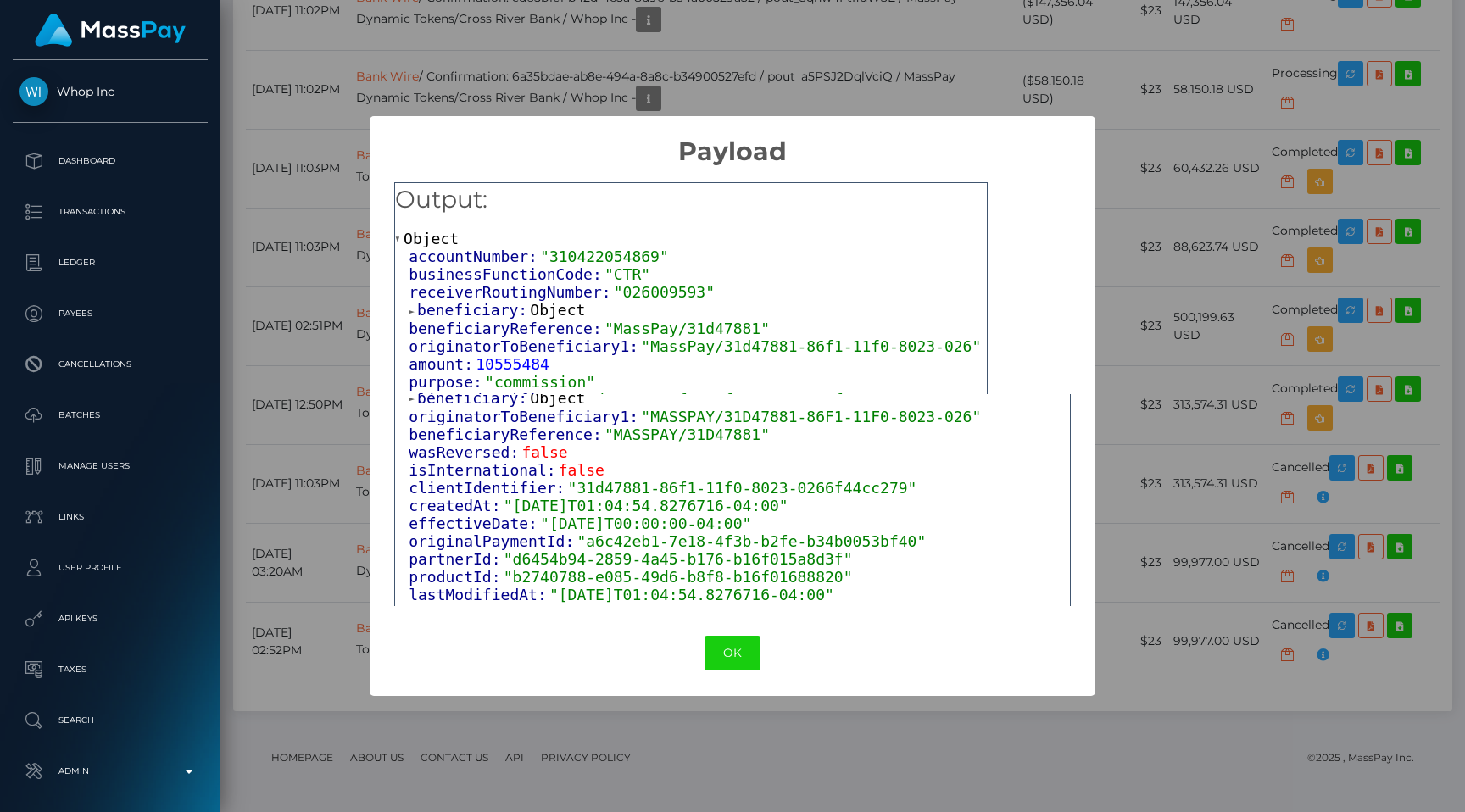
scroll to position [551, 0]
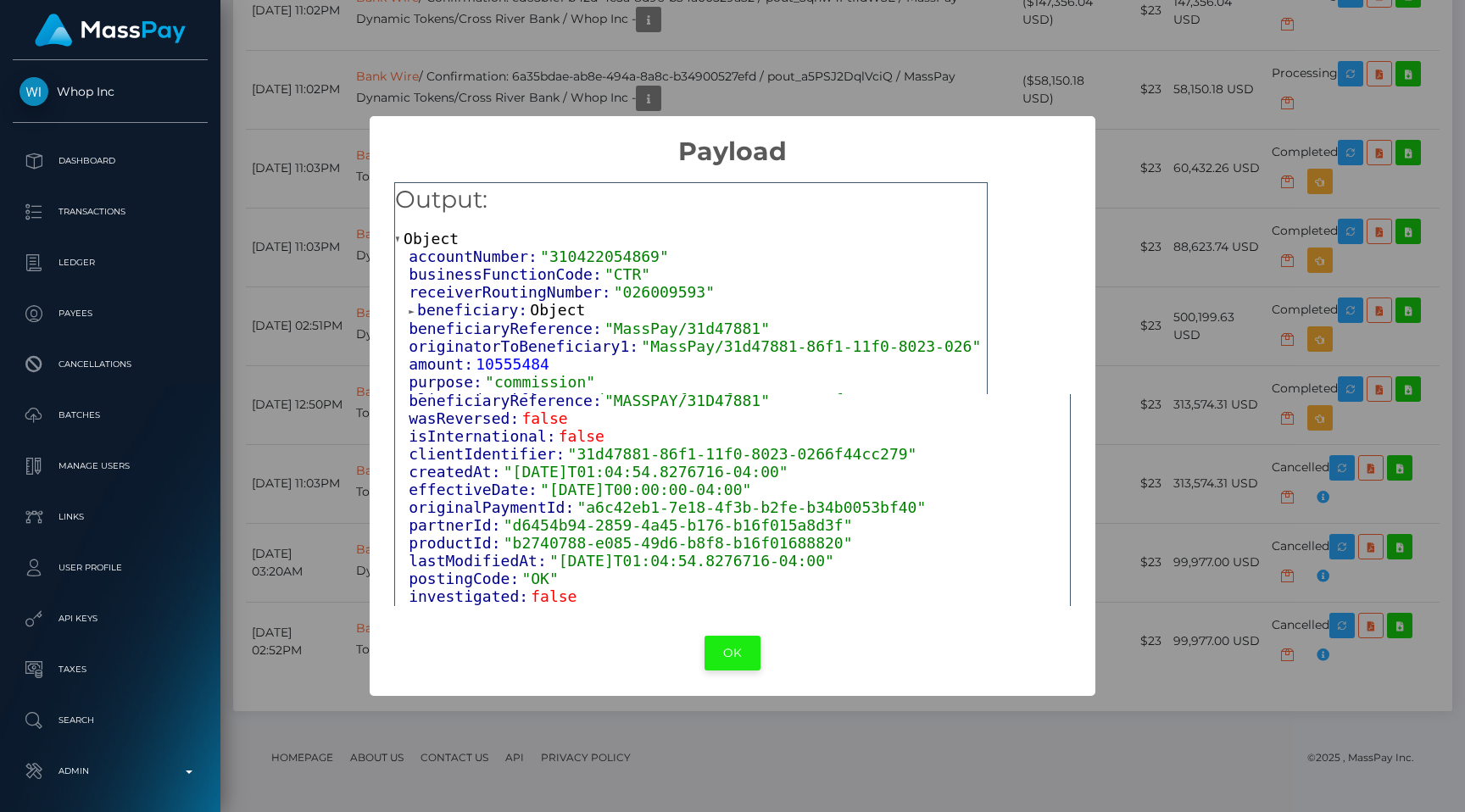
click at [729, 649] on button "OK" at bounding box center [732, 653] width 56 height 34
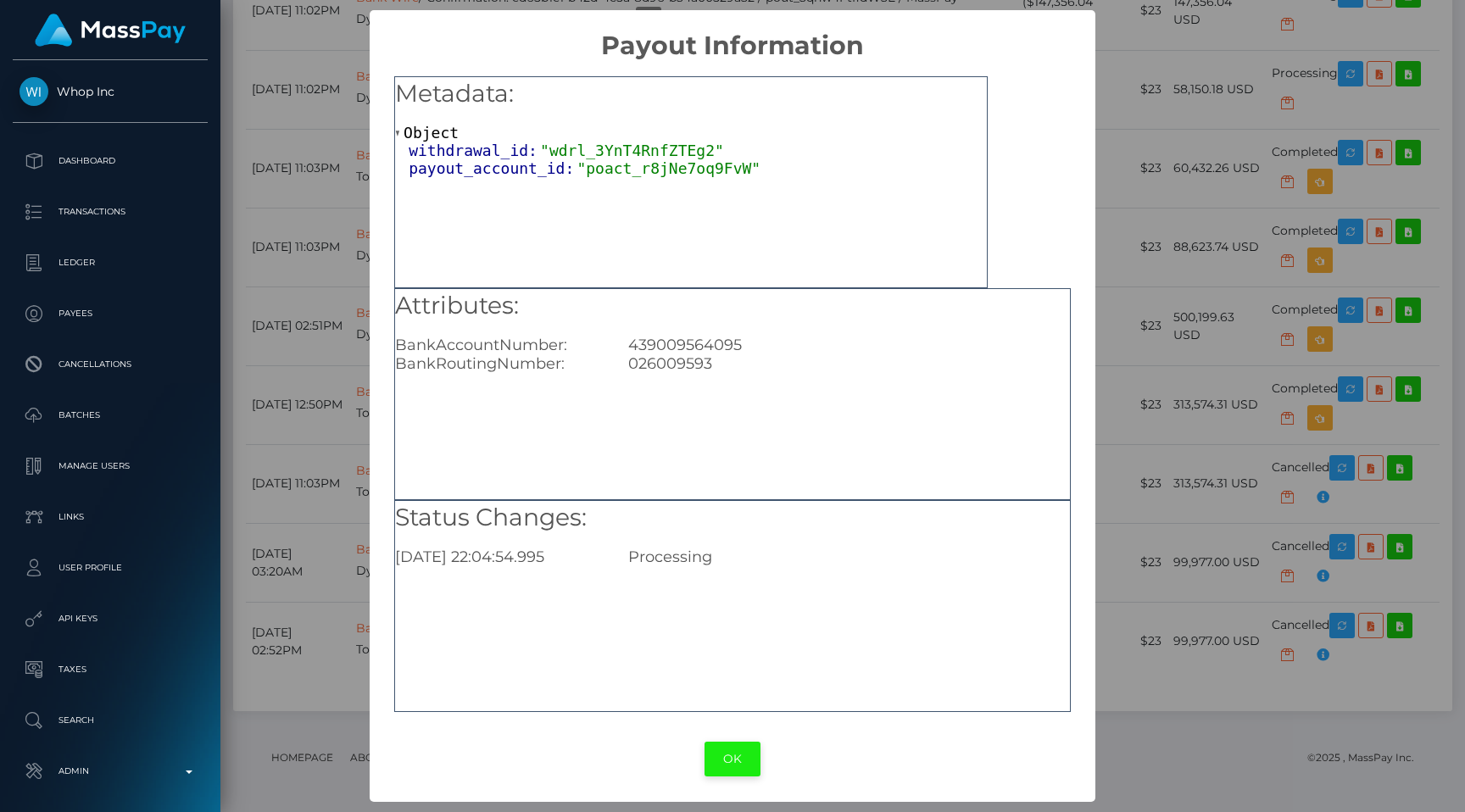
click at [739, 748] on button "OK" at bounding box center [732, 758] width 56 height 34
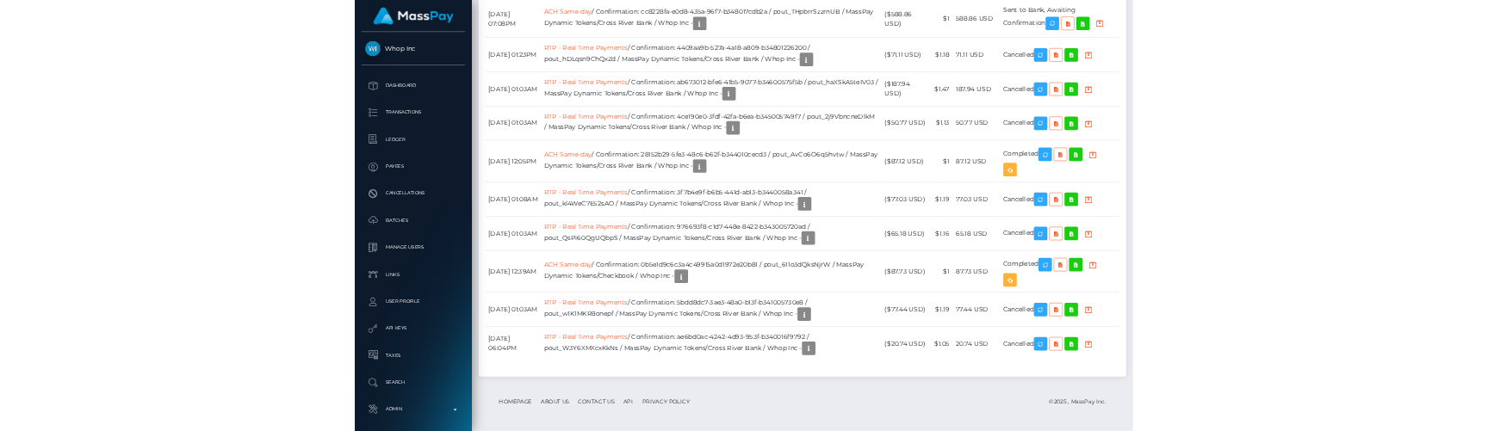
scroll to position [207, 387]
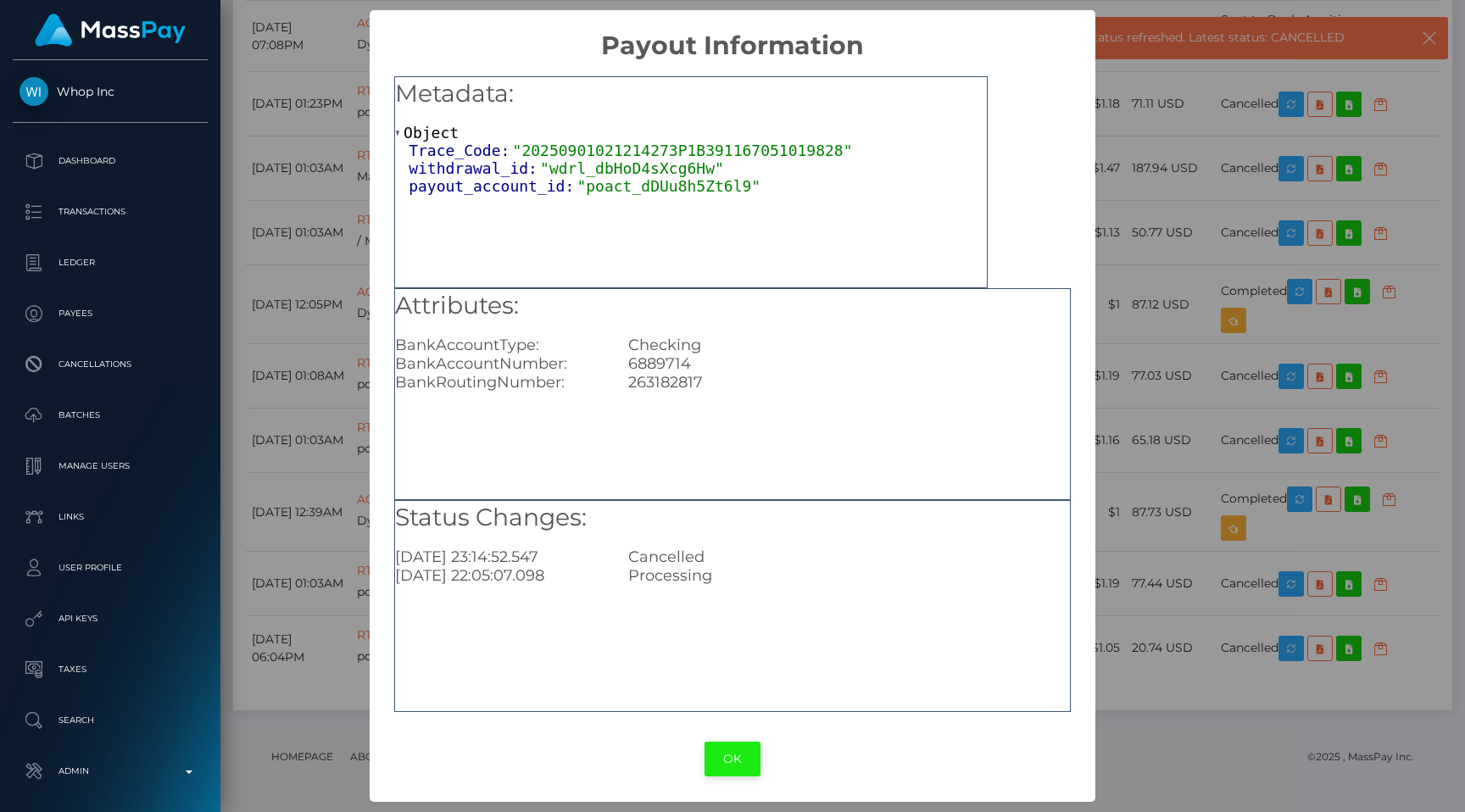
click at [712, 757] on button "OK" at bounding box center [732, 758] width 56 height 34
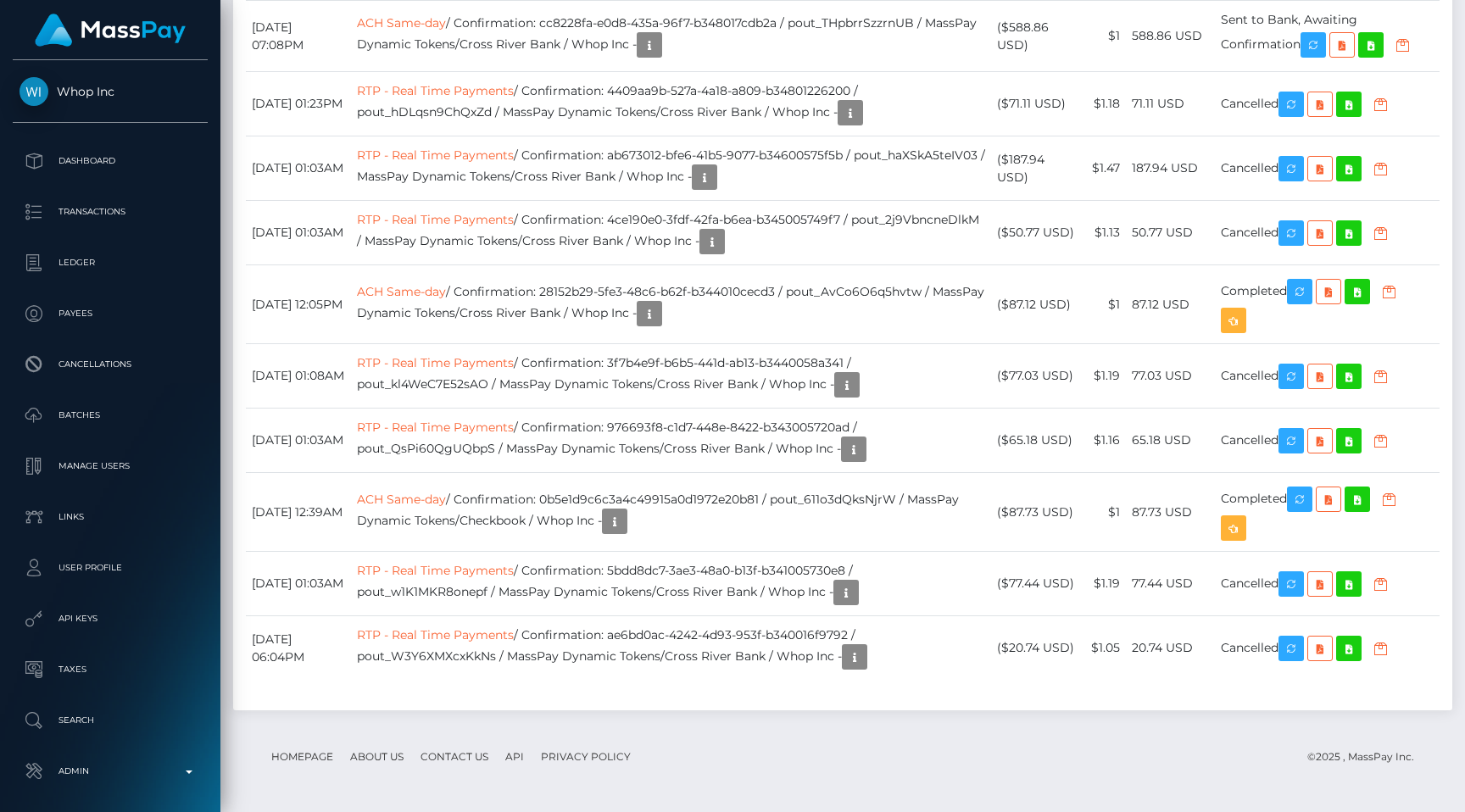
drag, startPoint x: 638, startPoint y: 319, endPoint x: 882, endPoint y: 316, distance: 244.0
copy td "1d8c3d0a-ce5e-424a-99ea-b34b0053cd56"
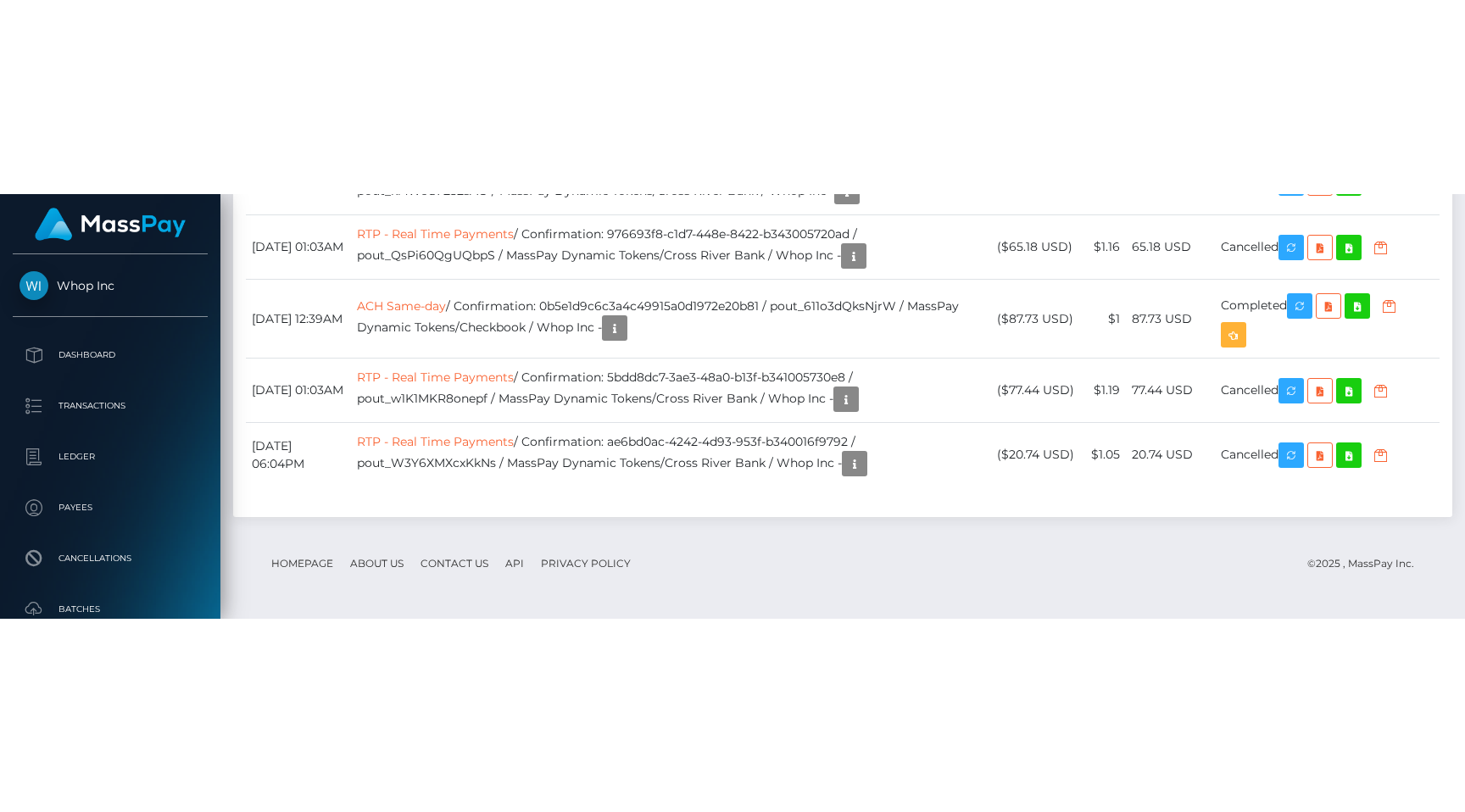
scroll to position [3247, 0]
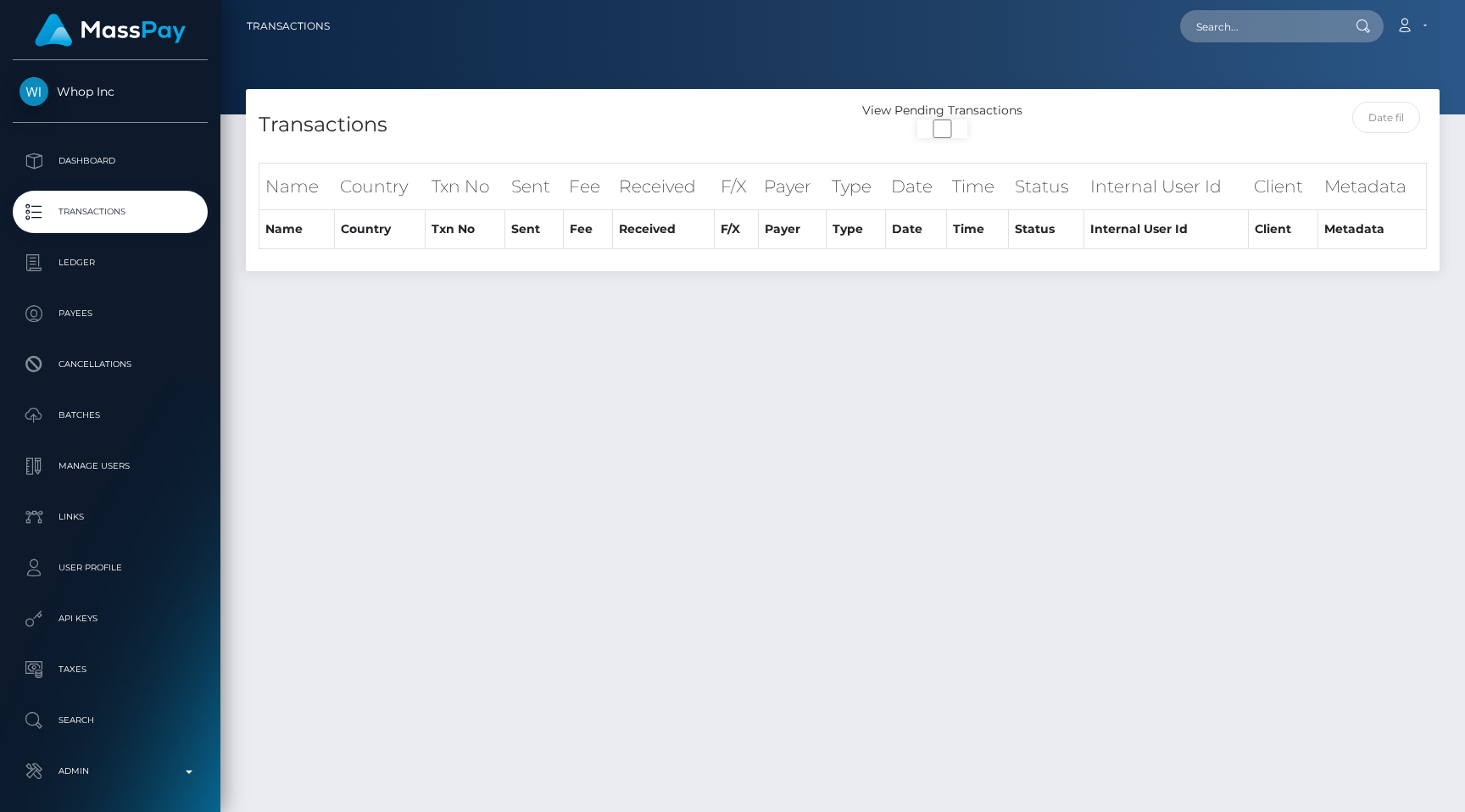
select select "250"
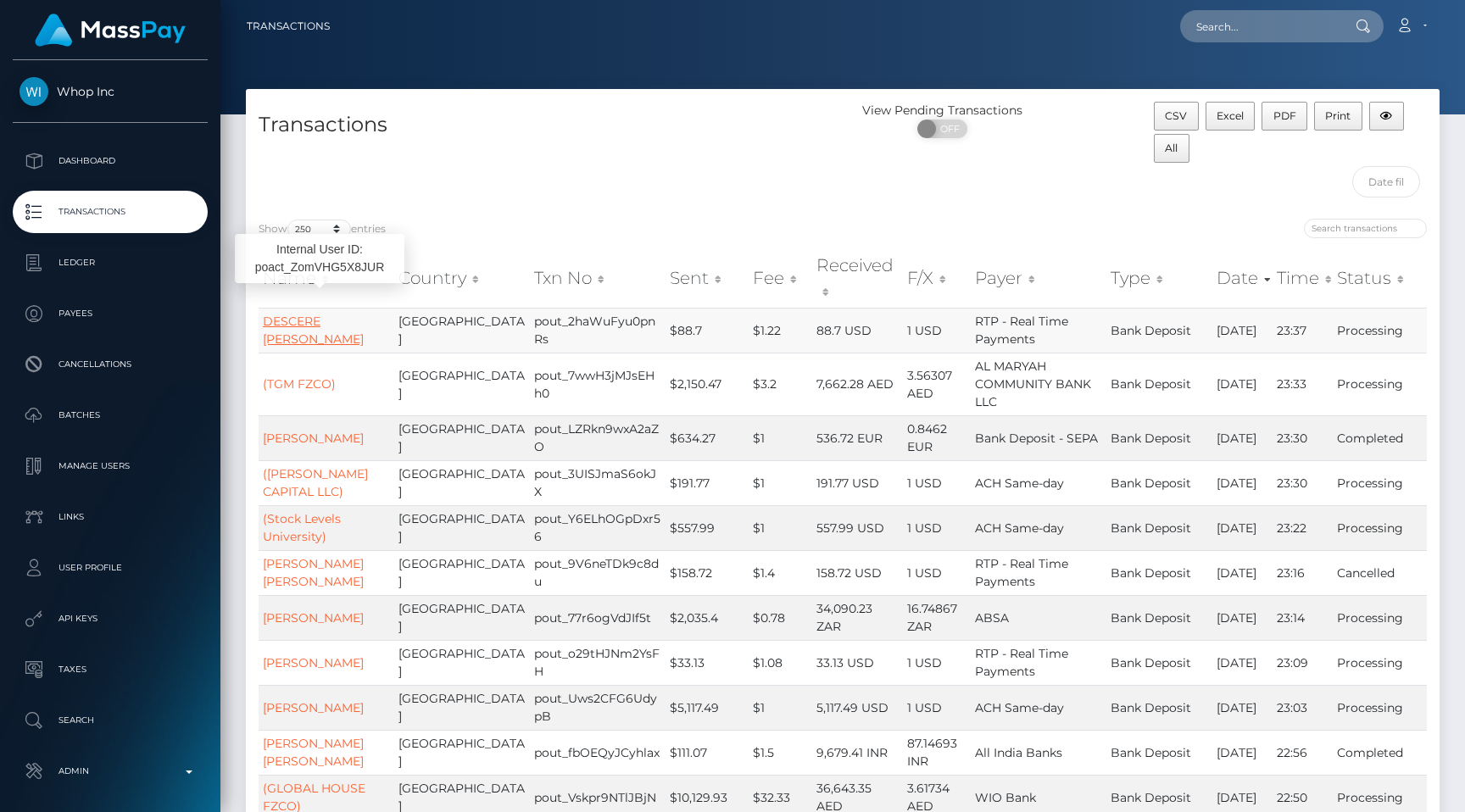
click at [289, 314] on link "DESCERE [PERSON_NAME]" at bounding box center [313, 331] width 100 height 33
click at [165, 213] on p "Transactions" at bounding box center [110, 212] width 181 height 26
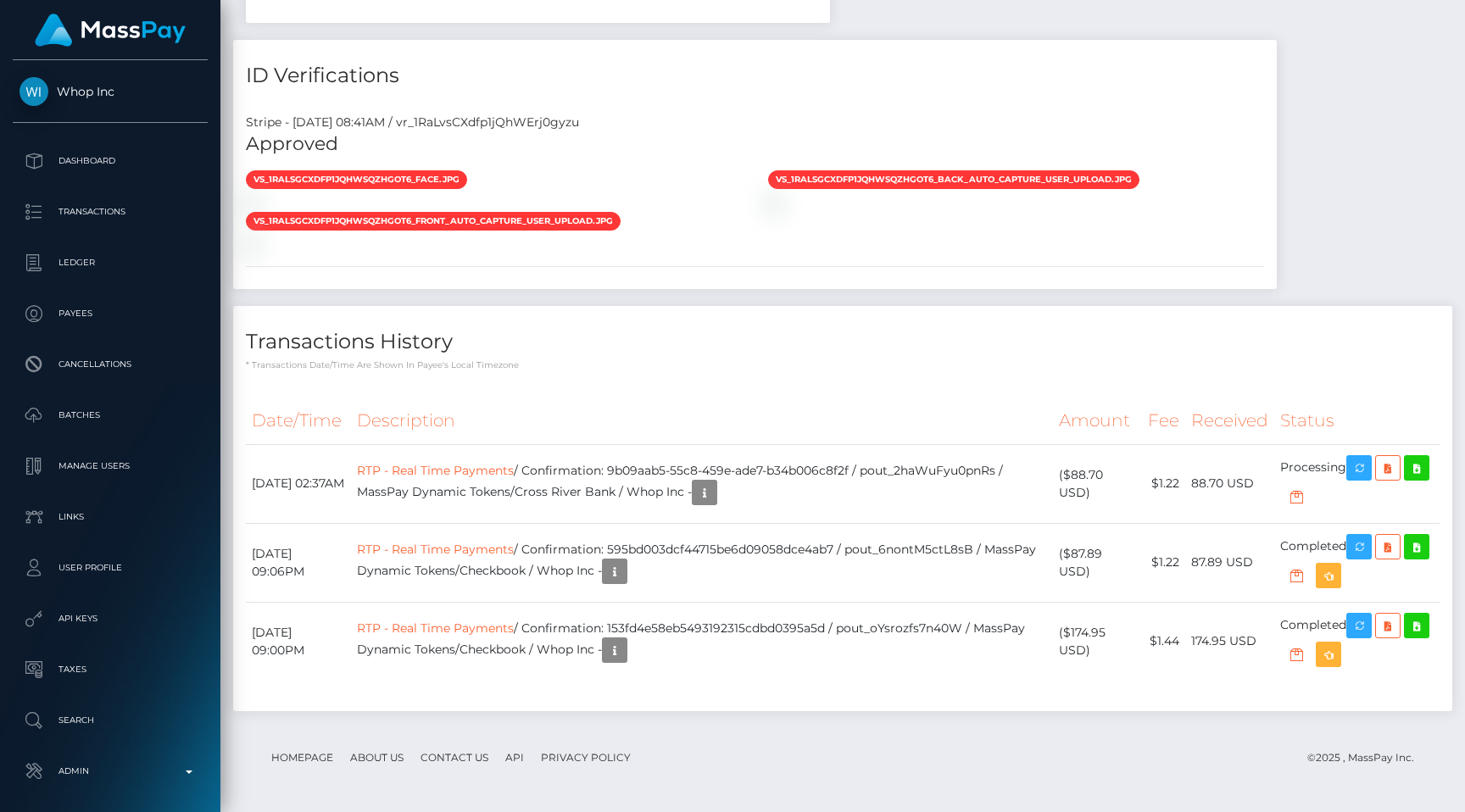
scroll to position [204, 381]
click at [697, 429] on th "Description" at bounding box center [701, 420] width 702 height 46
click at [773, 281] on div "Stripe - [DATE] 08:41AM / vr_1RaLvsCXdfp1jQhWErj0gyzu Approved vs_1RaLsgCXdfp1j…" at bounding box center [755, 195] width 1044 height 189
click at [696, 334] on h4 "Transactions History" at bounding box center [843, 342] width 1193 height 30
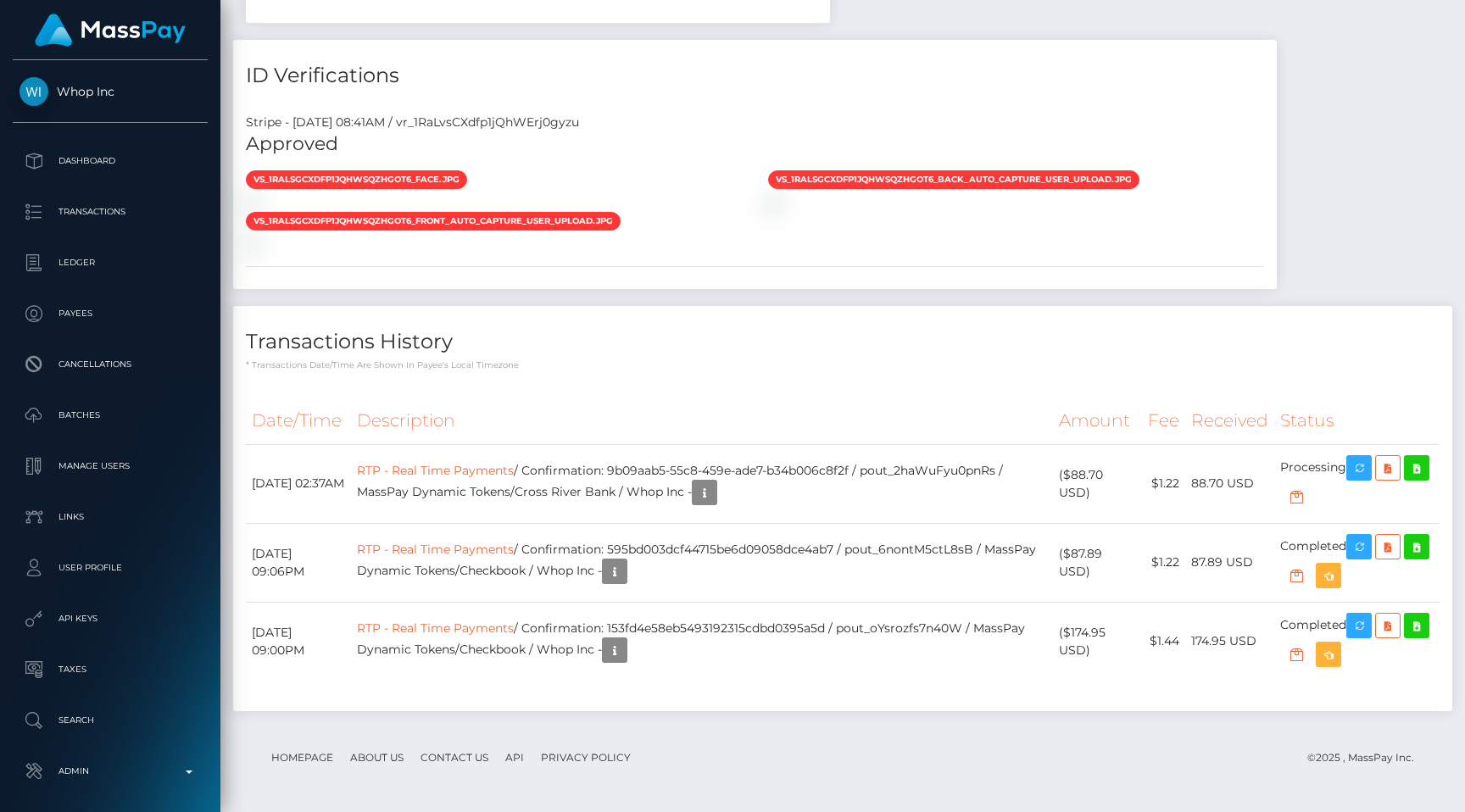
click at [632, 418] on th "Description" at bounding box center [701, 420] width 702 height 46
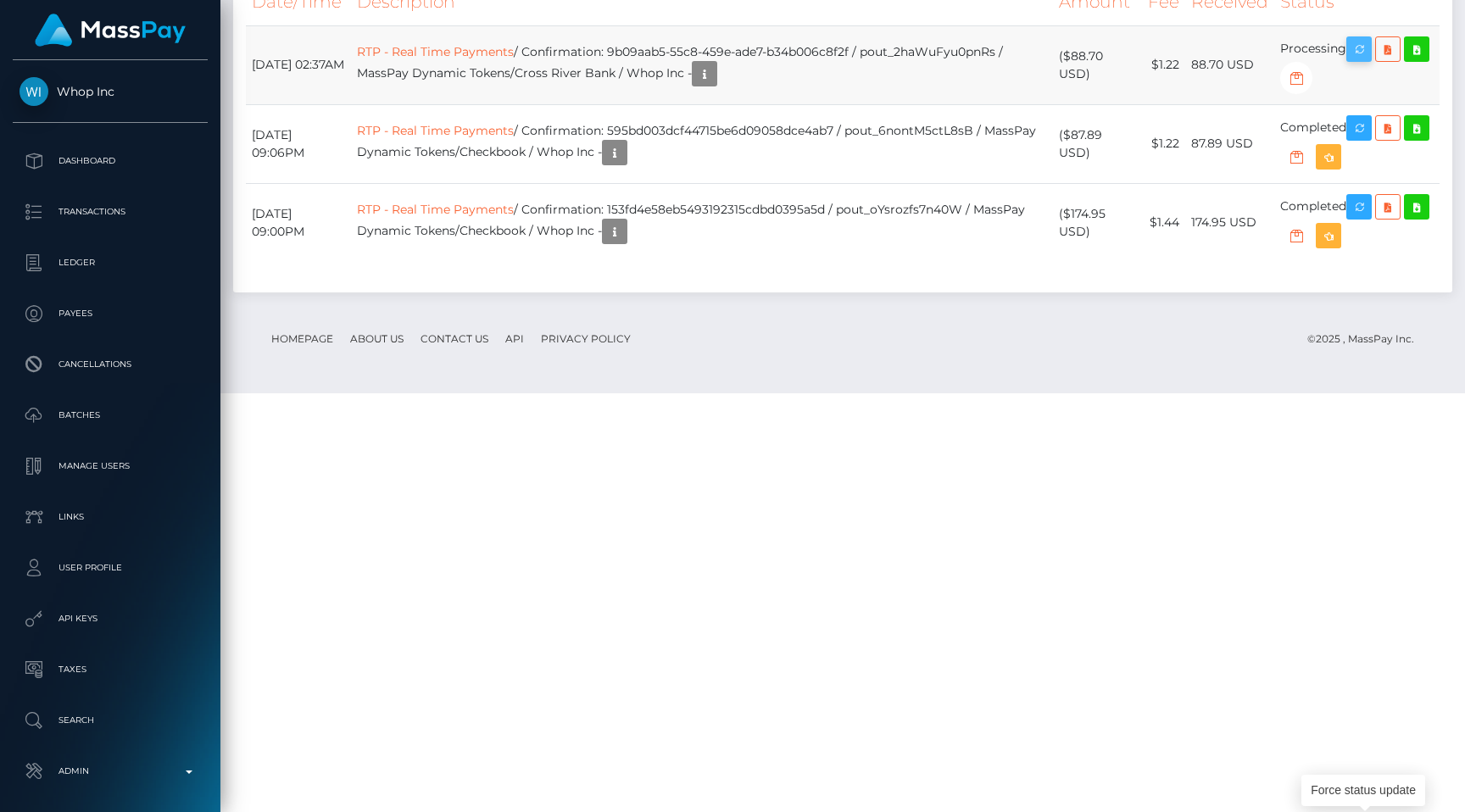
click at [1367, 62] on button "button" at bounding box center [1359, 49] width 26 height 26
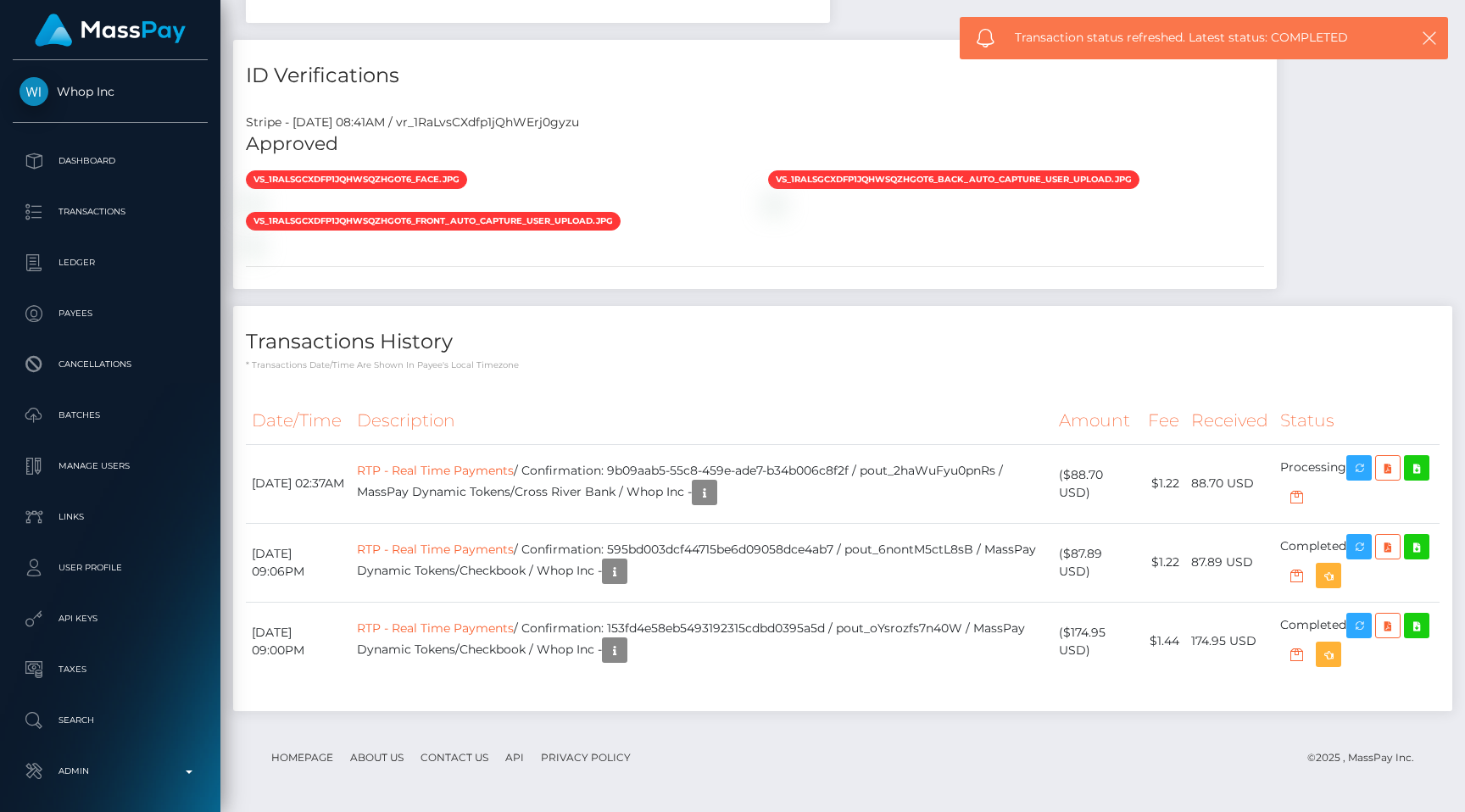
click at [734, 312] on div "Transactions History * Transactions date/time are shown in payee's local timezo…" at bounding box center [843, 339] width 1219 height 65
click at [698, 319] on div "Transactions History * Transactions date/time are shown in payee's local timezo…" at bounding box center [843, 339] width 1219 height 65
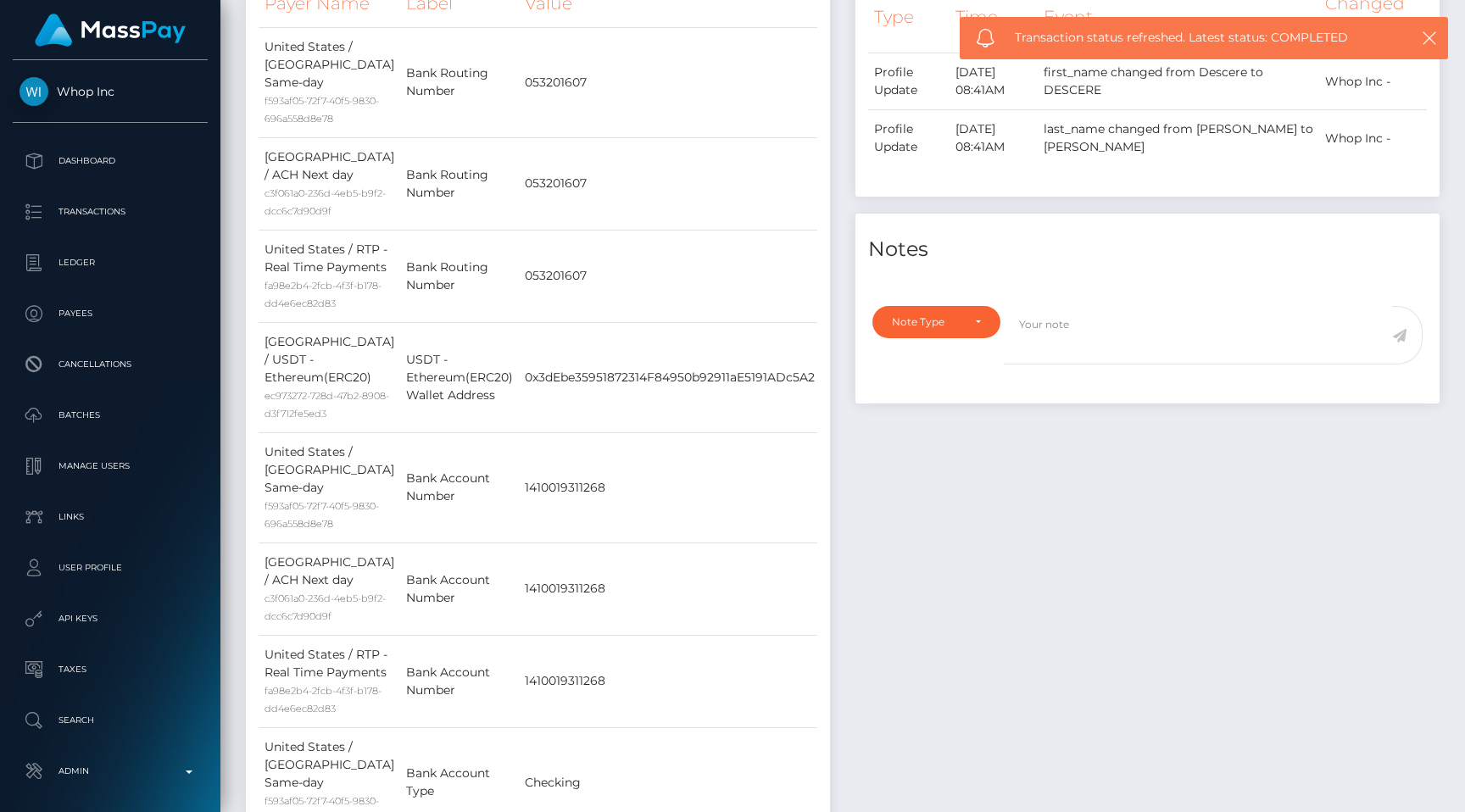
scroll to position [0, 0]
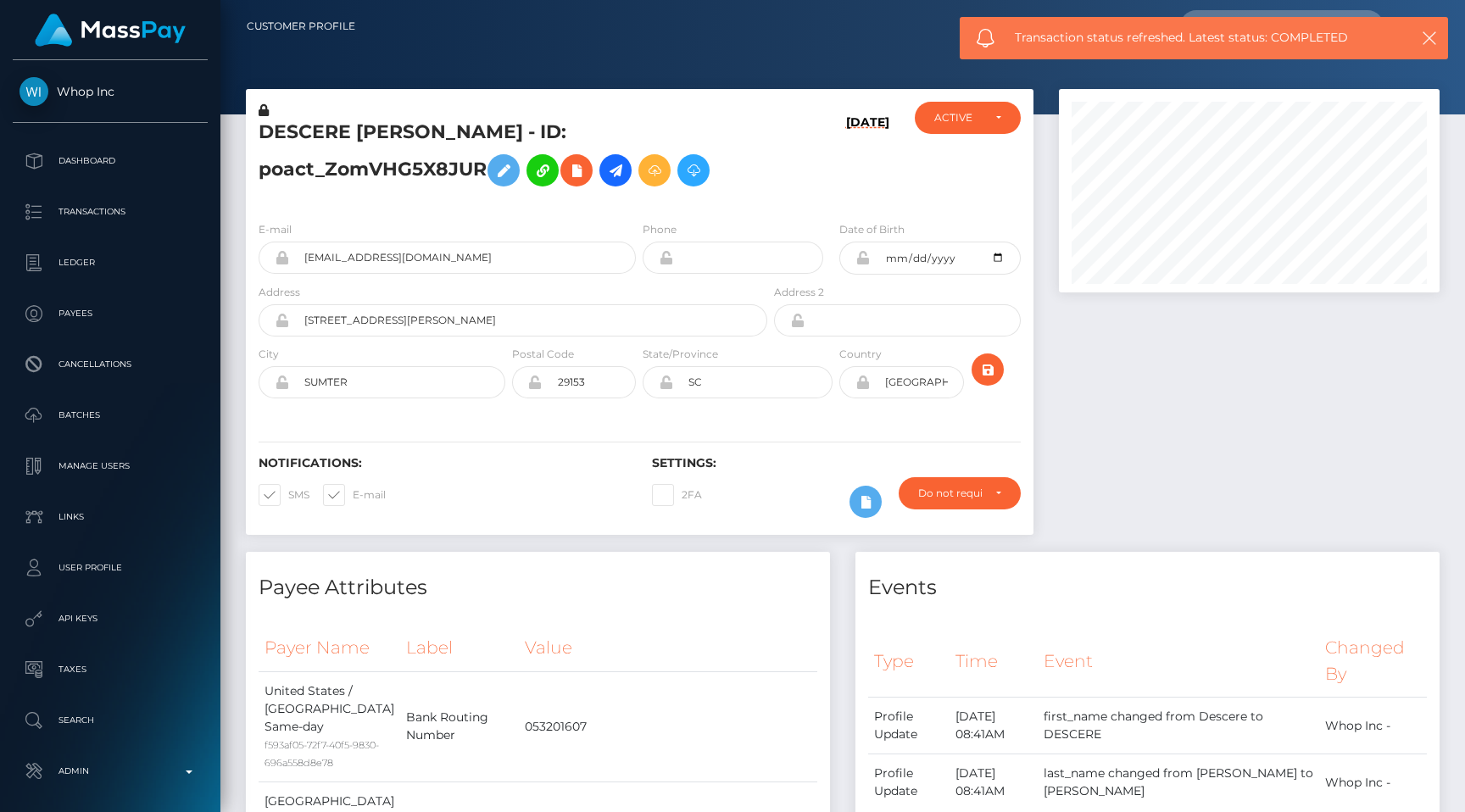
click at [754, 114] on div "DESCERE ZATRELL SUMMERS - ID: poact_ZomVHG5X8JUR" at bounding box center [508, 155] width 525 height 106
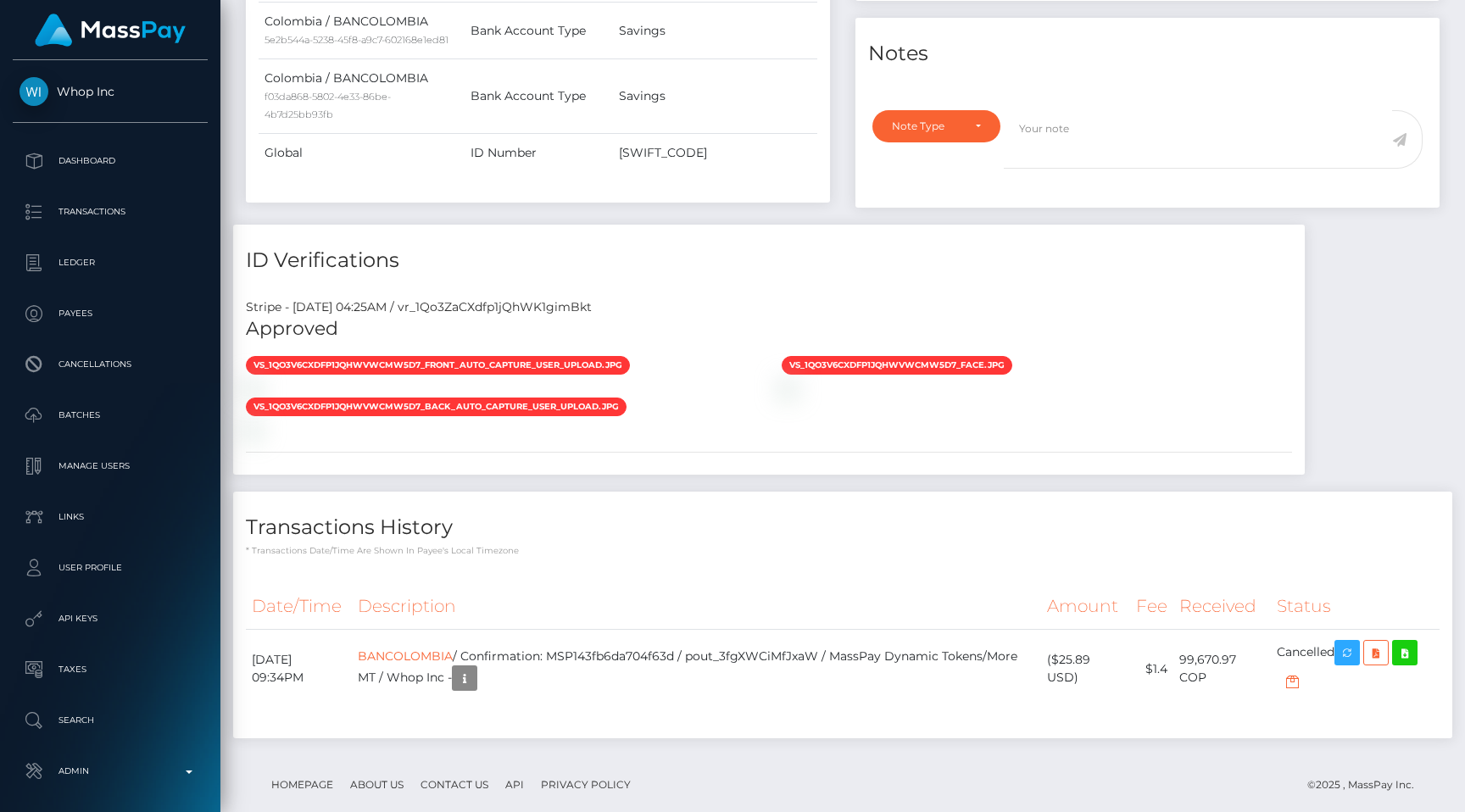
click at [516, 298] on div "Stripe - [DATE] 04:25AM / vr_1Qo3ZaCXdfp1jQhWK1gimBkt" at bounding box center [769, 307] width 1071 height 18
copy div "vr_1Qo3ZaCXdfp1jQhWK1gimBkt"
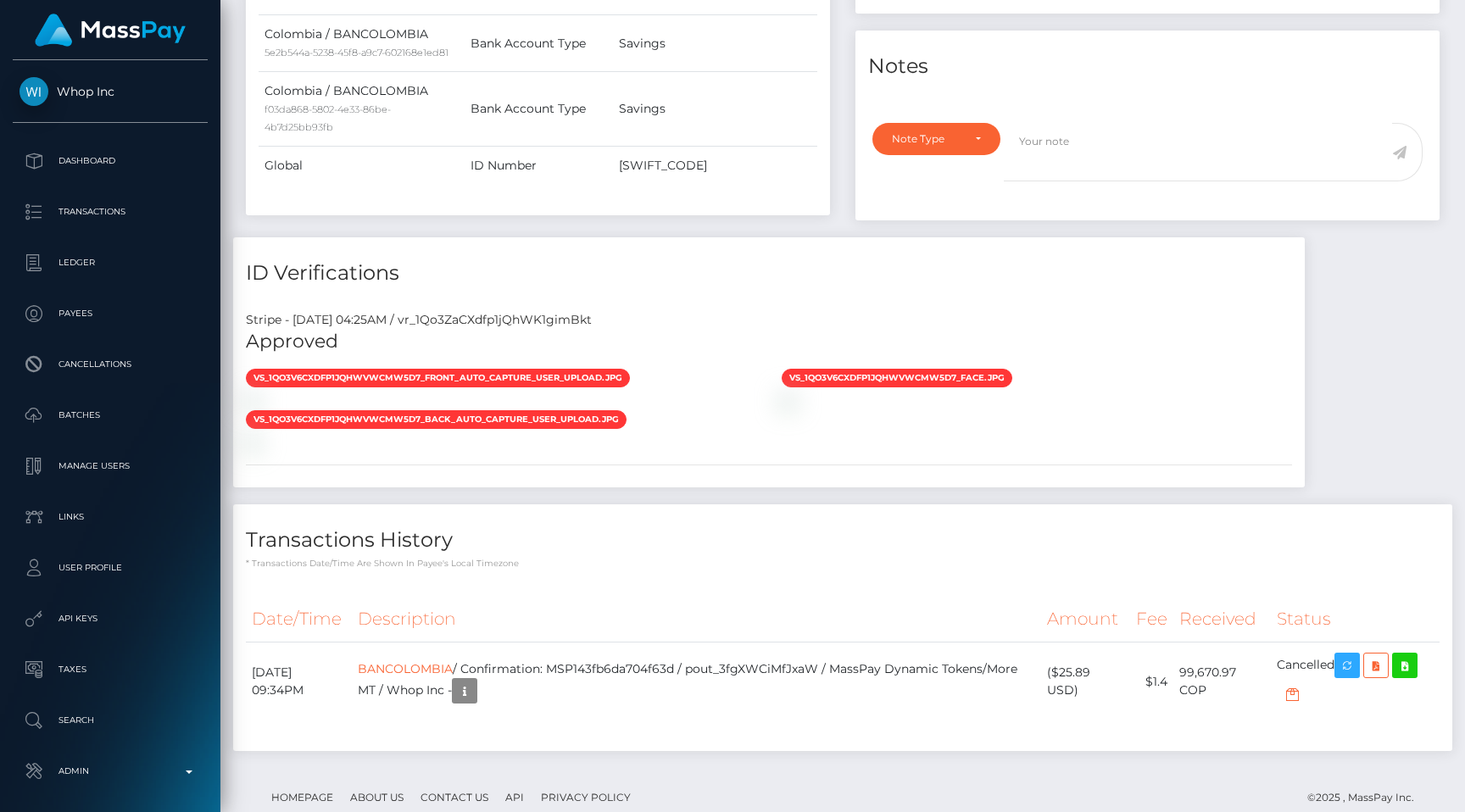
scroll to position [204, 381]
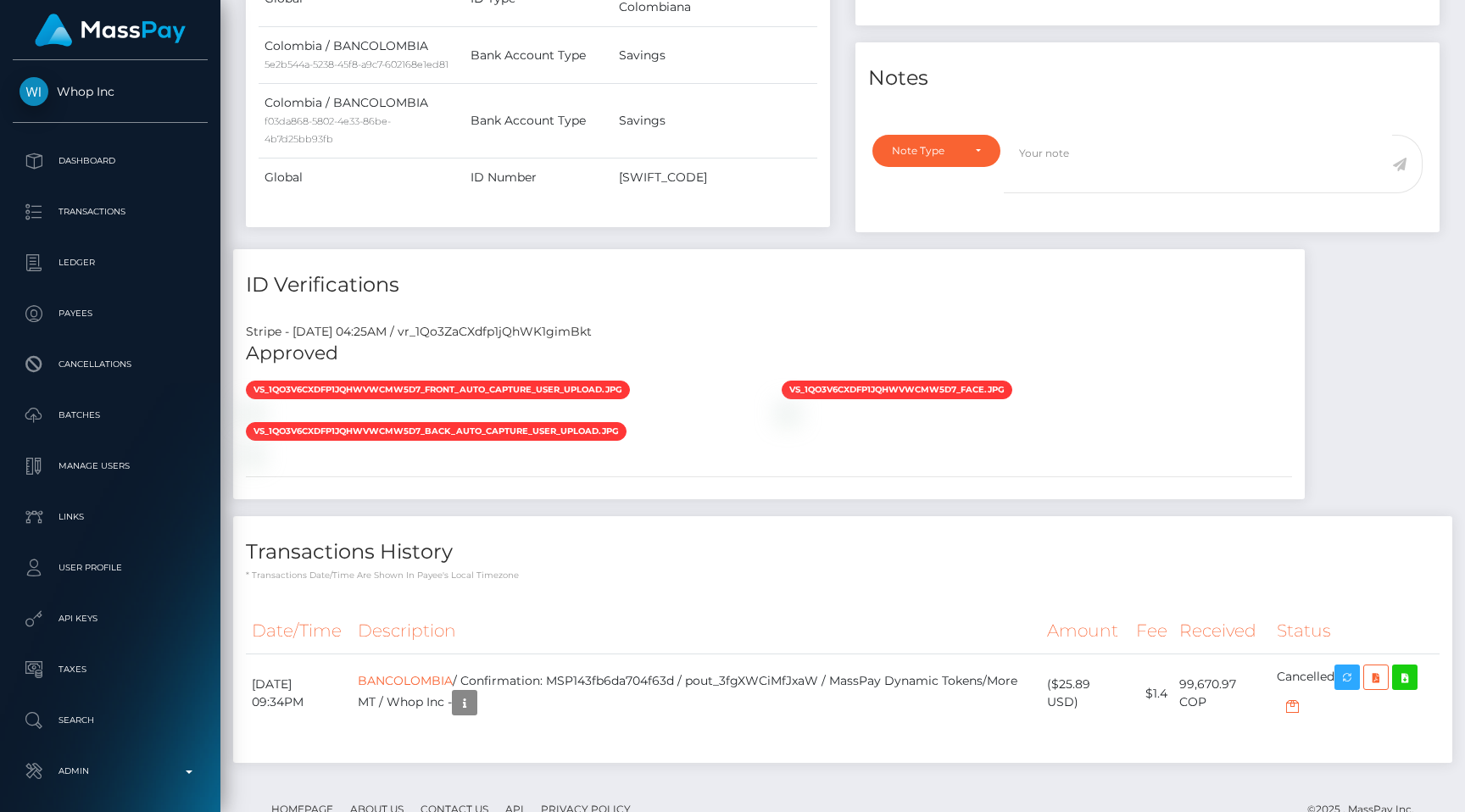
scroll to position [204, 381]
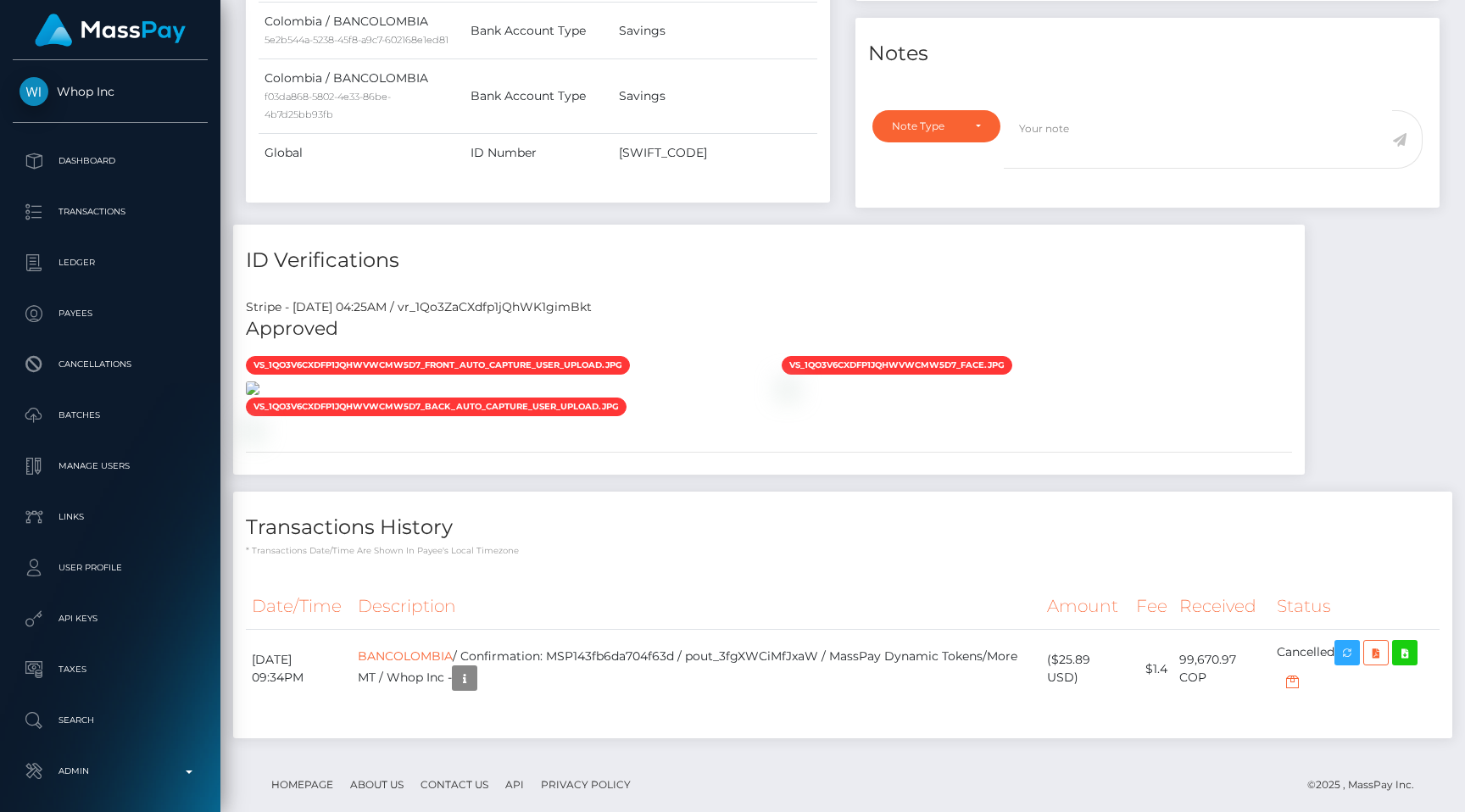
scroll to position [204, 381]
click at [254, 381] on img at bounding box center [253, 388] width 14 height 14
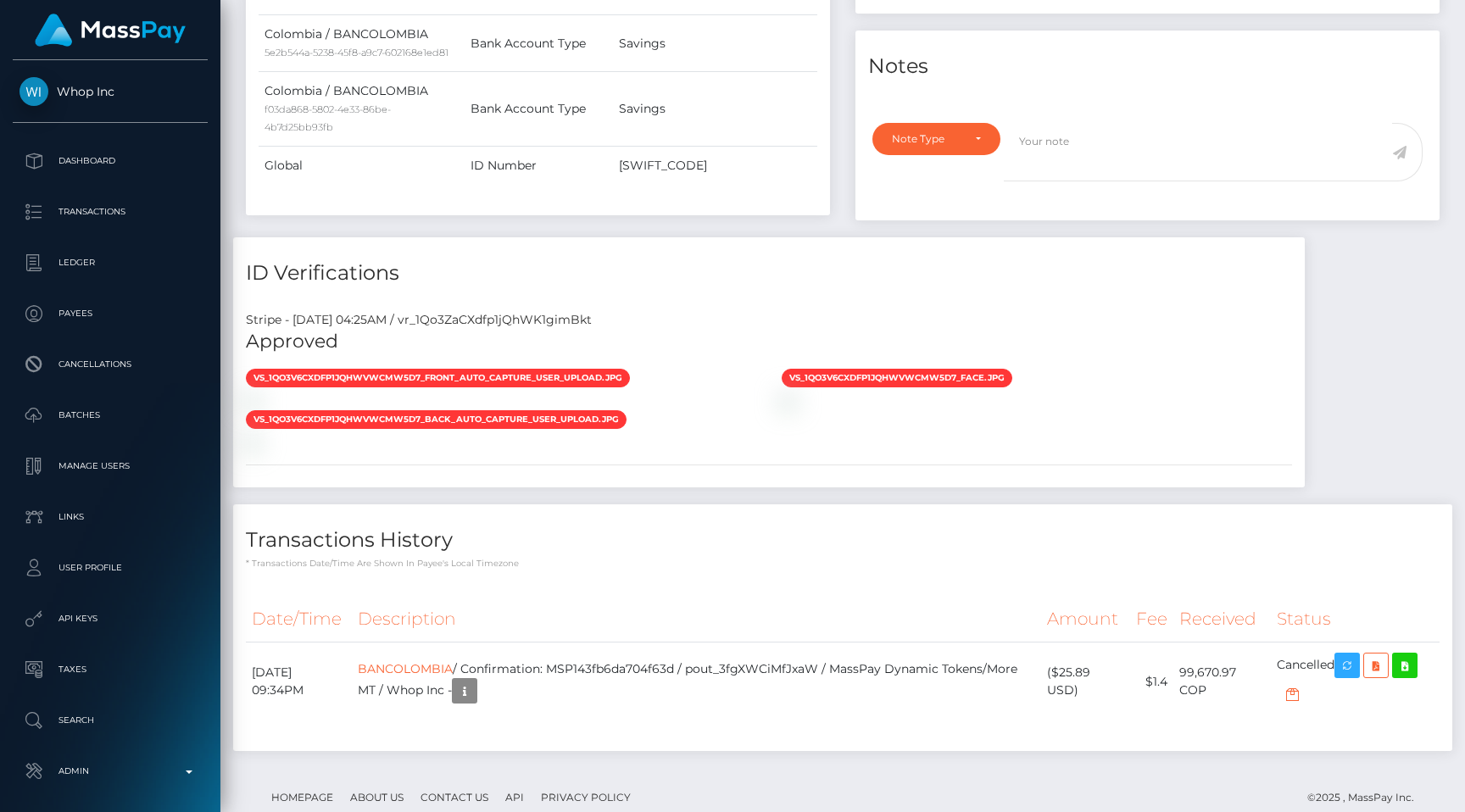
scroll to position [204, 381]
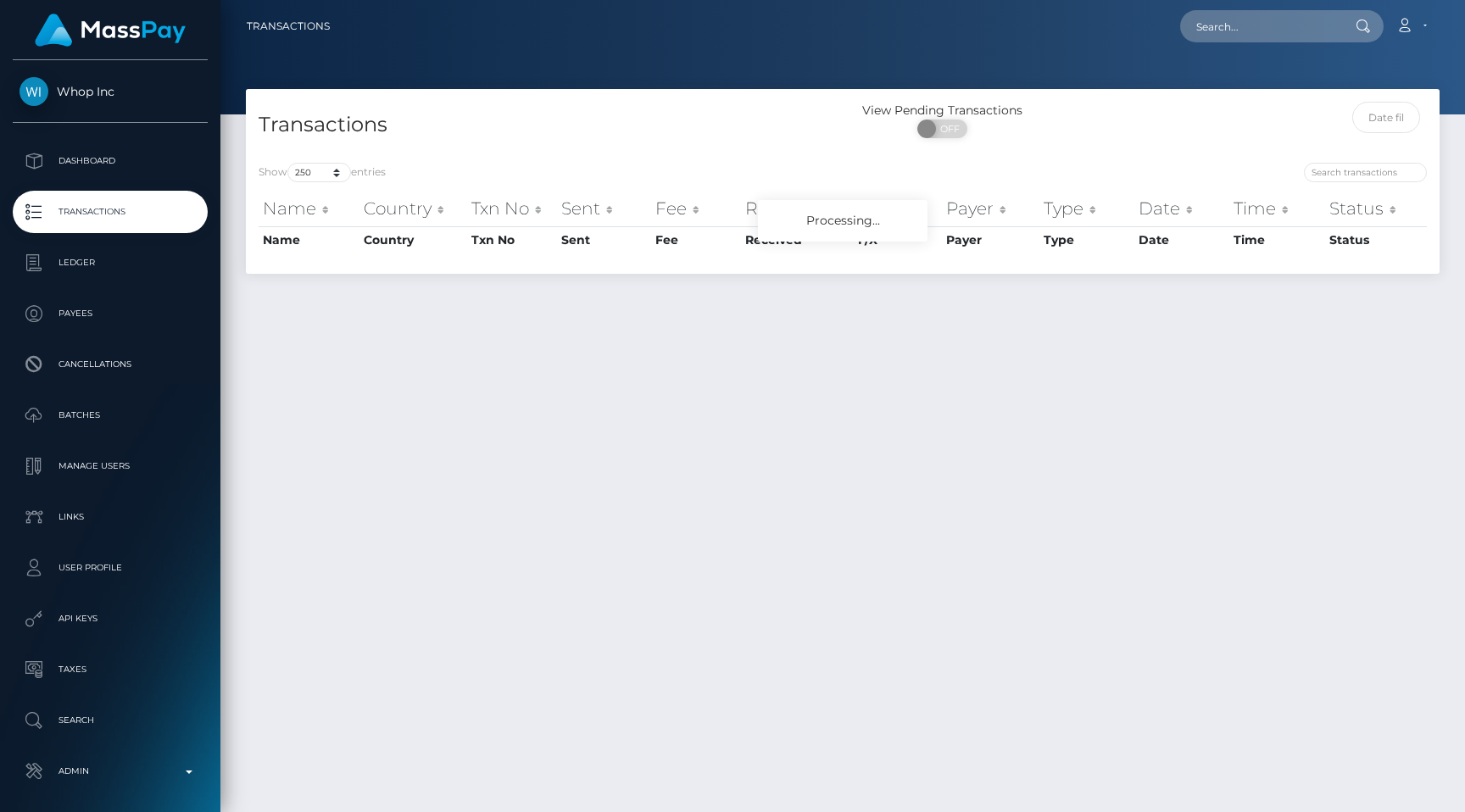
select select "250"
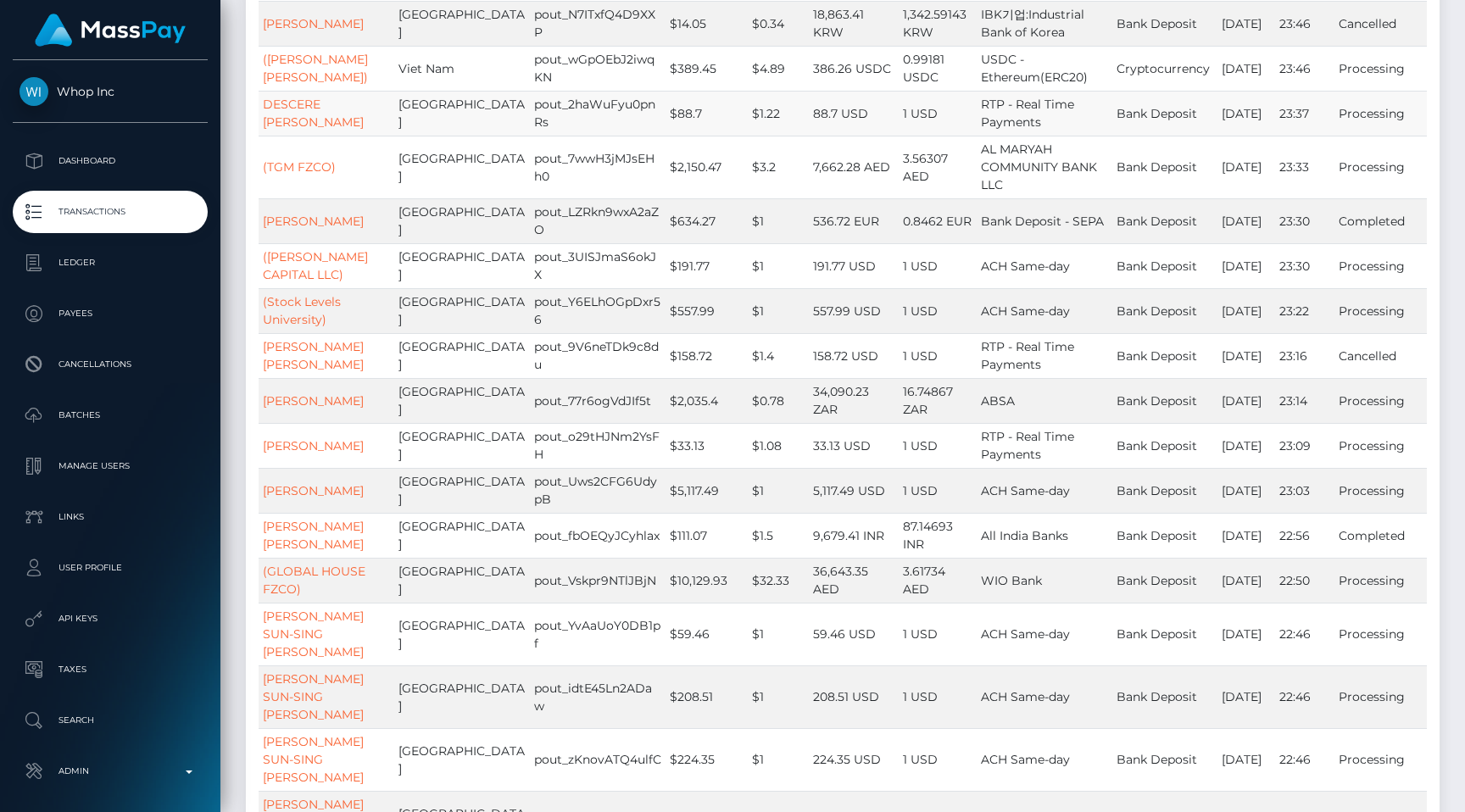
scroll to position [408, 0]
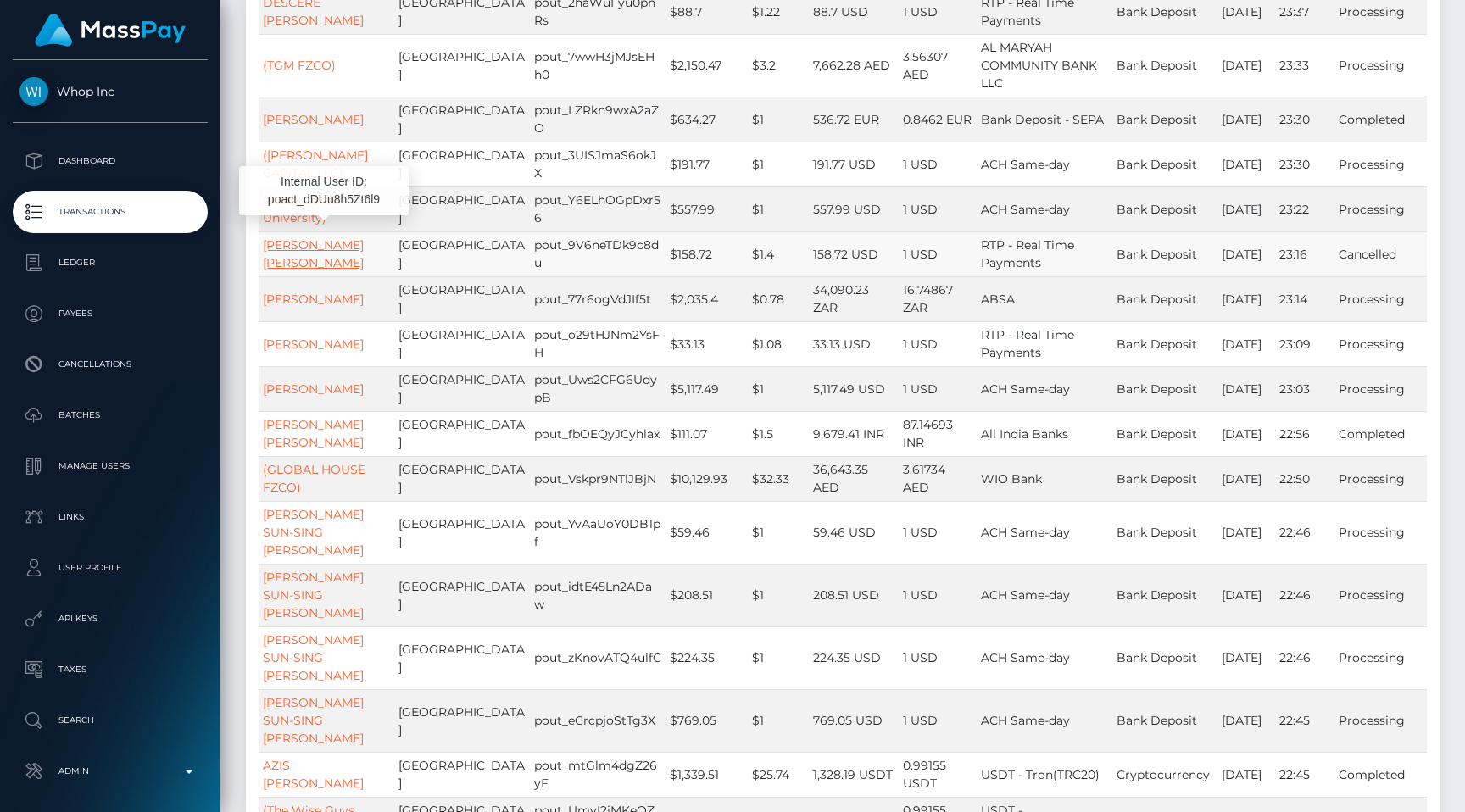
click at [363, 237] on link "MASON ISAAC HULL" at bounding box center [313, 254] width 100 height 33
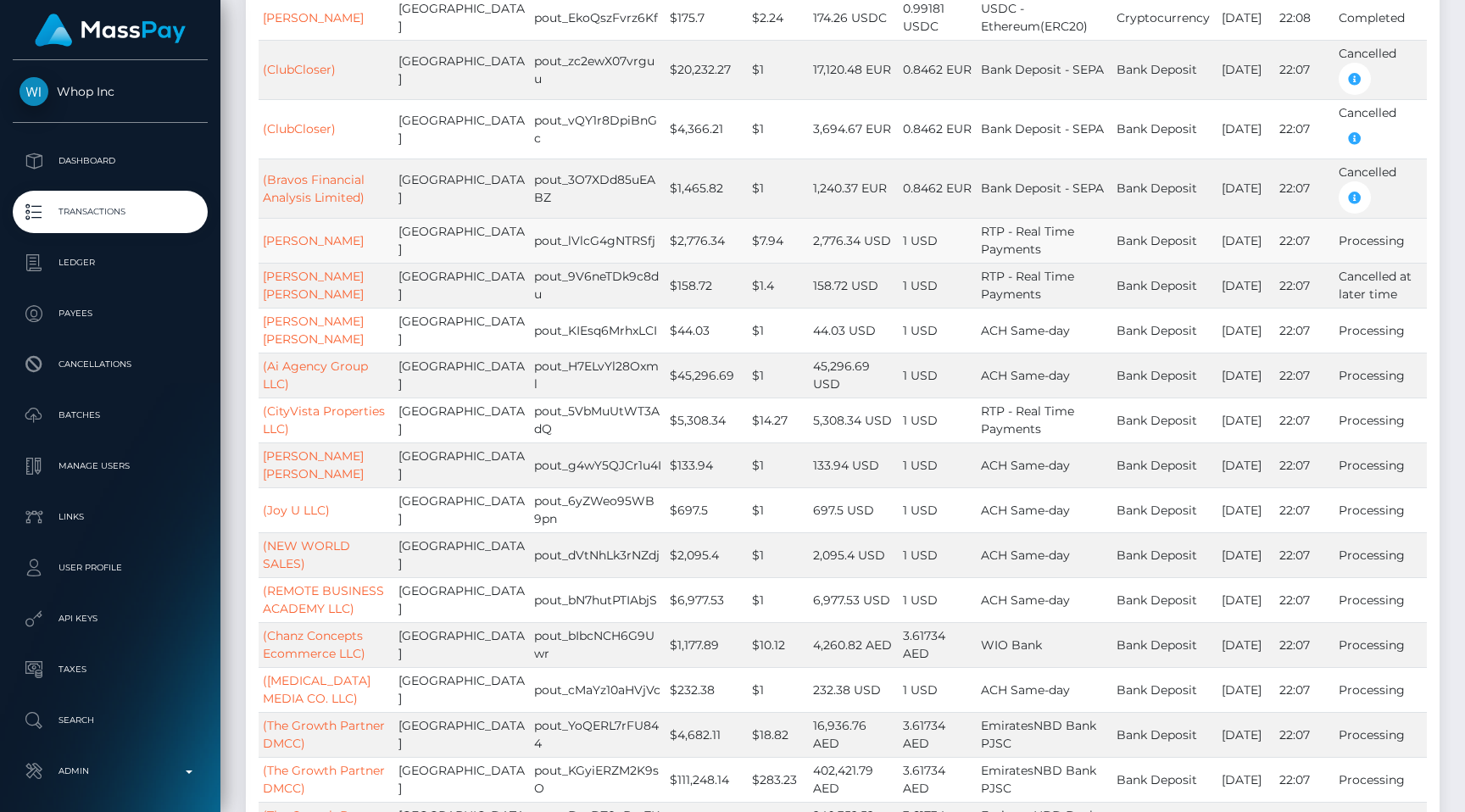
scroll to position [1863, 0]
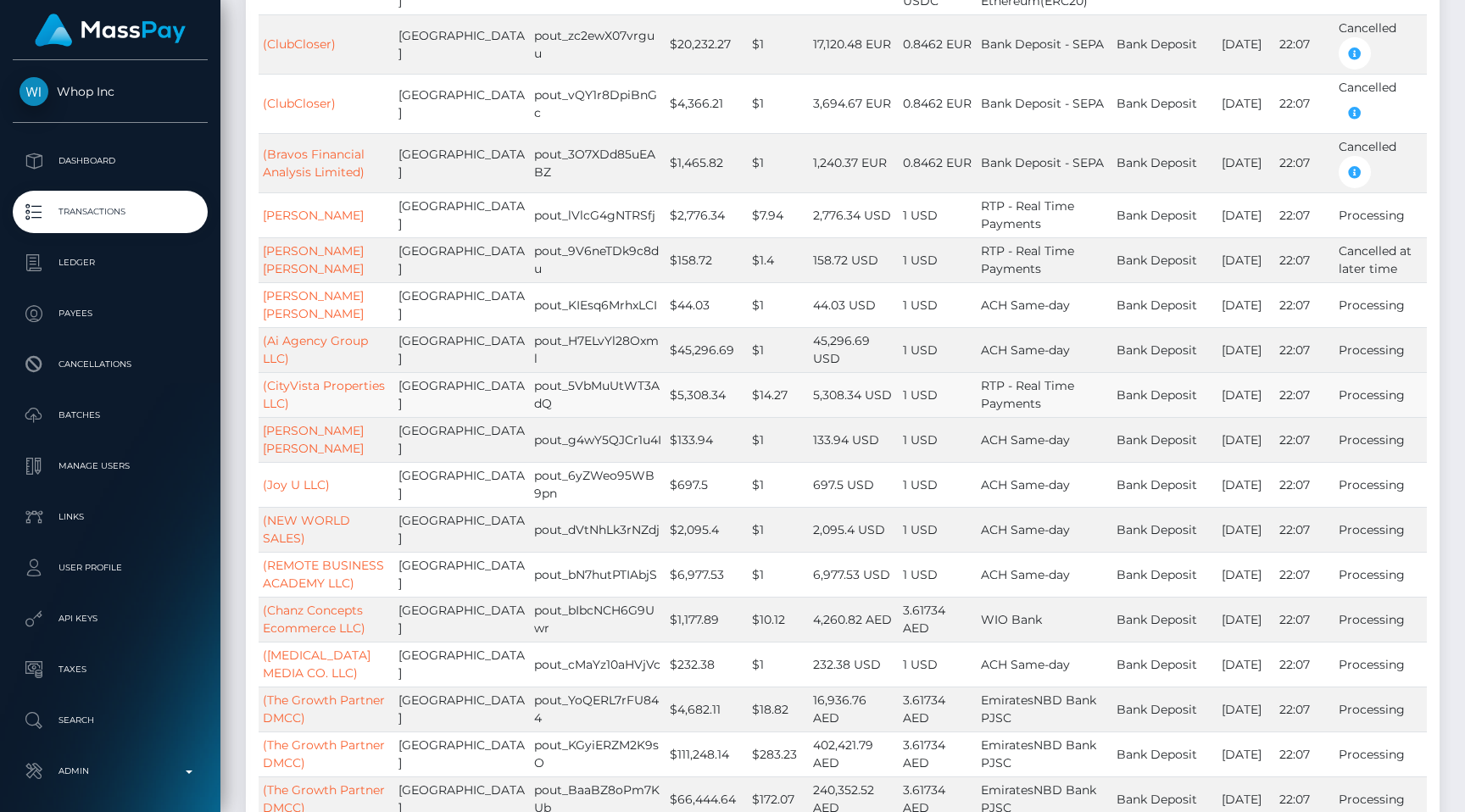
click at [943, 392] on td "1 USD" at bounding box center [937, 395] width 78 height 45
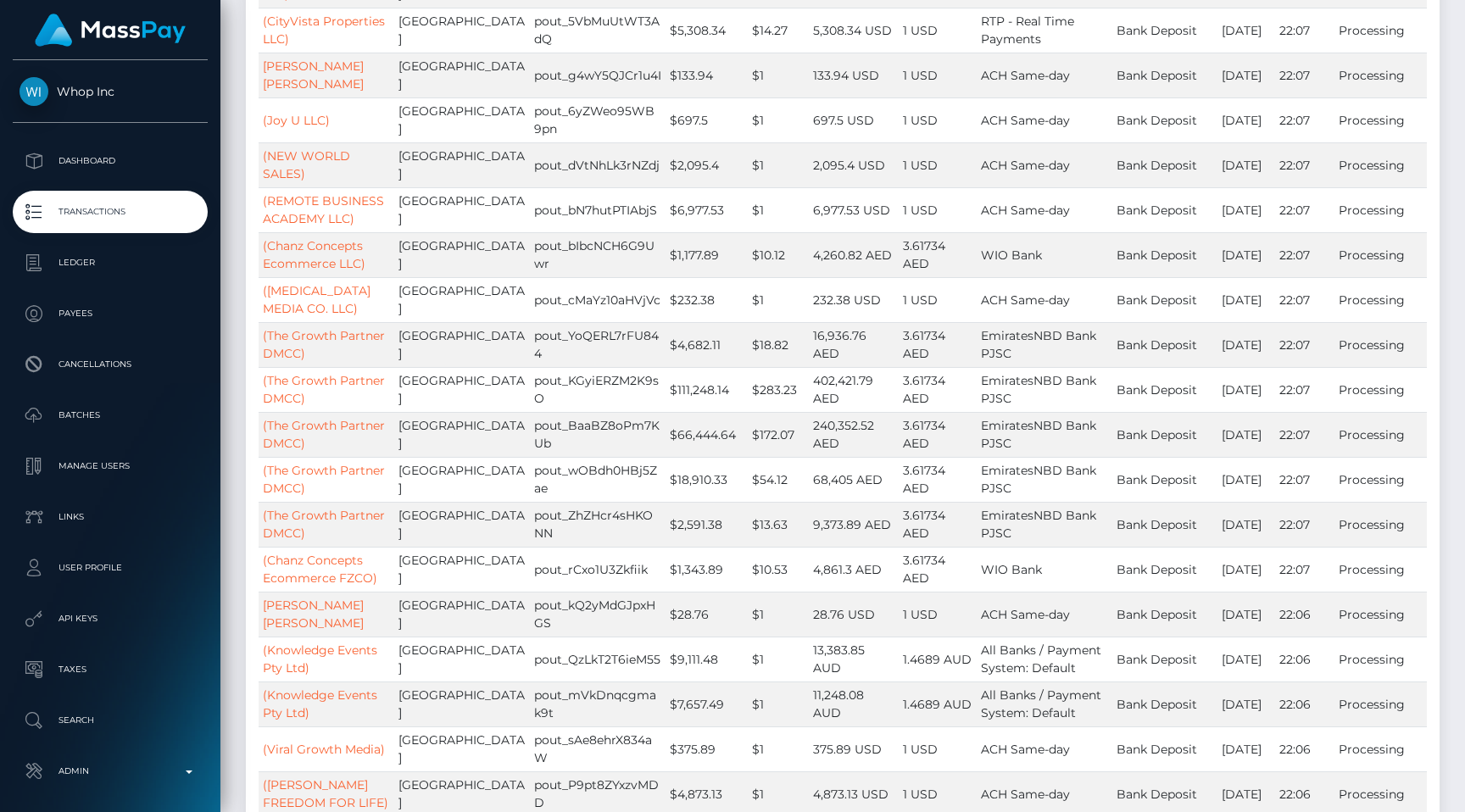
scroll to position [2303, 0]
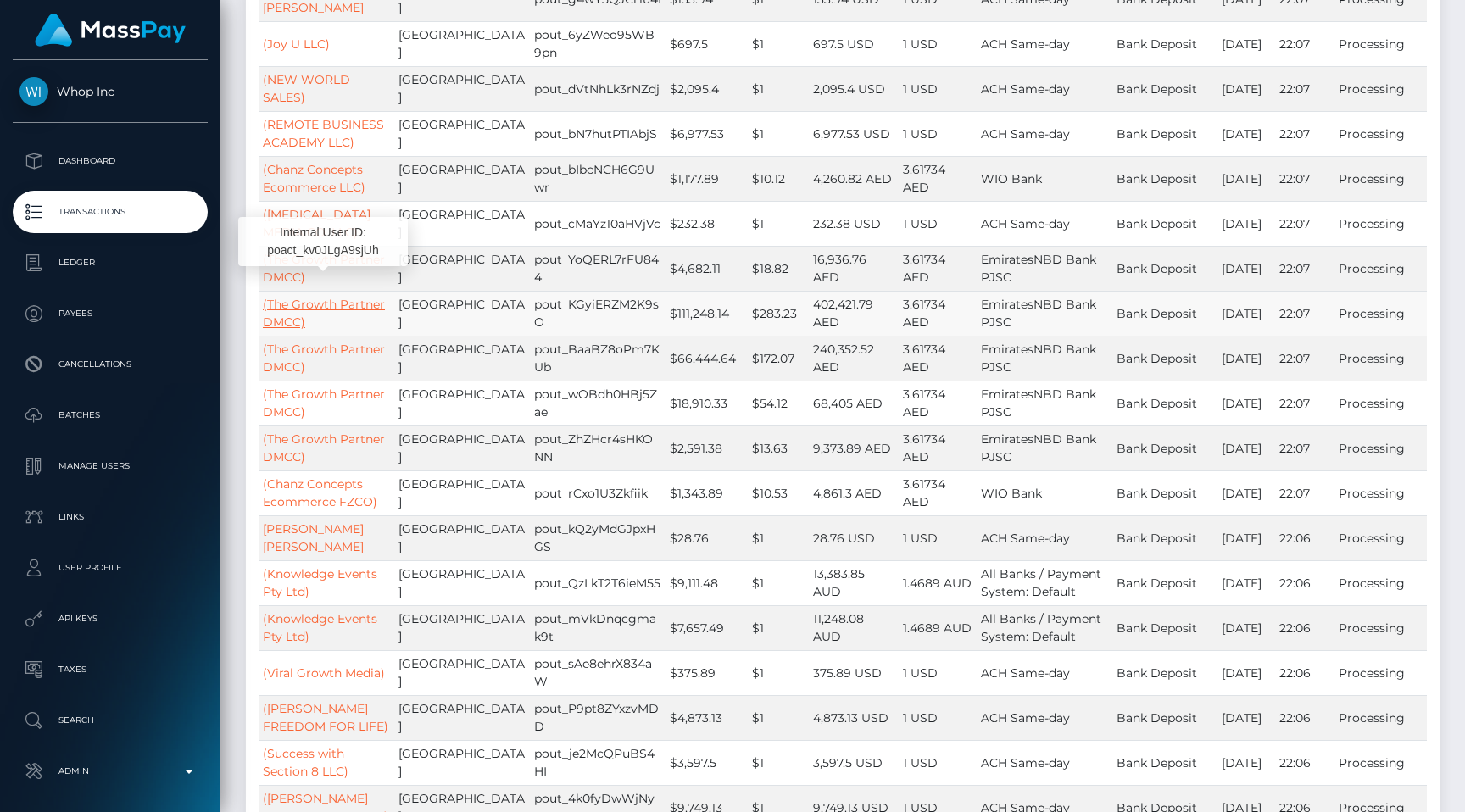
click at [315, 296] on link "(The Growth Partner DMCC)" at bounding box center [324, 313] width 122 height 33
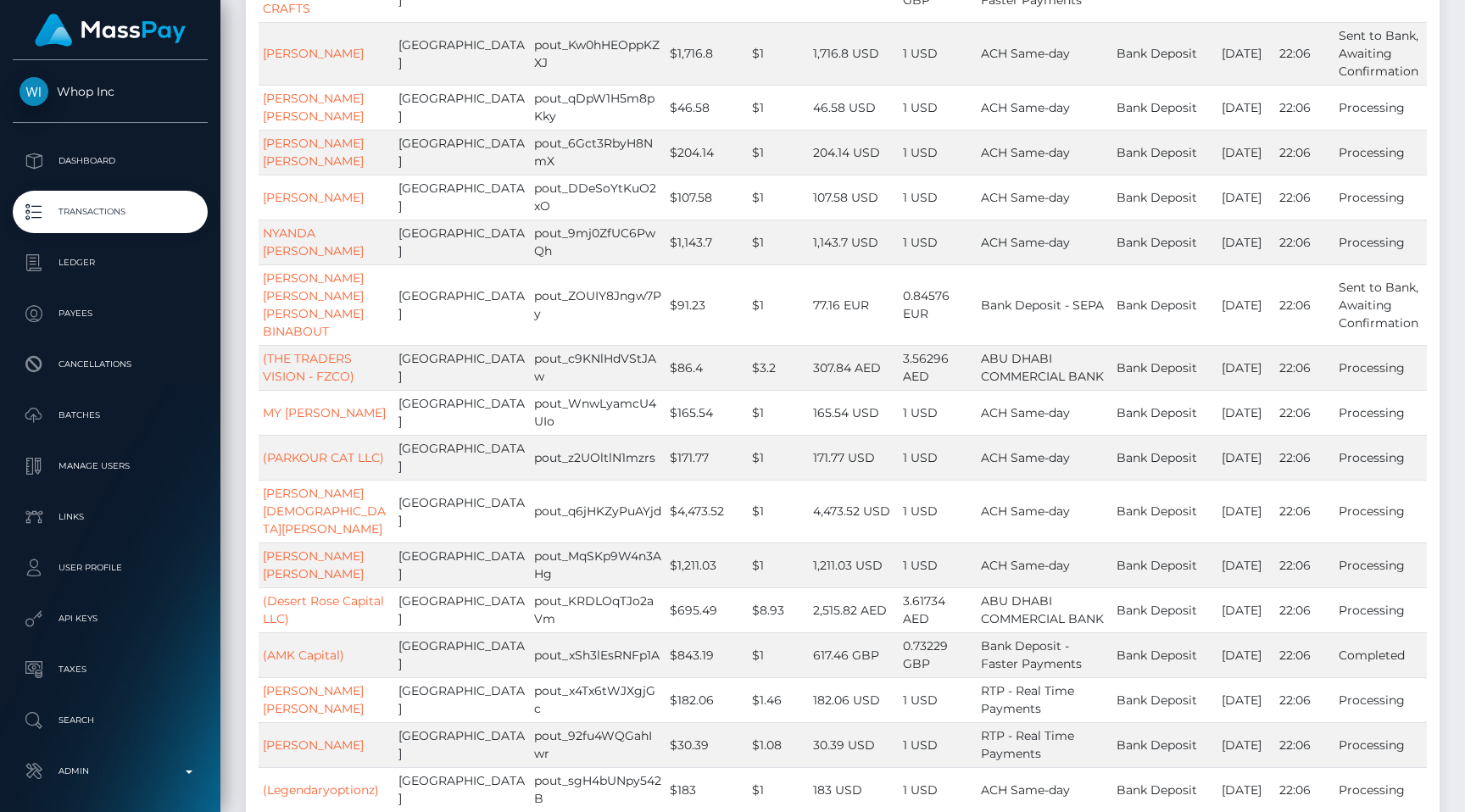
scroll to position [5340, 0]
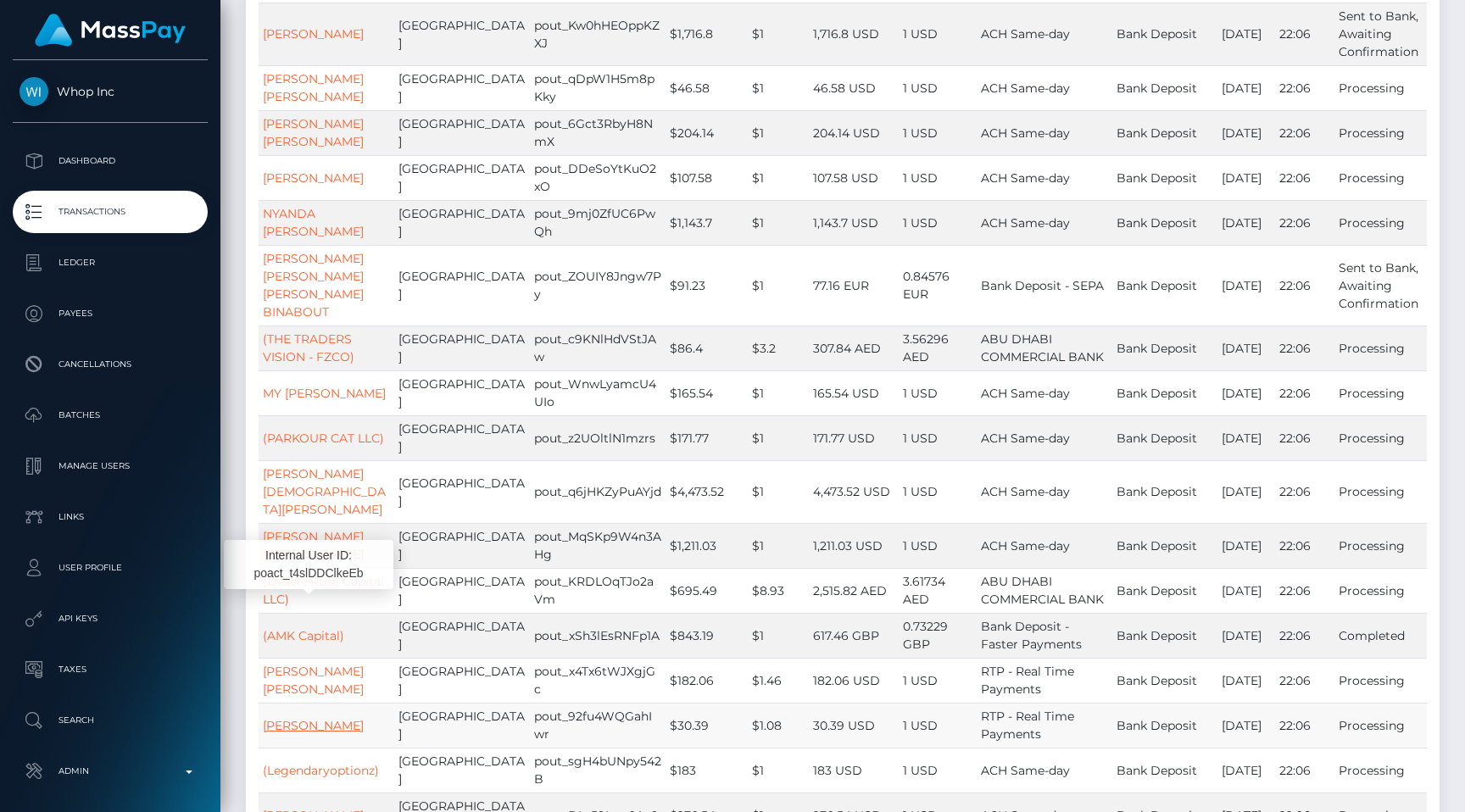
click at [304, 718] on link "ELLIS ARNETTE GRIMES" at bounding box center [313, 724] width 100 height 15
click at [459, 703] on td "United States" at bounding box center [462, 725] width 136 height 45
click at [332, 663] on link "[PERSON_NAME] [PERSON_NAME]" at bounding box center [313, 680] width 100 height 33
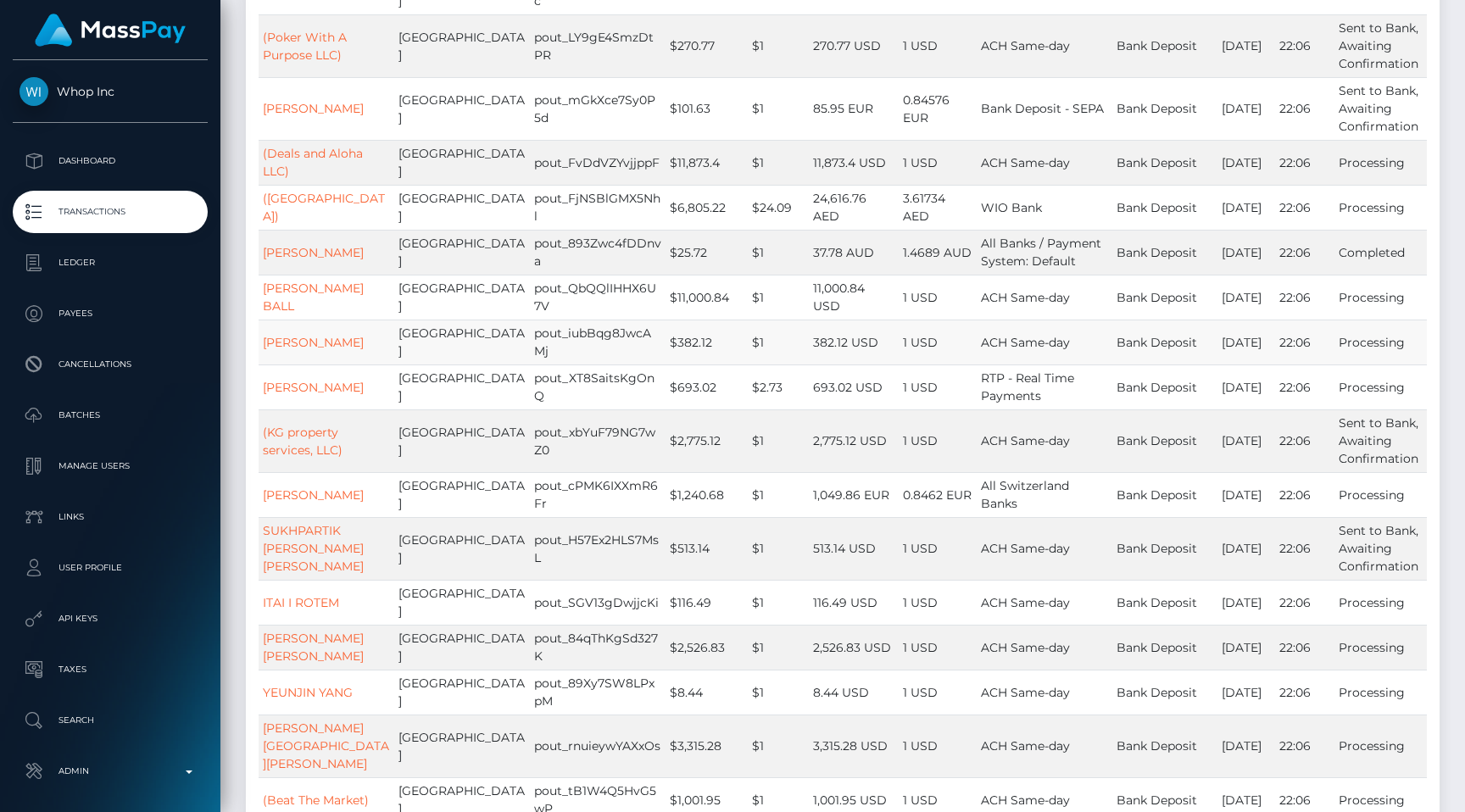
scroll to position [6209, 0]
click at [125, 222] on p "Transactions" at bounding box center [110, 212] width 181 height 26
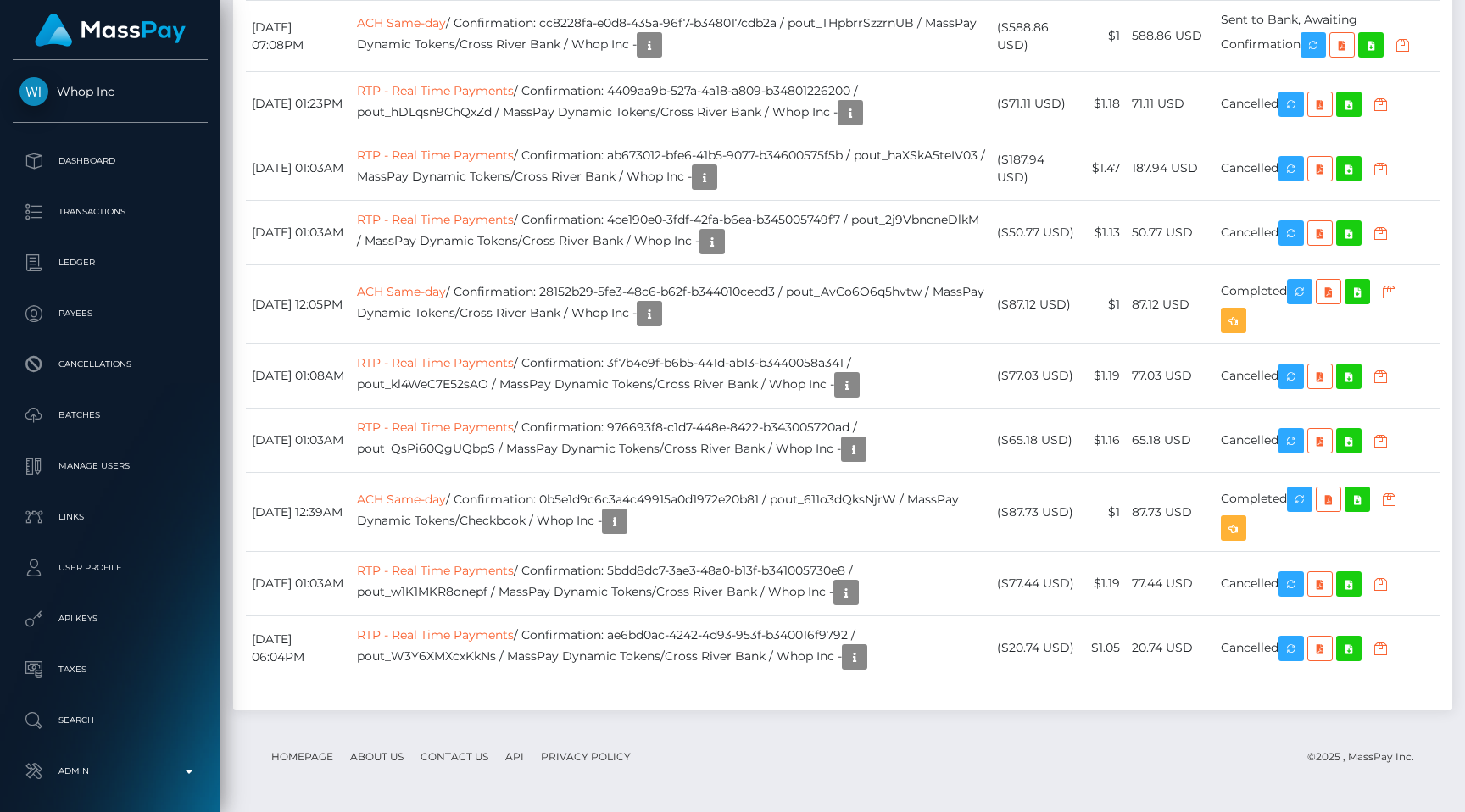
scroll to position [3059, 0]
click at [1117, 397] on div "Transactions History * Transactions date/time are shown in payee's local timezo…" at bounding box center [843, 222] width 1219 height 976
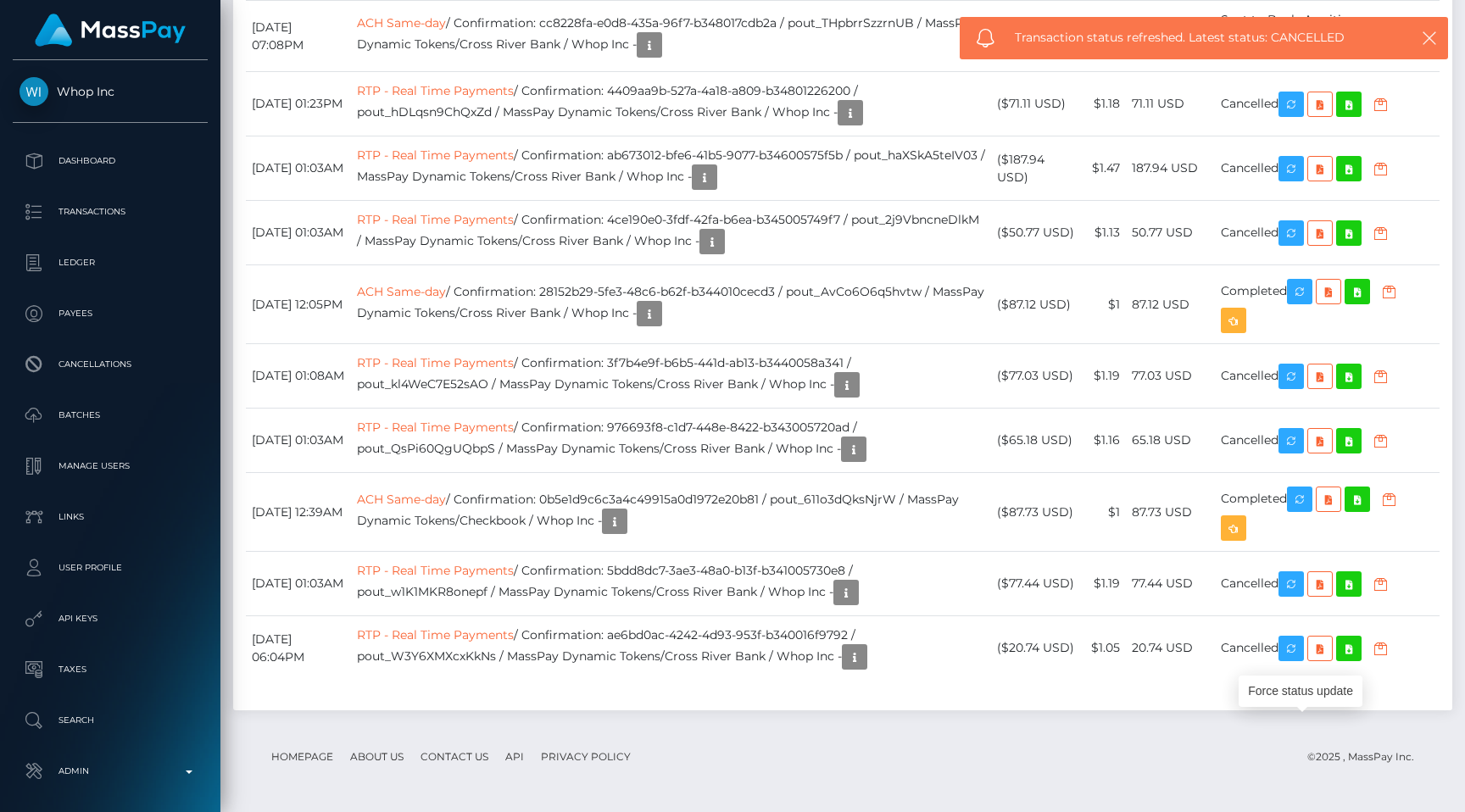
scroll to position [3124, 0]
click at [839, 336] on div "Date/Time Description Amount Fee Received Status RTP - Real Time Payments" at bounding box center [843, 262] width 1219 height 898
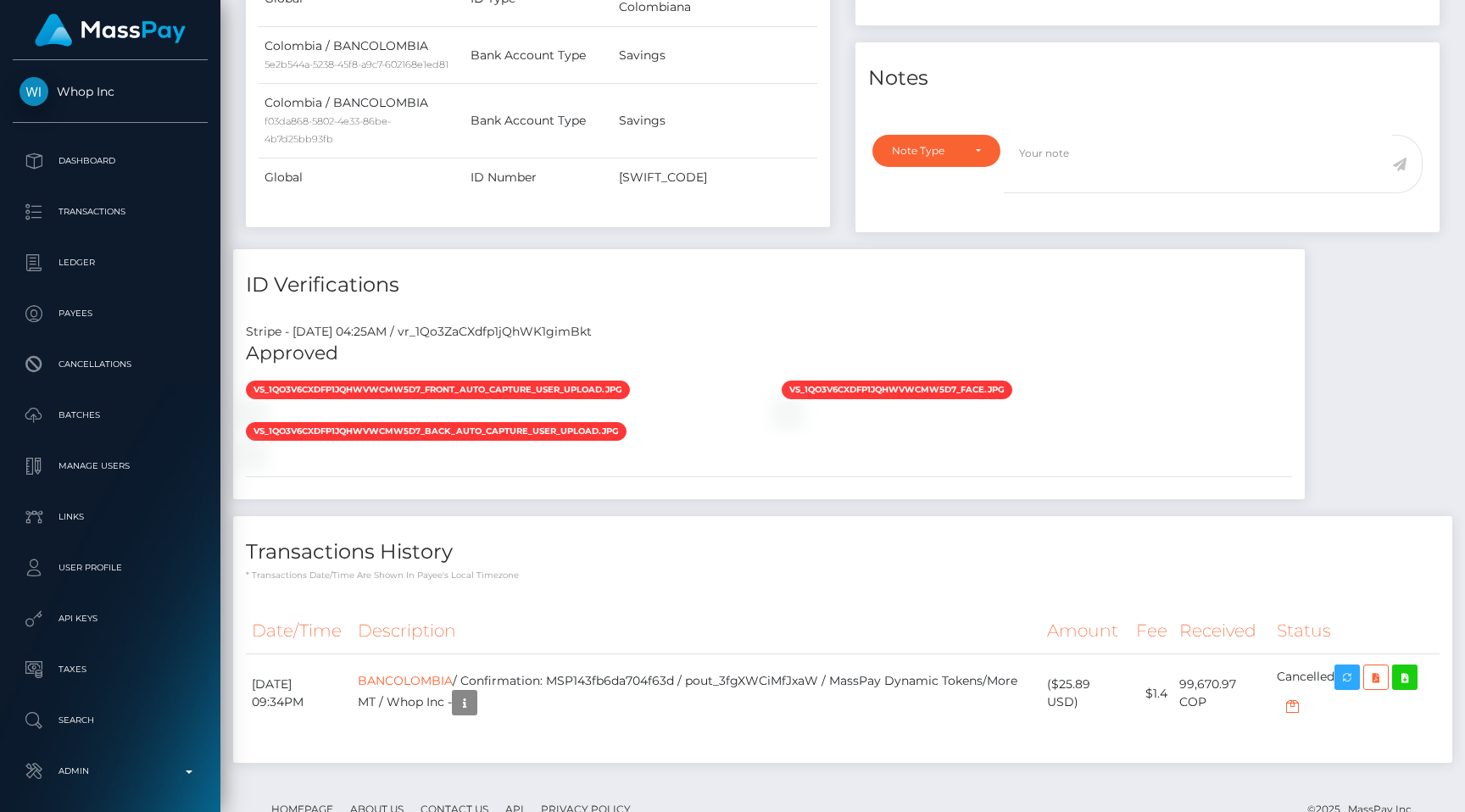
scroll to position [204, 381]
click at [95, 781] on p "Admin" at bounding box center [110, 772] width 181 height 26
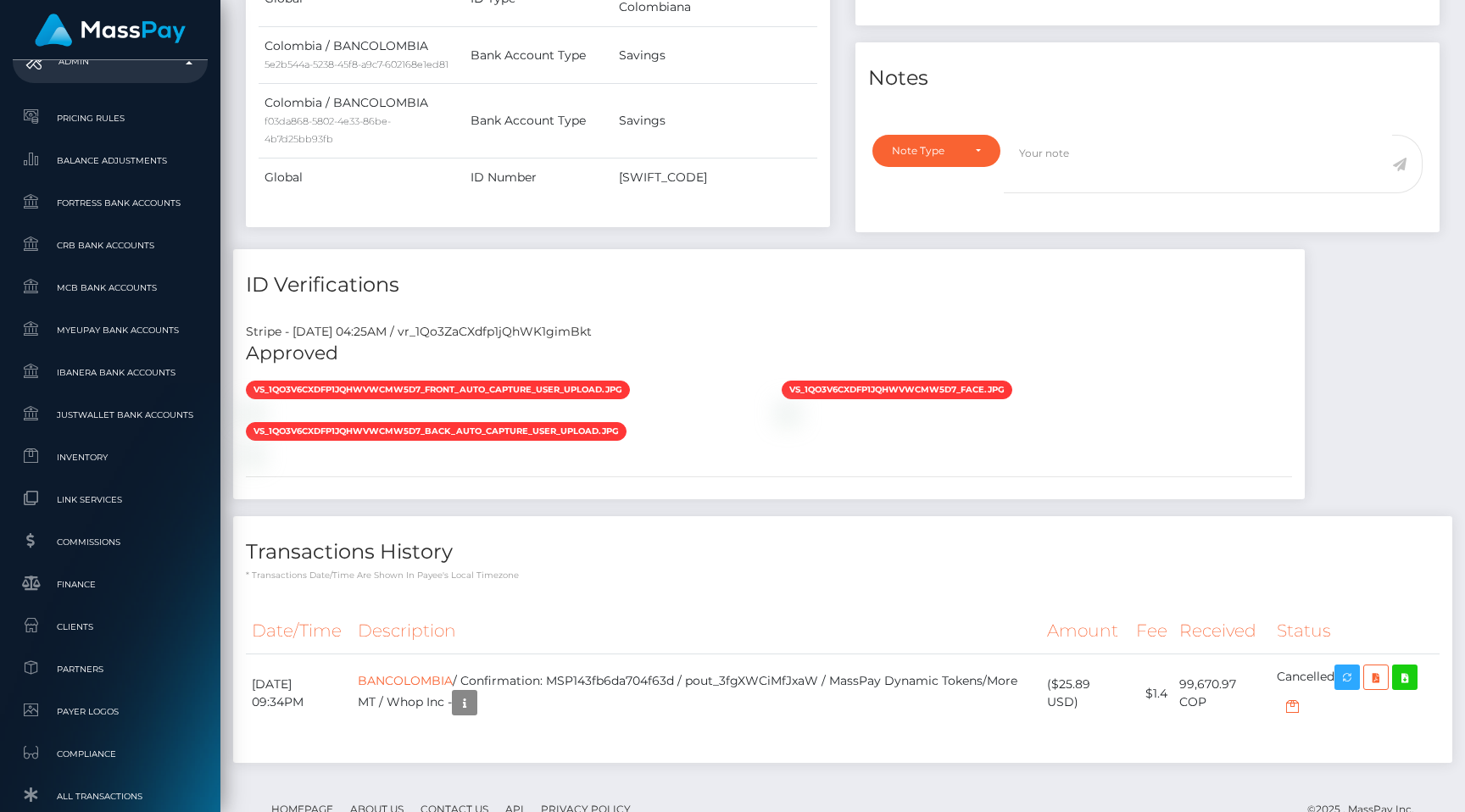
scroll to position [1016, 0]
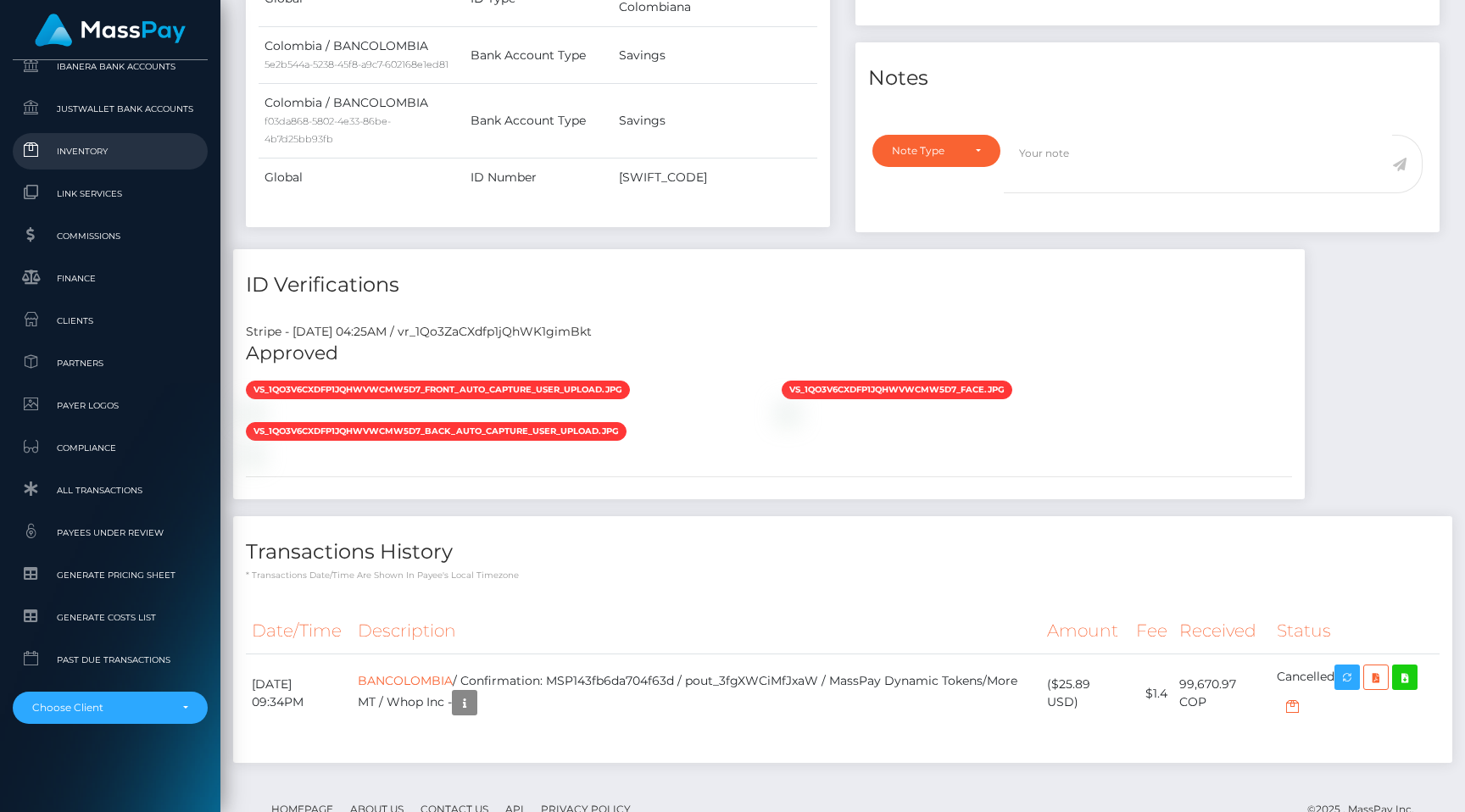
click at [151, 161] on link "Inventory" at bounding box center [110, 151] width 195 height 36
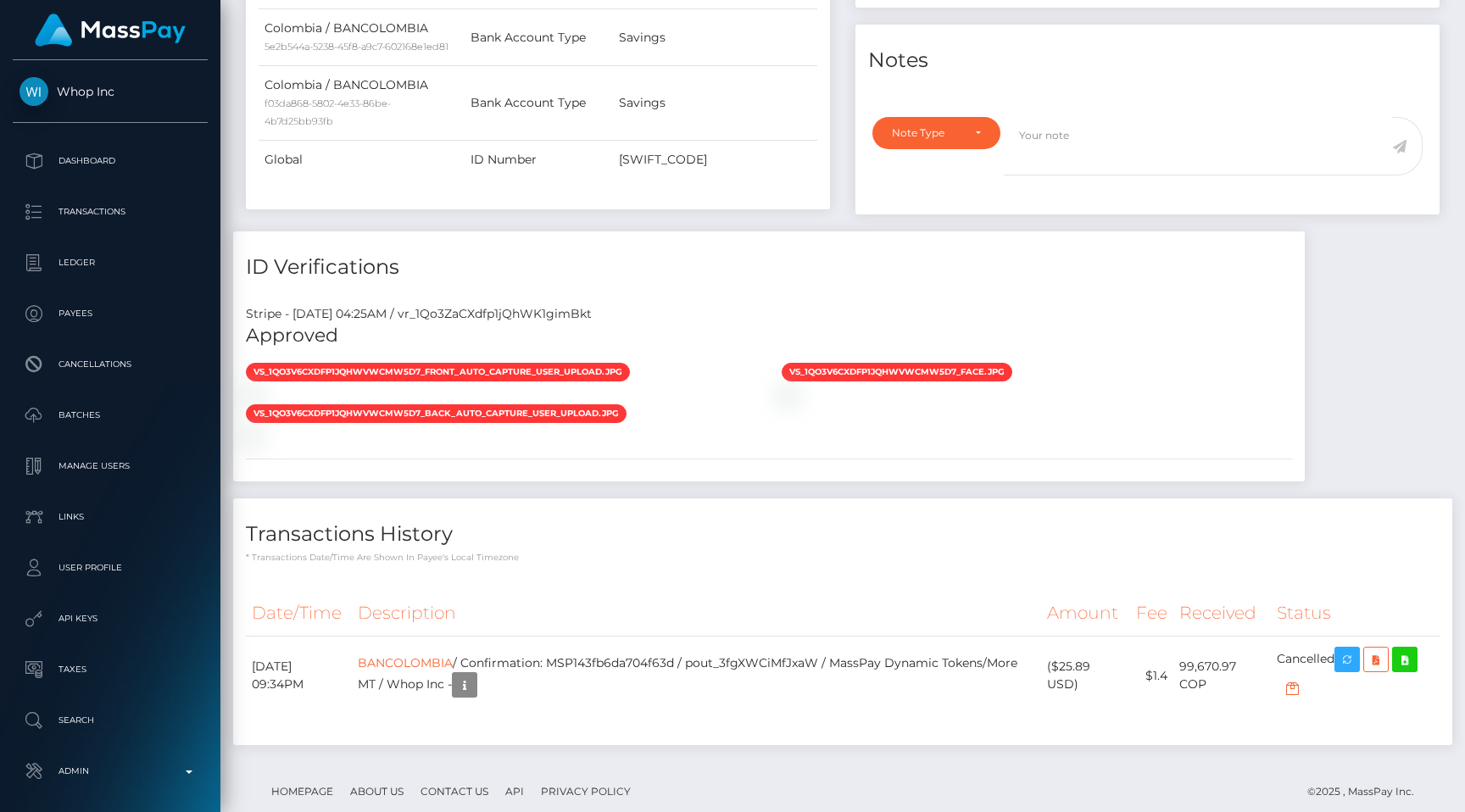
scroll to position [204, 381]
click at [924, 231] on div "ID Verifications" at bounding box center [769, 257] width 1071 height 51
click at [609, 305] on div "Stripe - July 24, 2025 04:25AM / vr_1Qo3ZaCXdfp1jQhWK1gimBkt" at bounding box center [769, 314] width 1071 height 18
copy div "vr_1Qo3ZaCXdfp1jQhWK1gimBkt"
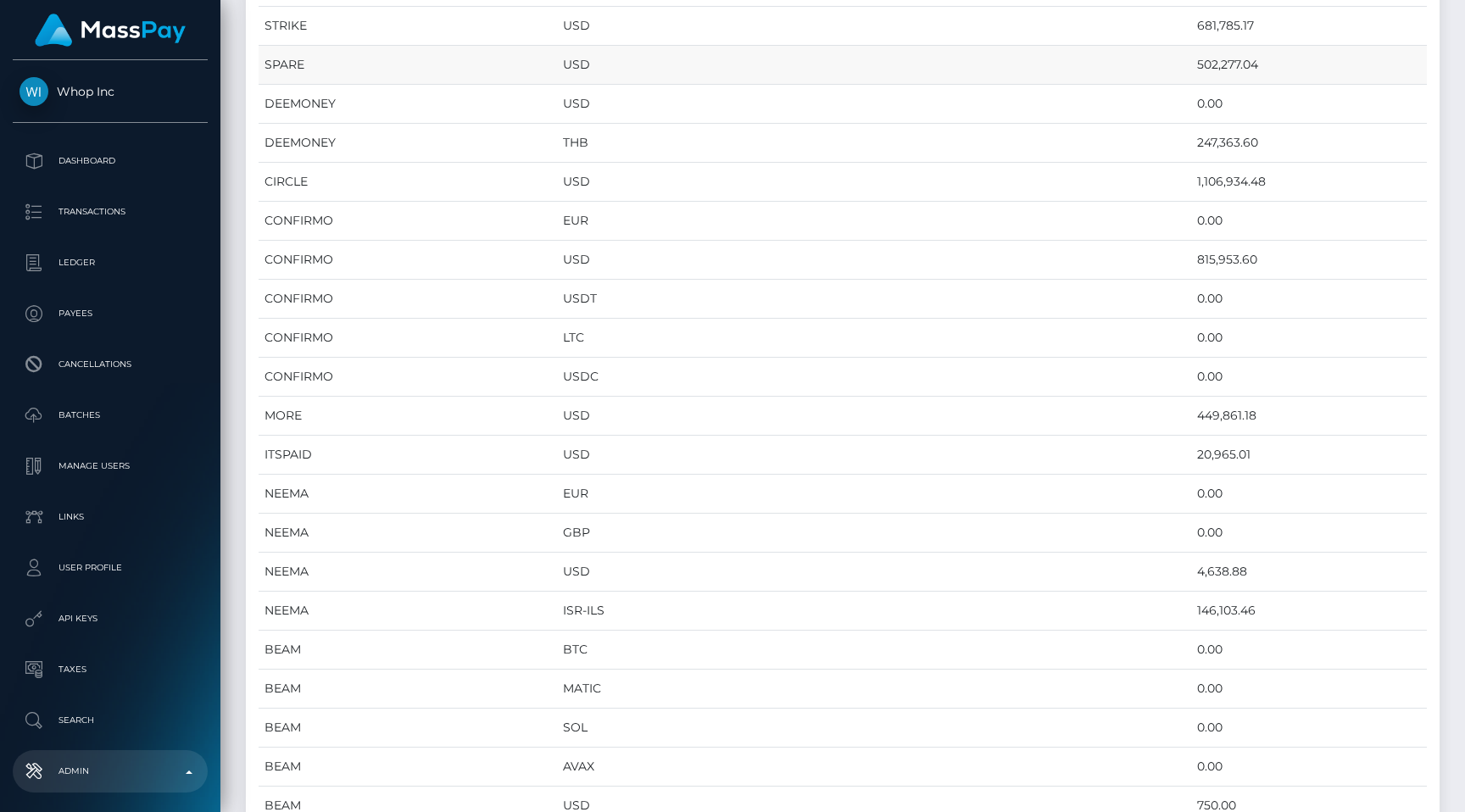
scroll to position [404, 0]
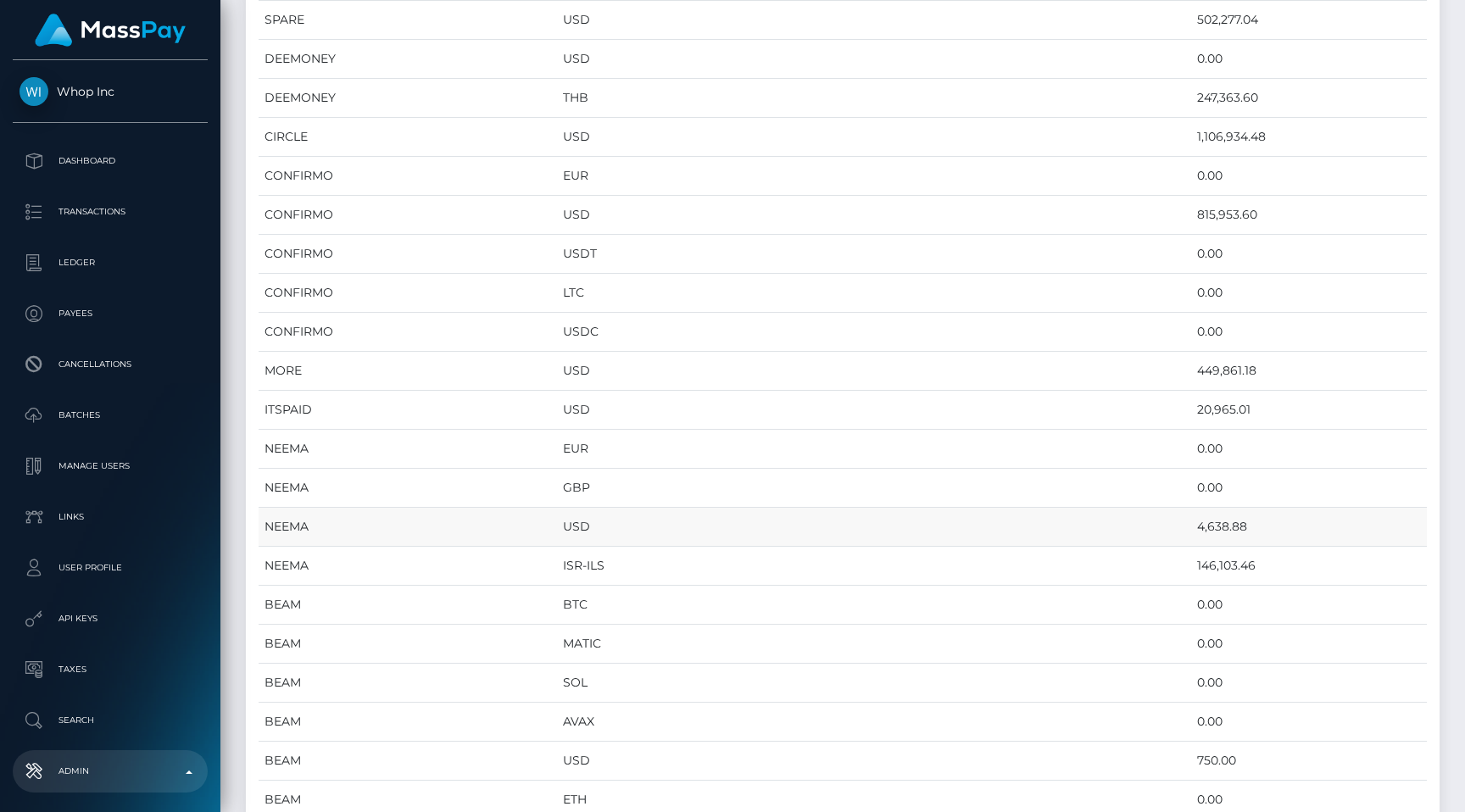
drag, startPoint x: 1207, startPoint y: 517, endPoint x: 1138, endPoint y: 517, distance: 69.0
click at [1138, 517] on tr "NEEMA USD 4,638.88" at bounding box center [843, 528] width 1169 height 39
click at [1199, 531] on td "4,638.88" at bounding box center [1308, 528] width 235 height 39
drag, startPoint x: 1146, startPoint y: 528, endPoint x: 1242, endPoint y: 528, distance: 96.0
click at [1242, 528] on td "4,638.88" at bounding box center [1308, 528] width 235 height 39
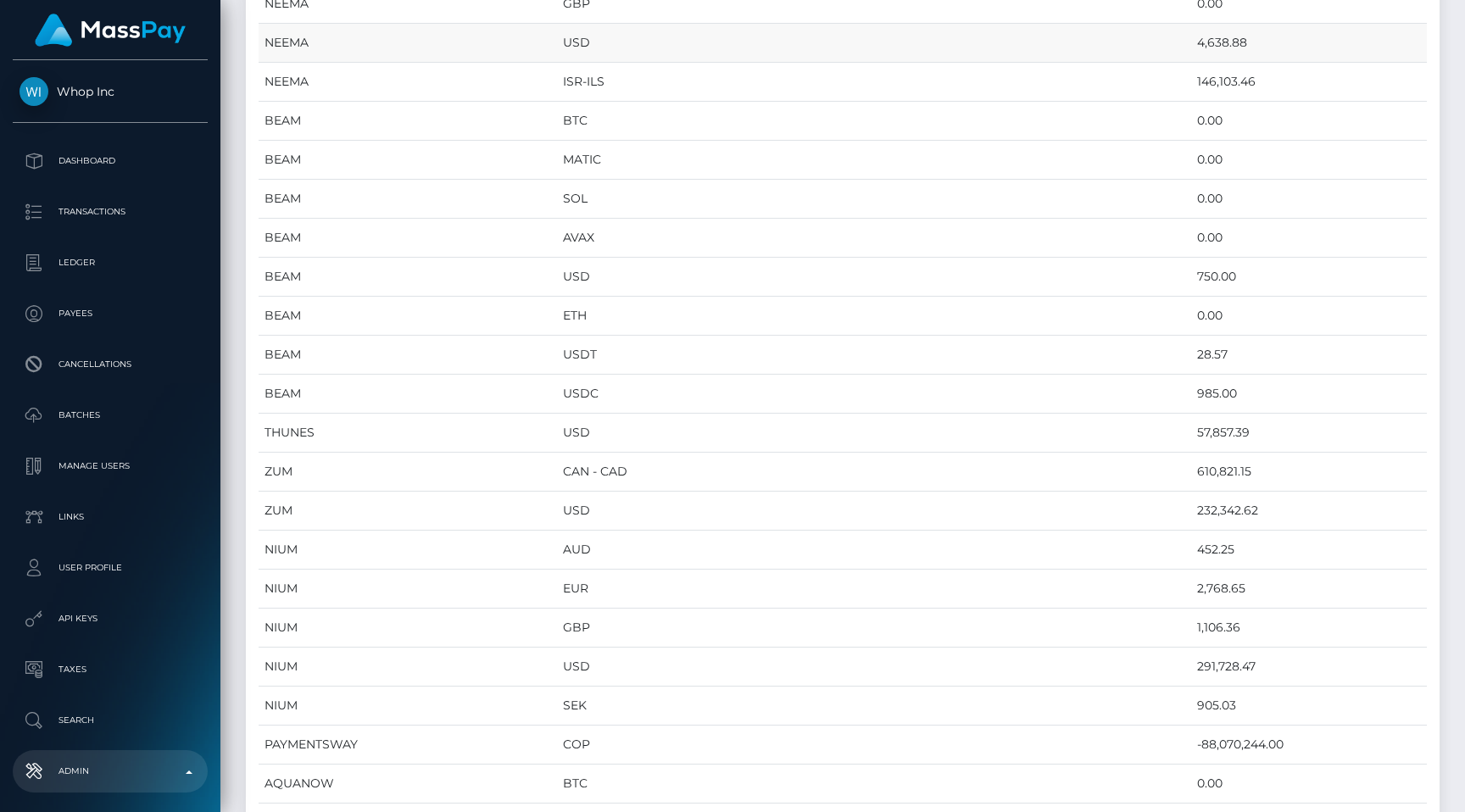
scroll to position [888, 0]
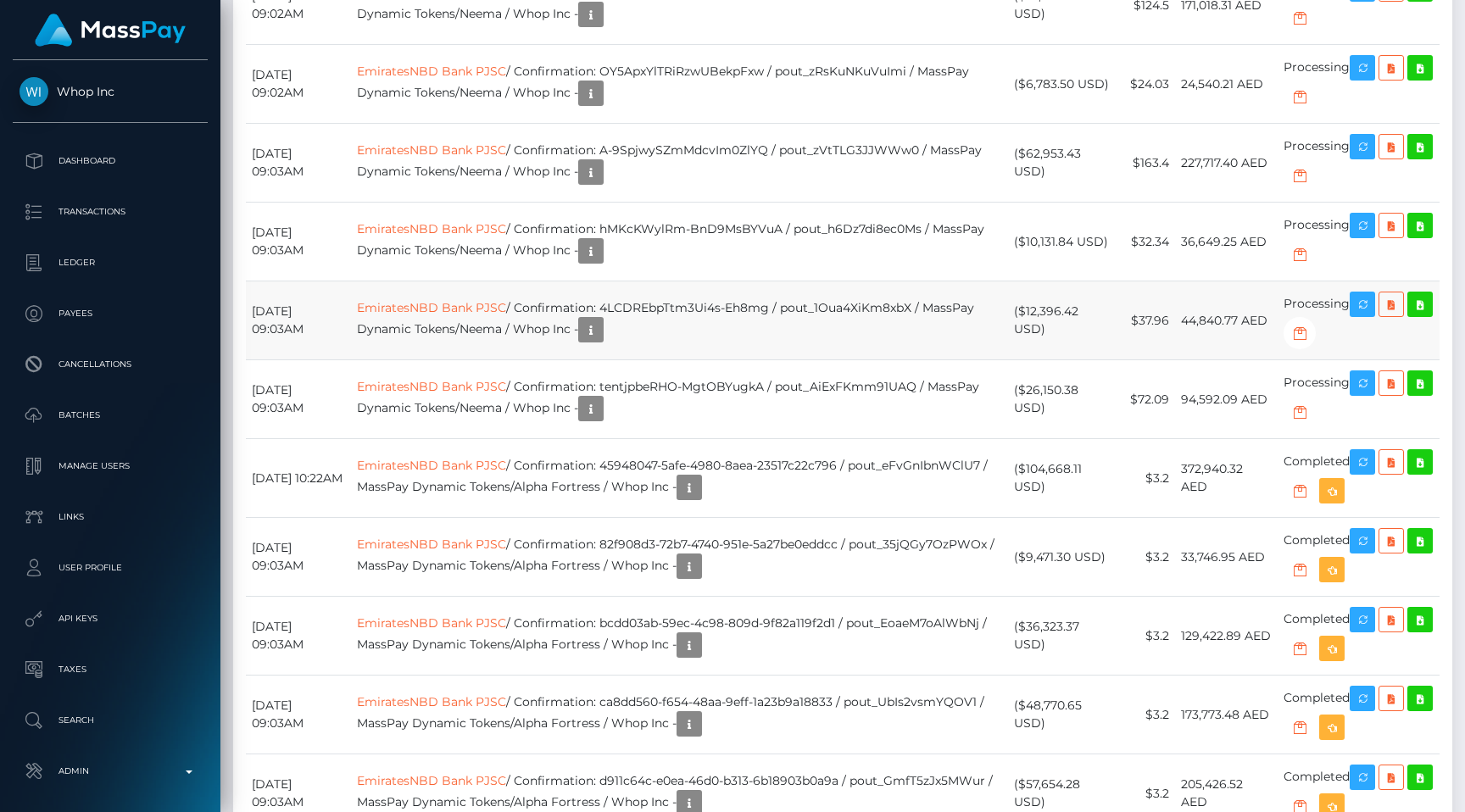
scroll to position [2847, 0]
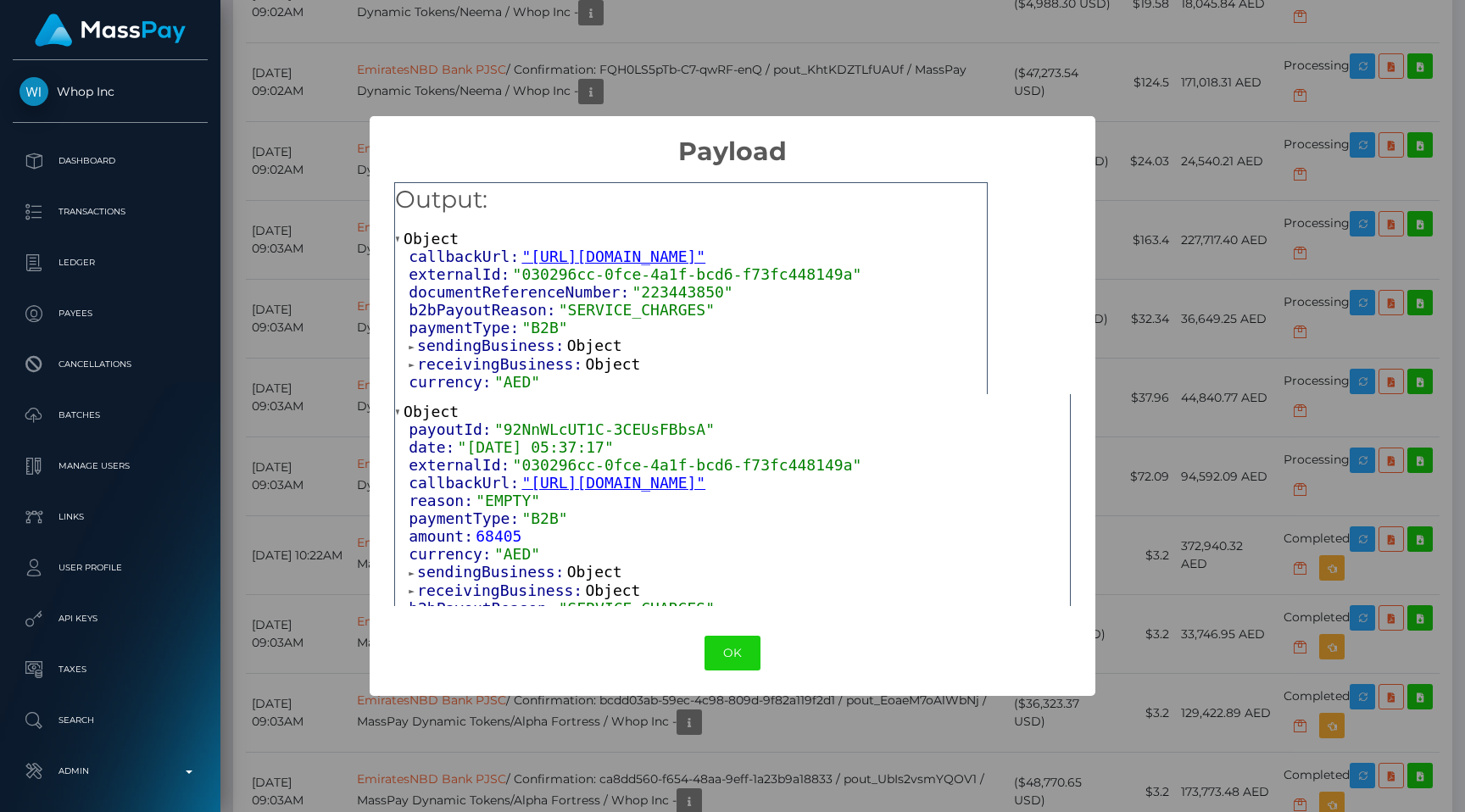
scroll to position [0, 0]
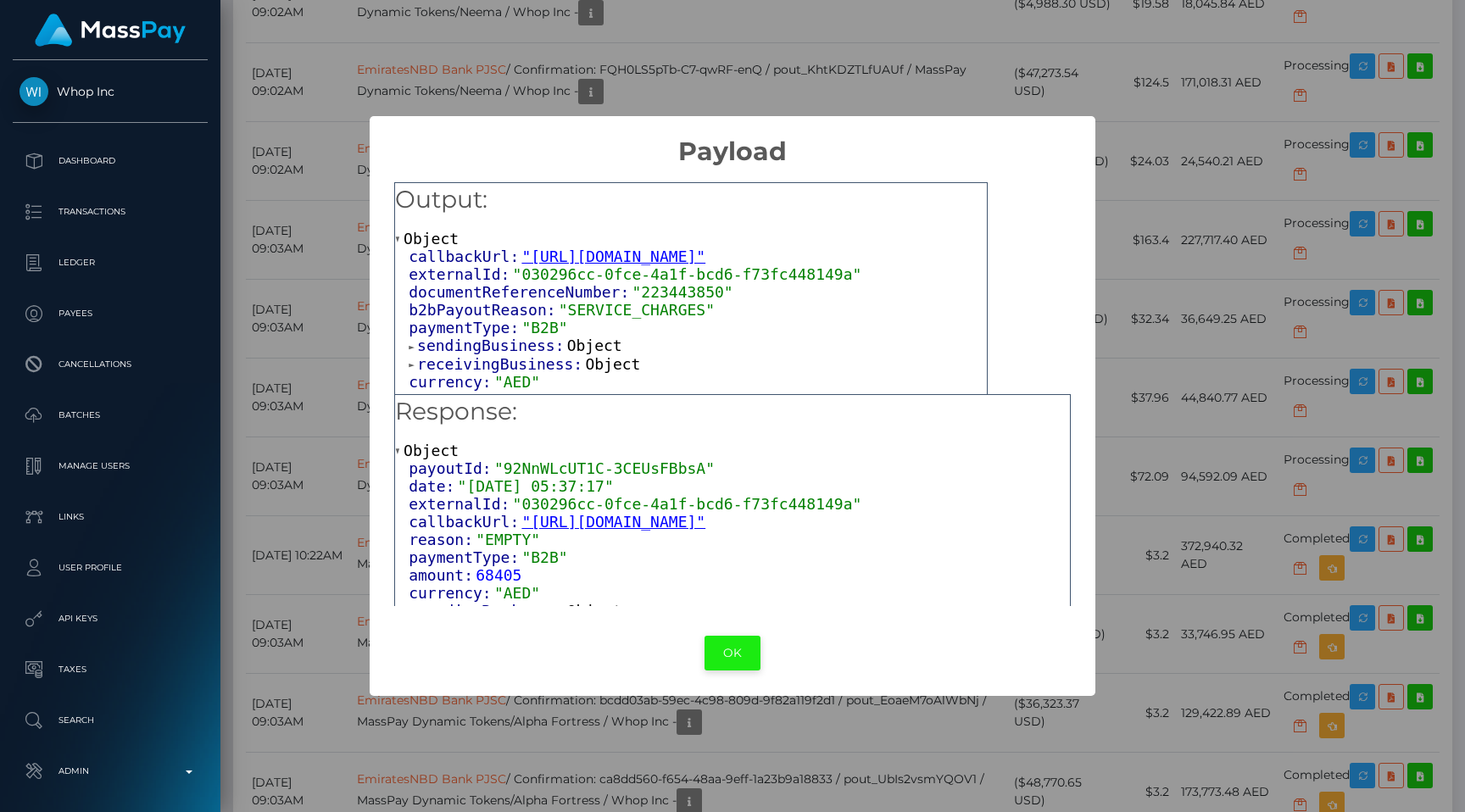
click at [750, 645] on button "OK" at bounding box center [732, 653] width 56 height 34
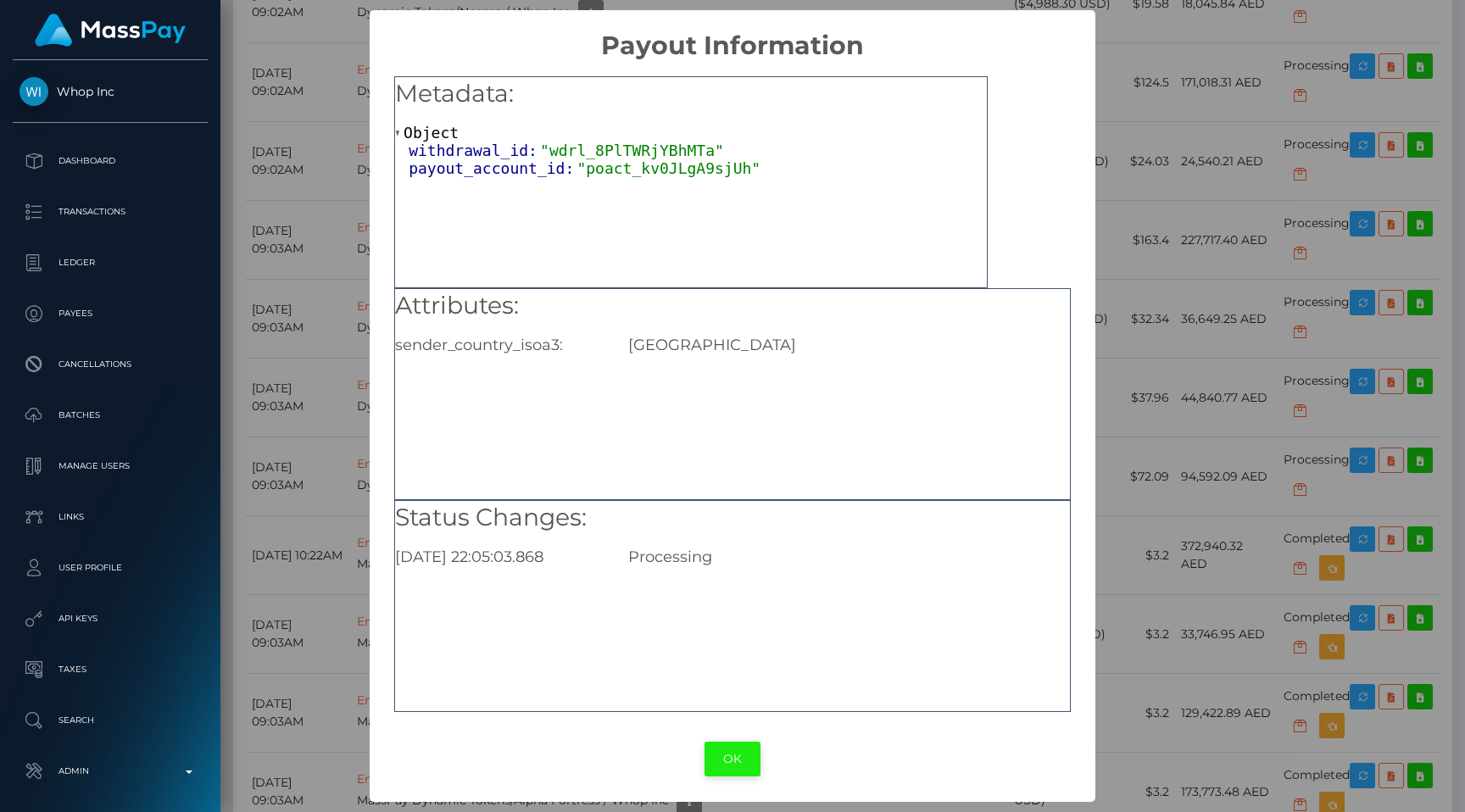
click at [741, 758] on button "OK" at bounding box center [732, 758] width 56 height 34
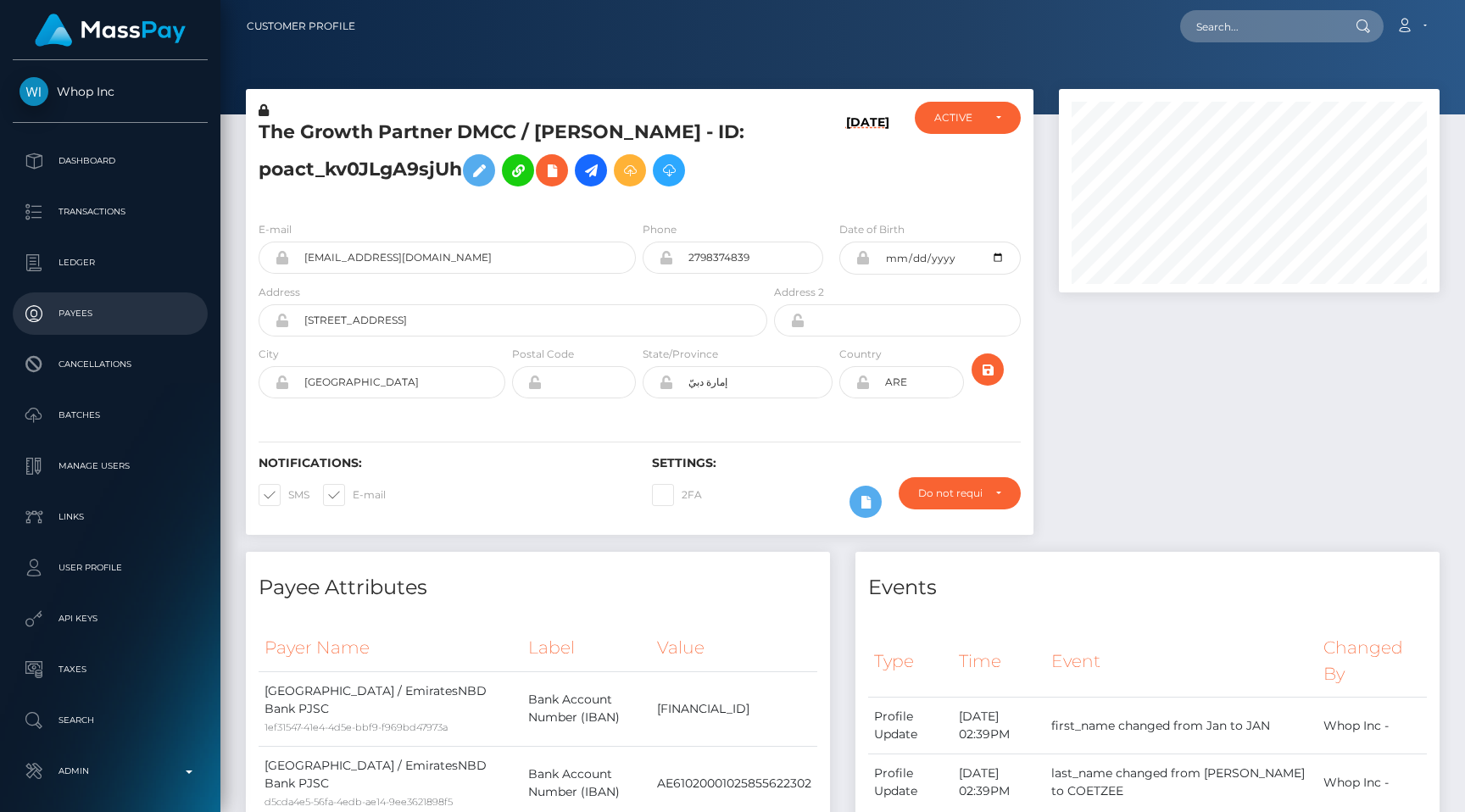
scroll to position [69, 0]
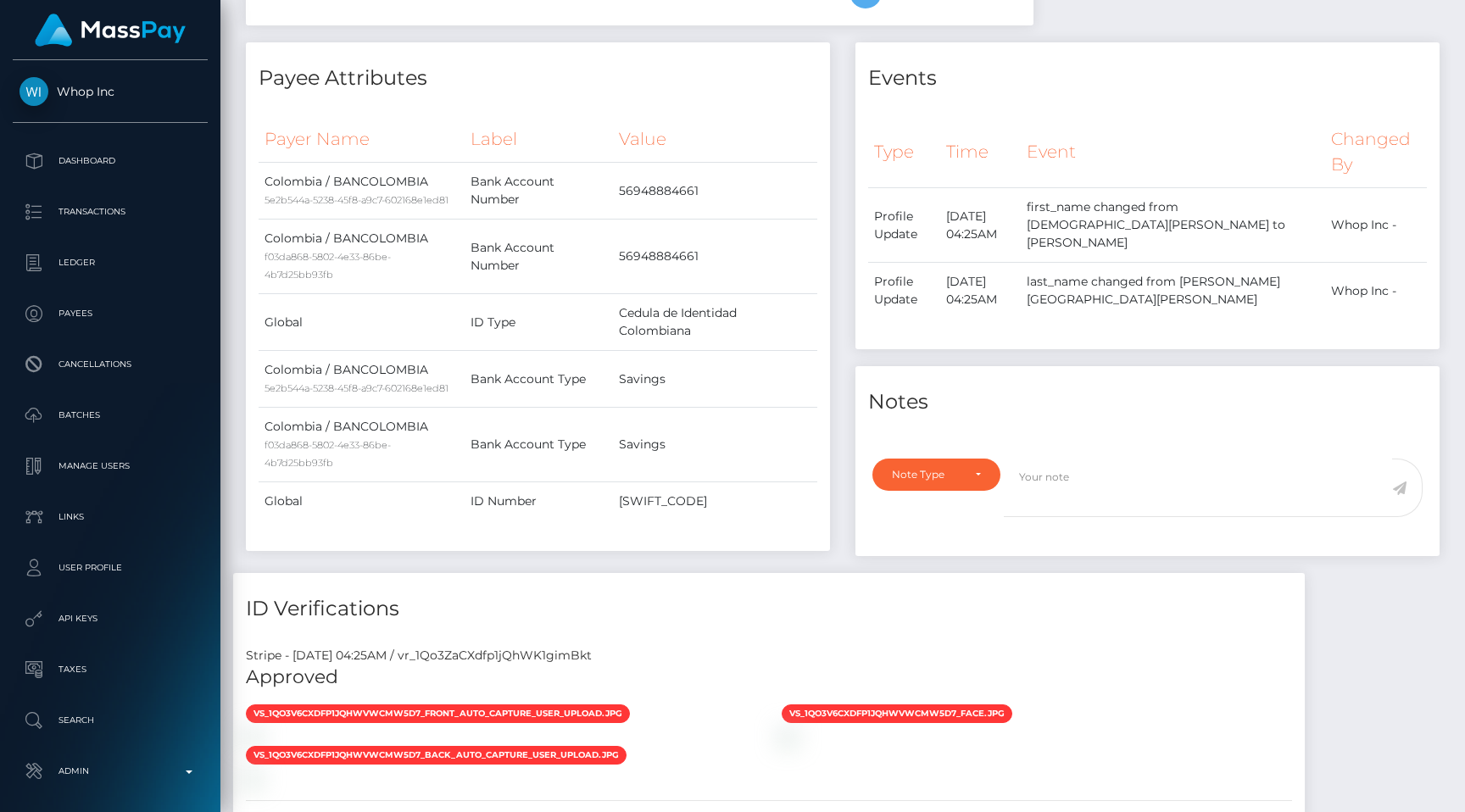
scroll to position [696, 0]
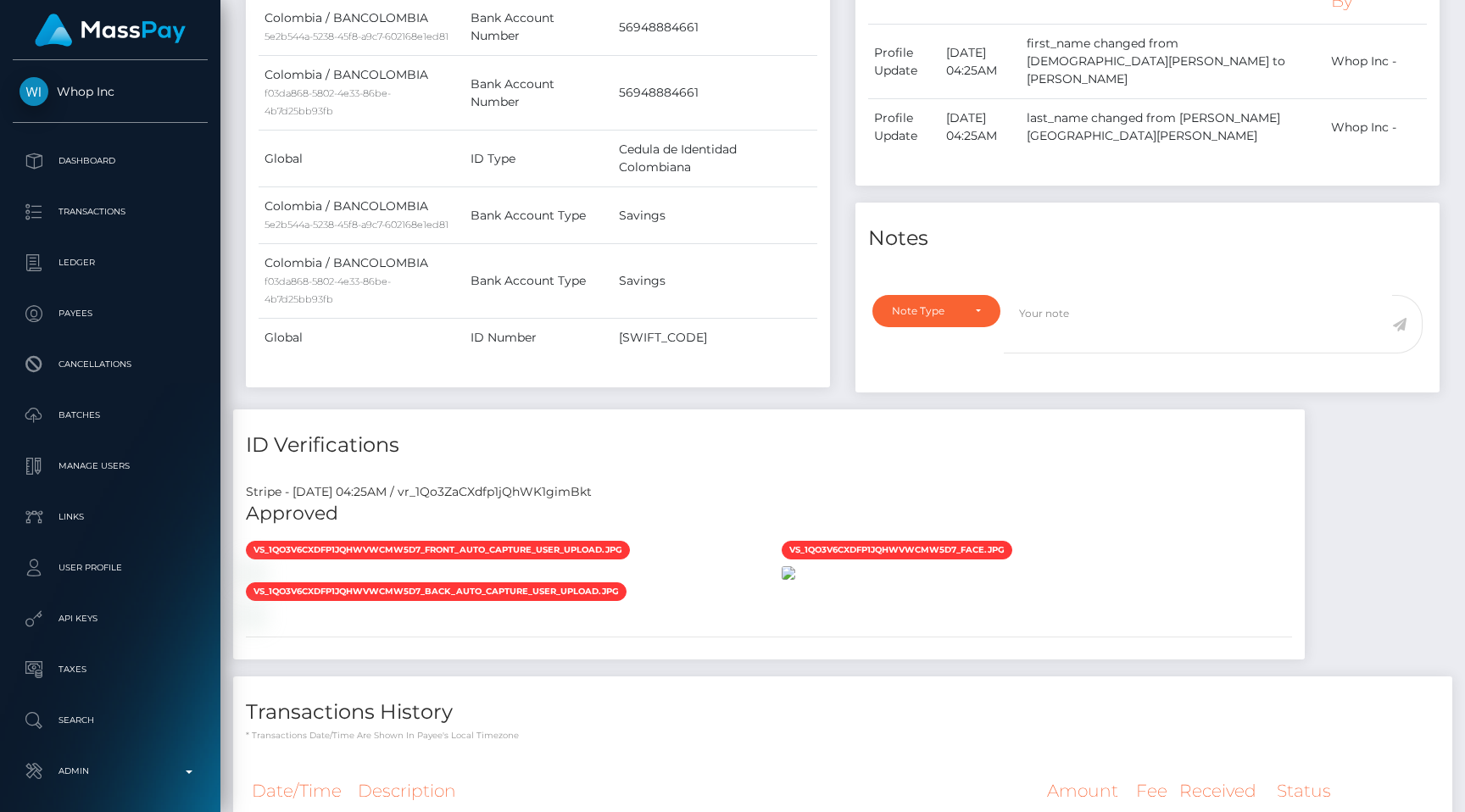
click at [786, 566] on img at bounding box center [789, 573] width 14 height 14
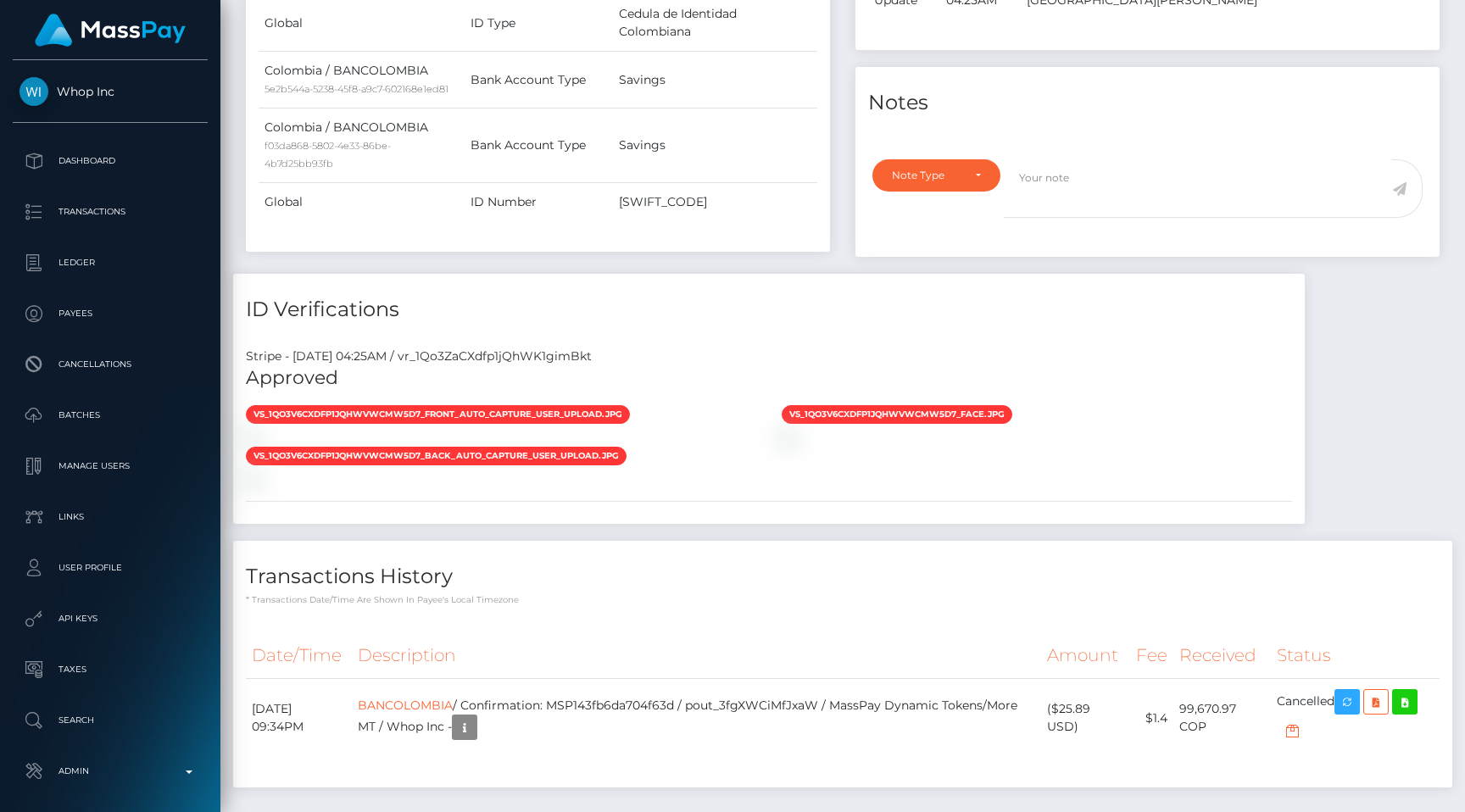
scroll to position [881, 0]
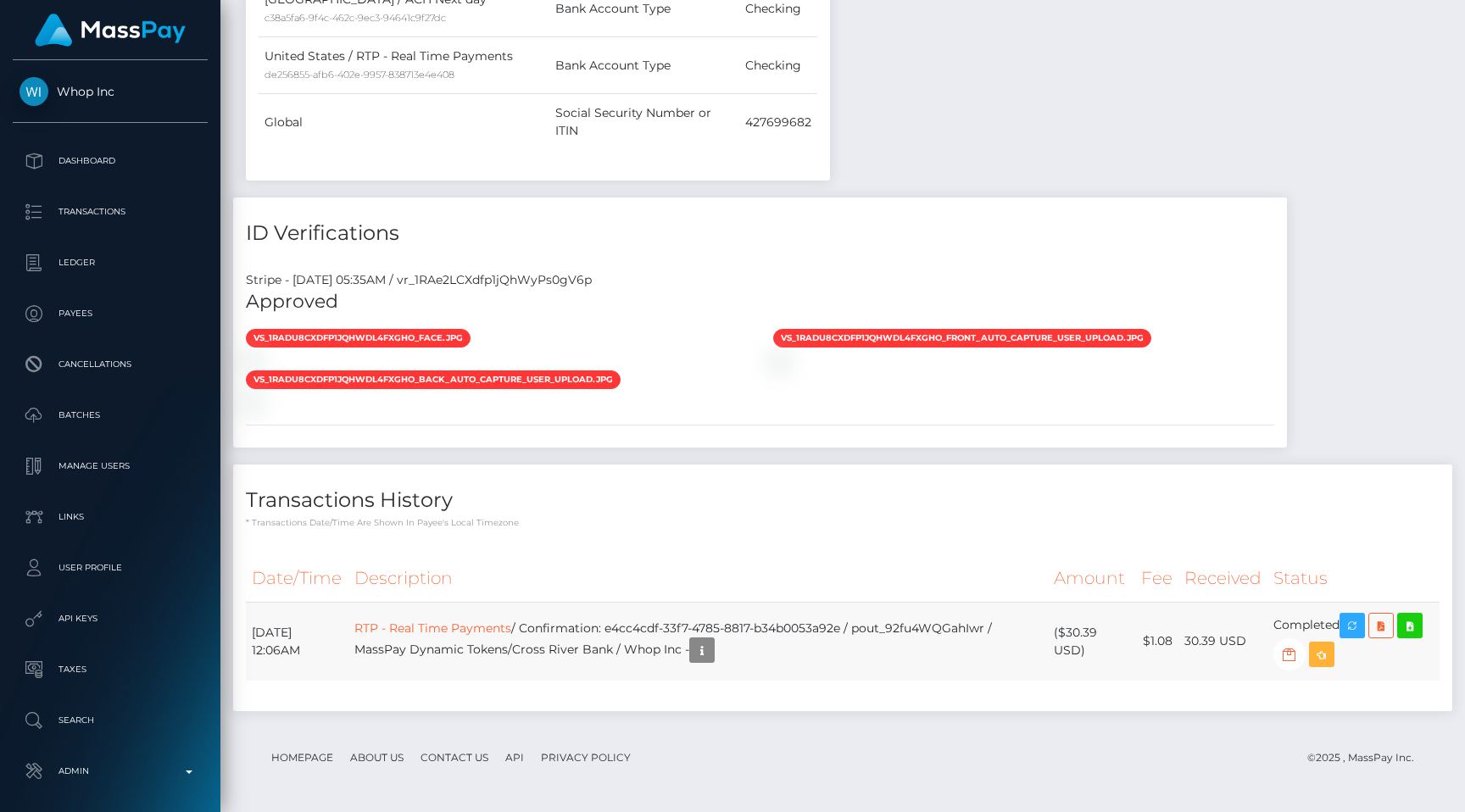
scroll to position [204, 381]
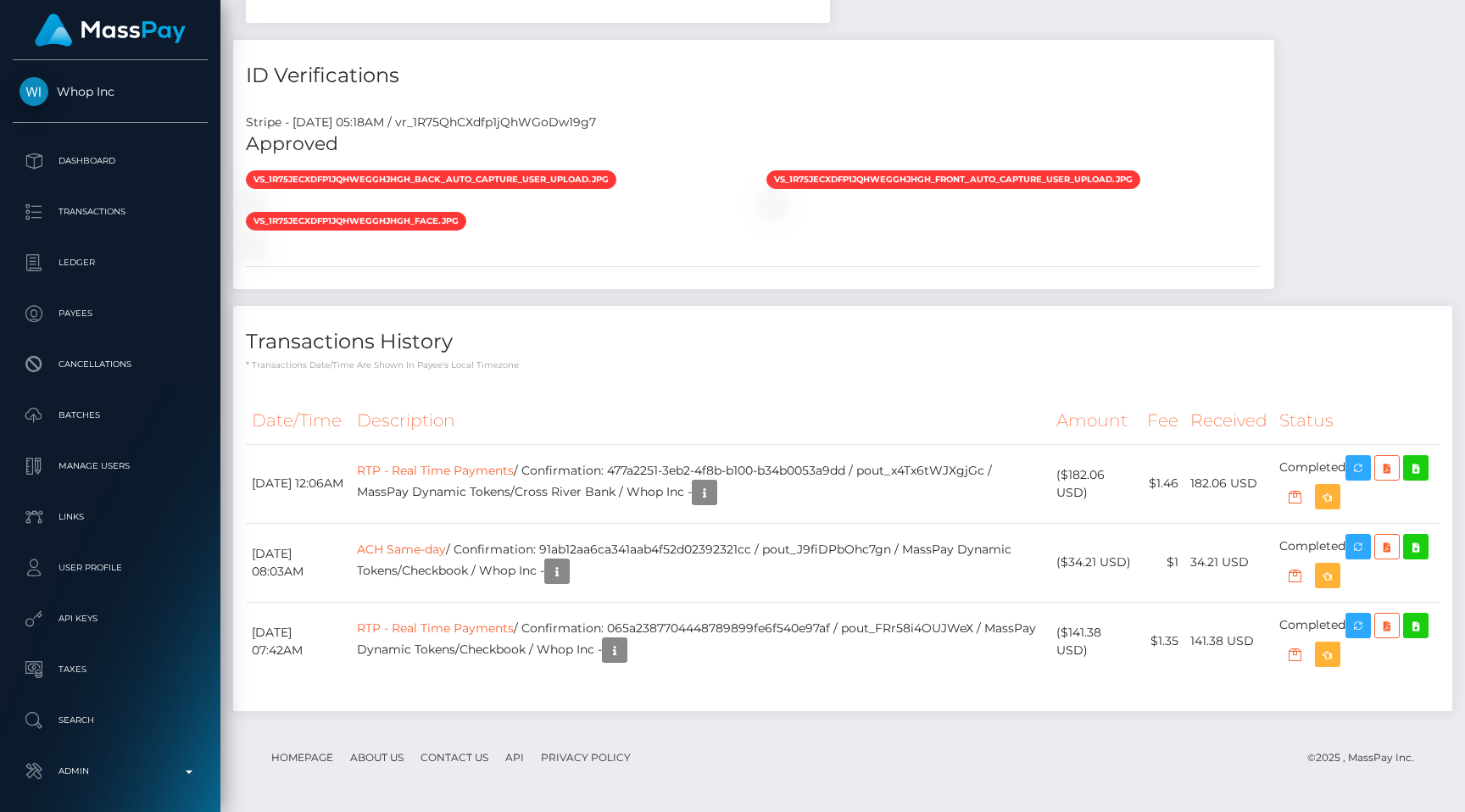
scroll to position [1622, 0]
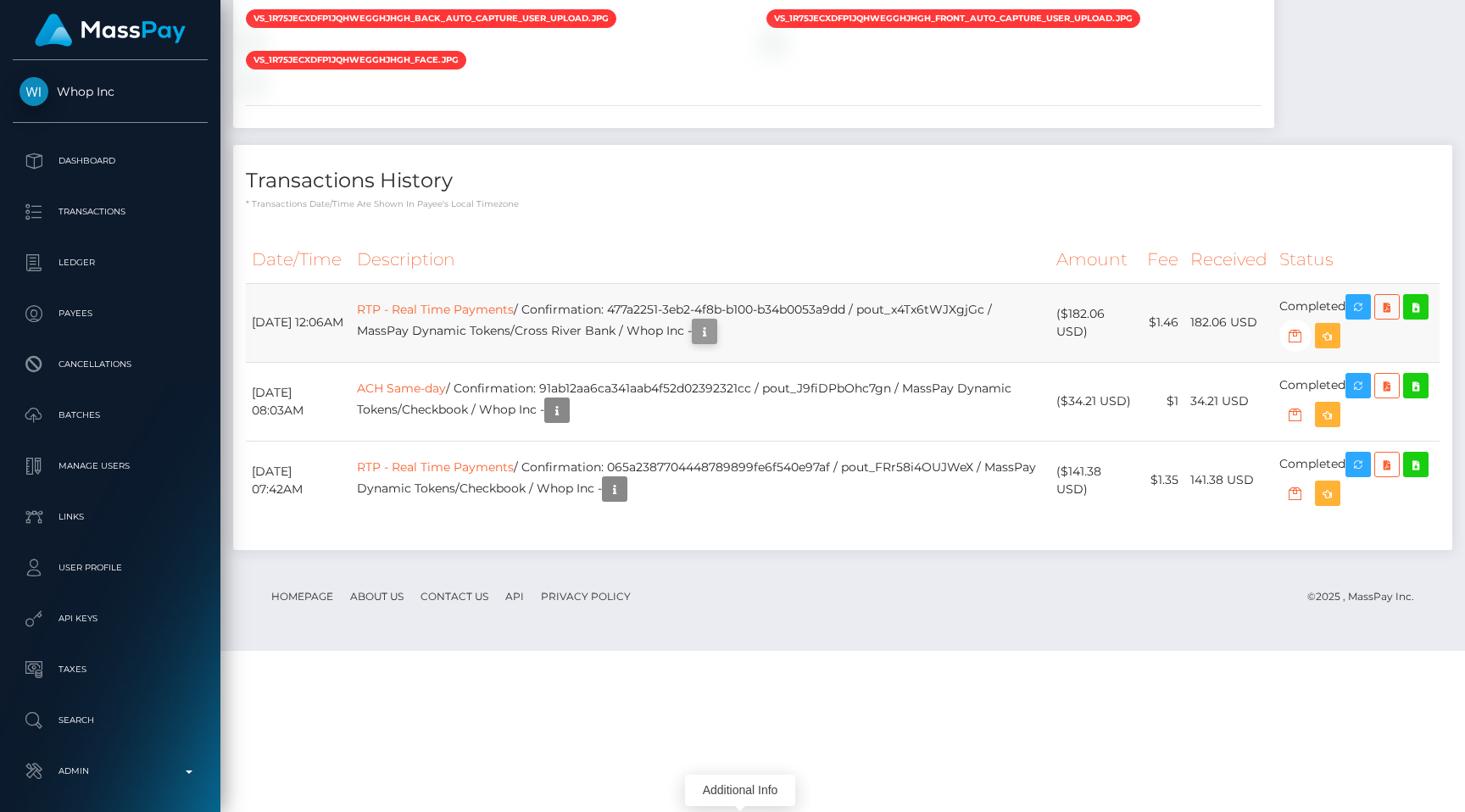
click at [715, 343] on icon "button" at bounding box center [704, 332] width 21 height 22
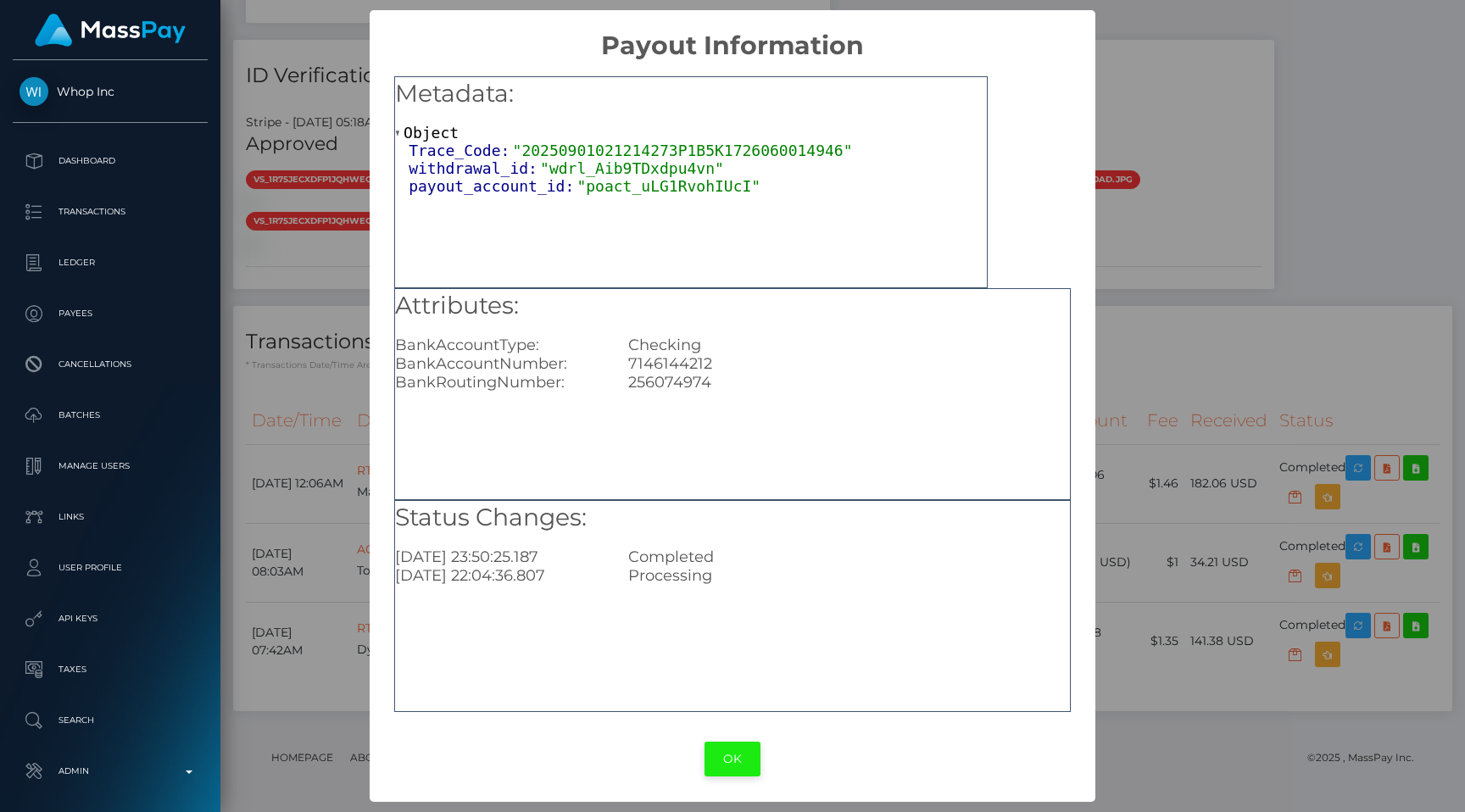
click at [722, 760] on button "OK" at bounding box center [732, 758] width 56 height 34
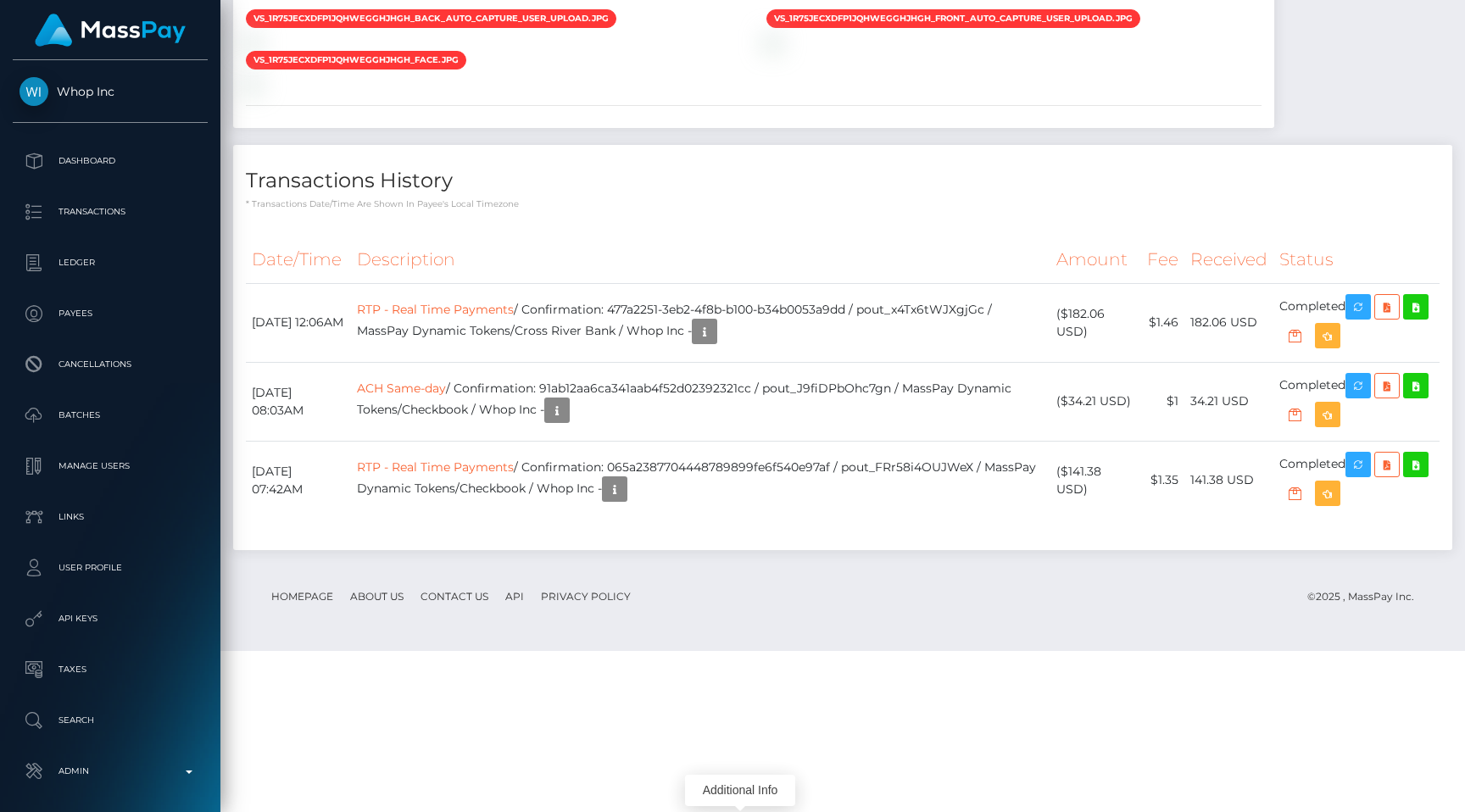
click at [784, 129] on div "Stripe - July 24, 2025 05:18AM / vr_1R75QhCXdfp1jQhWGoDw19g7 Approved vs_1R75Je…" at bounding box center [753, 34] width 1041 height 189
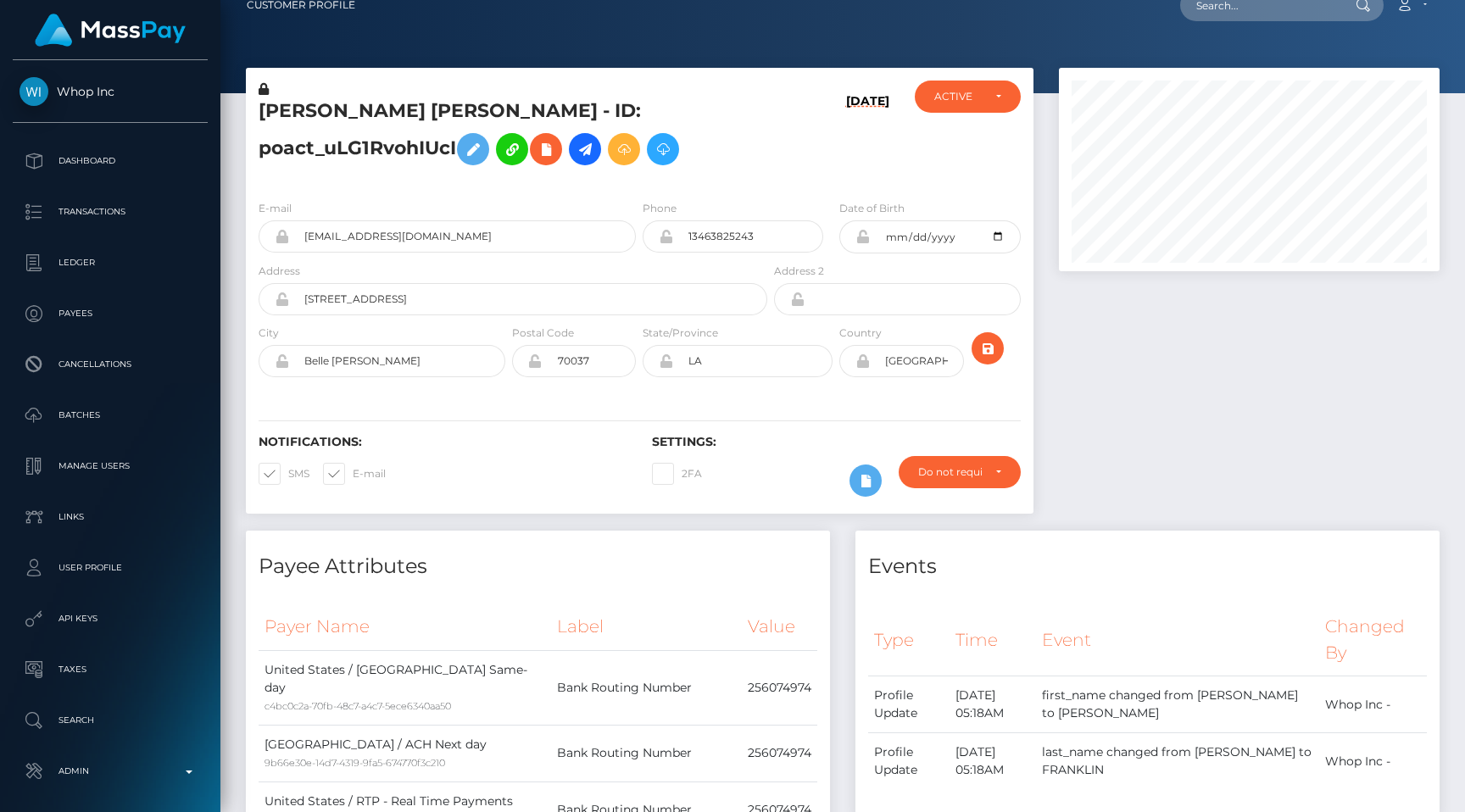
scroll to position [0, 0]
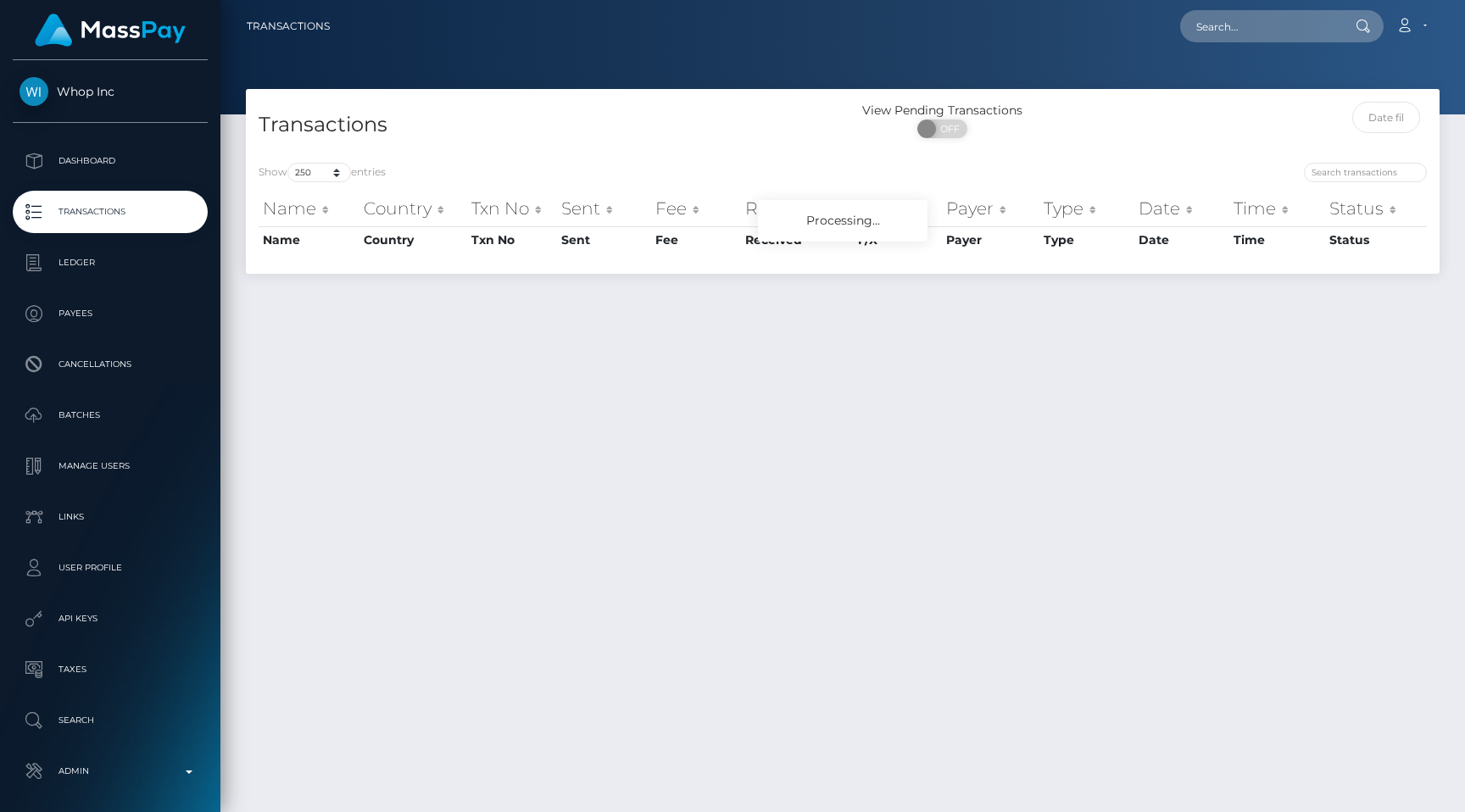
select select "250"
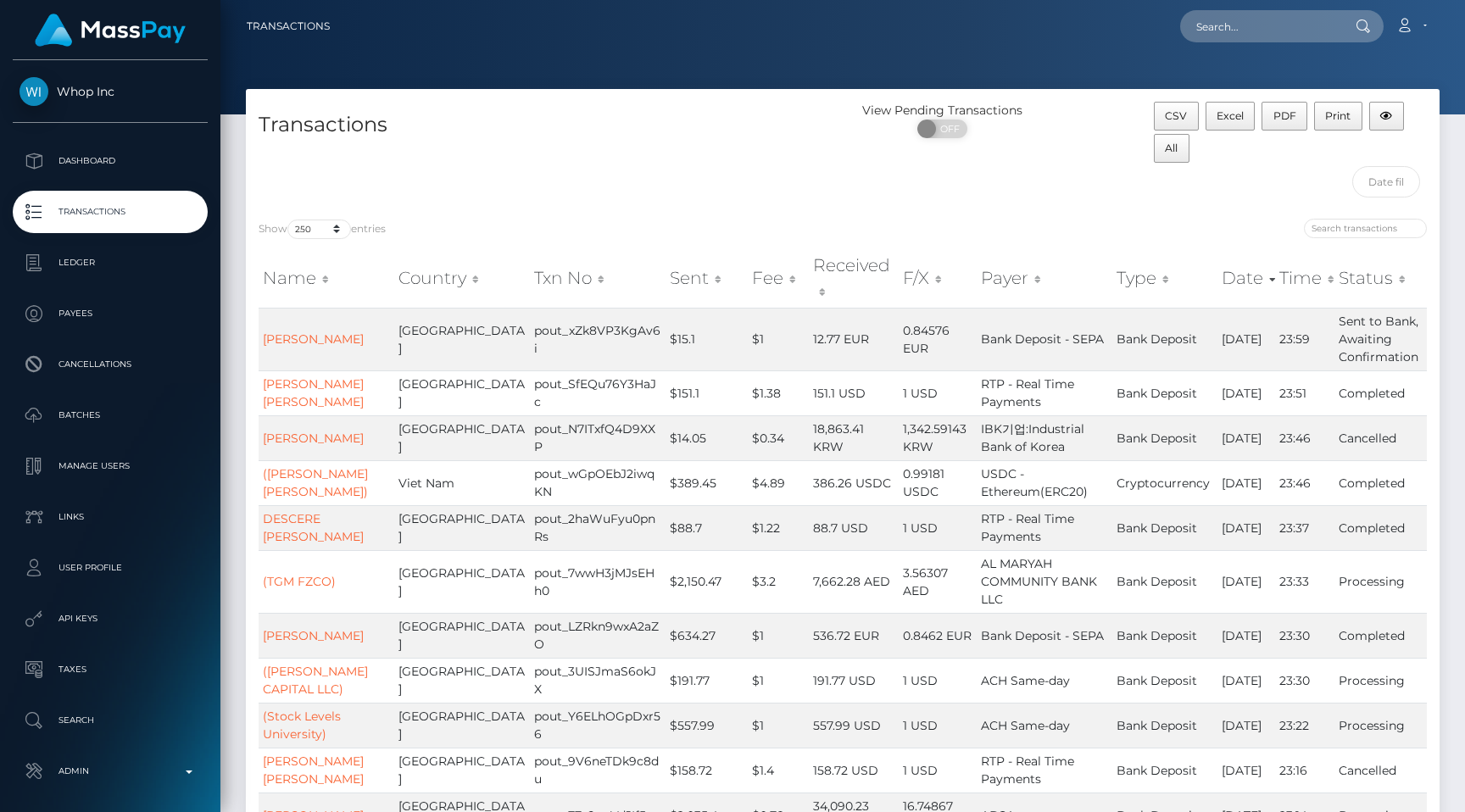
click at [180, 223] on p "Transactions" at bounding box center [110, 212] width 181 height 26
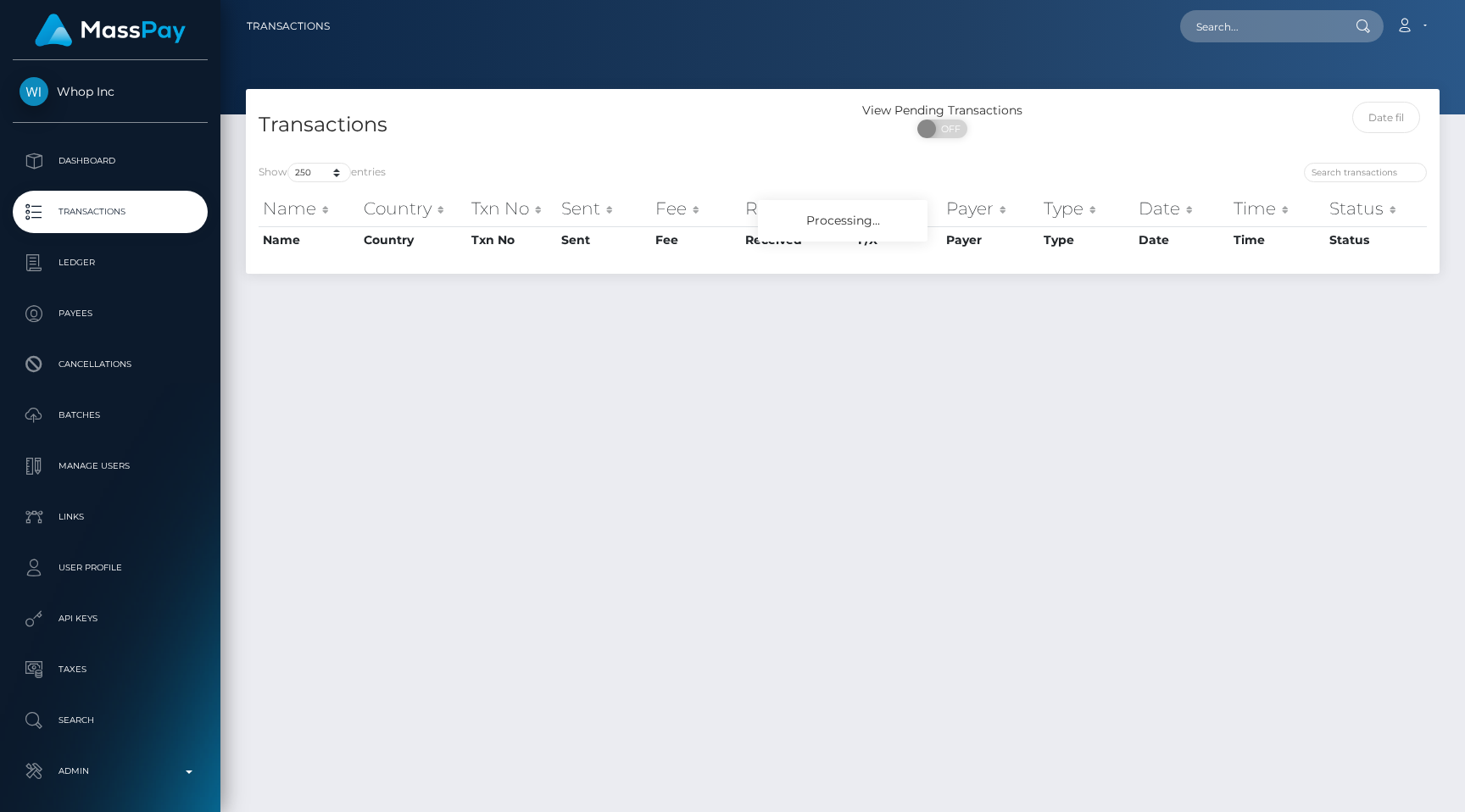
select select "250"
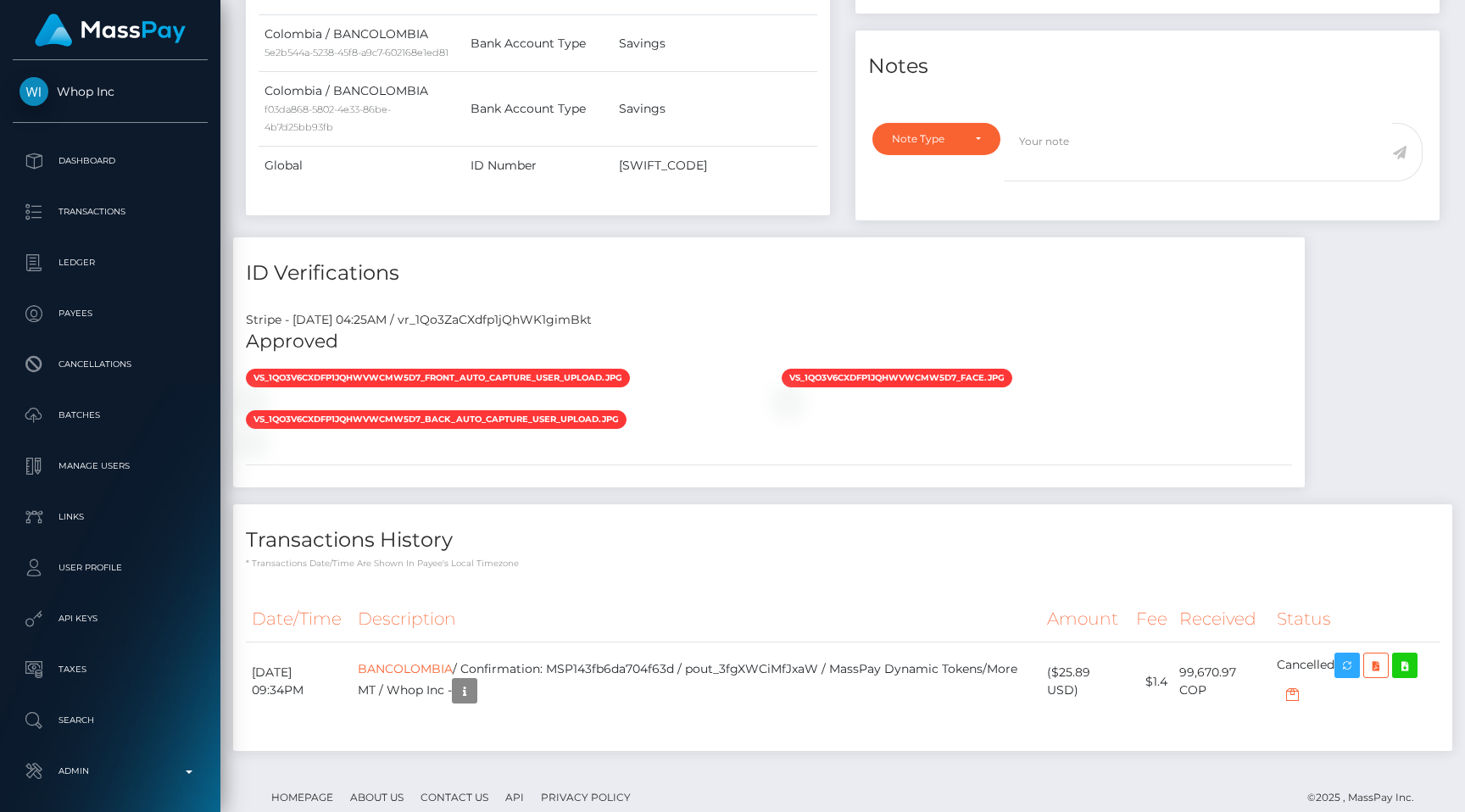
scroll to position [204, 381]
